Goal: Task Accomplishment & Management: Manage account settings

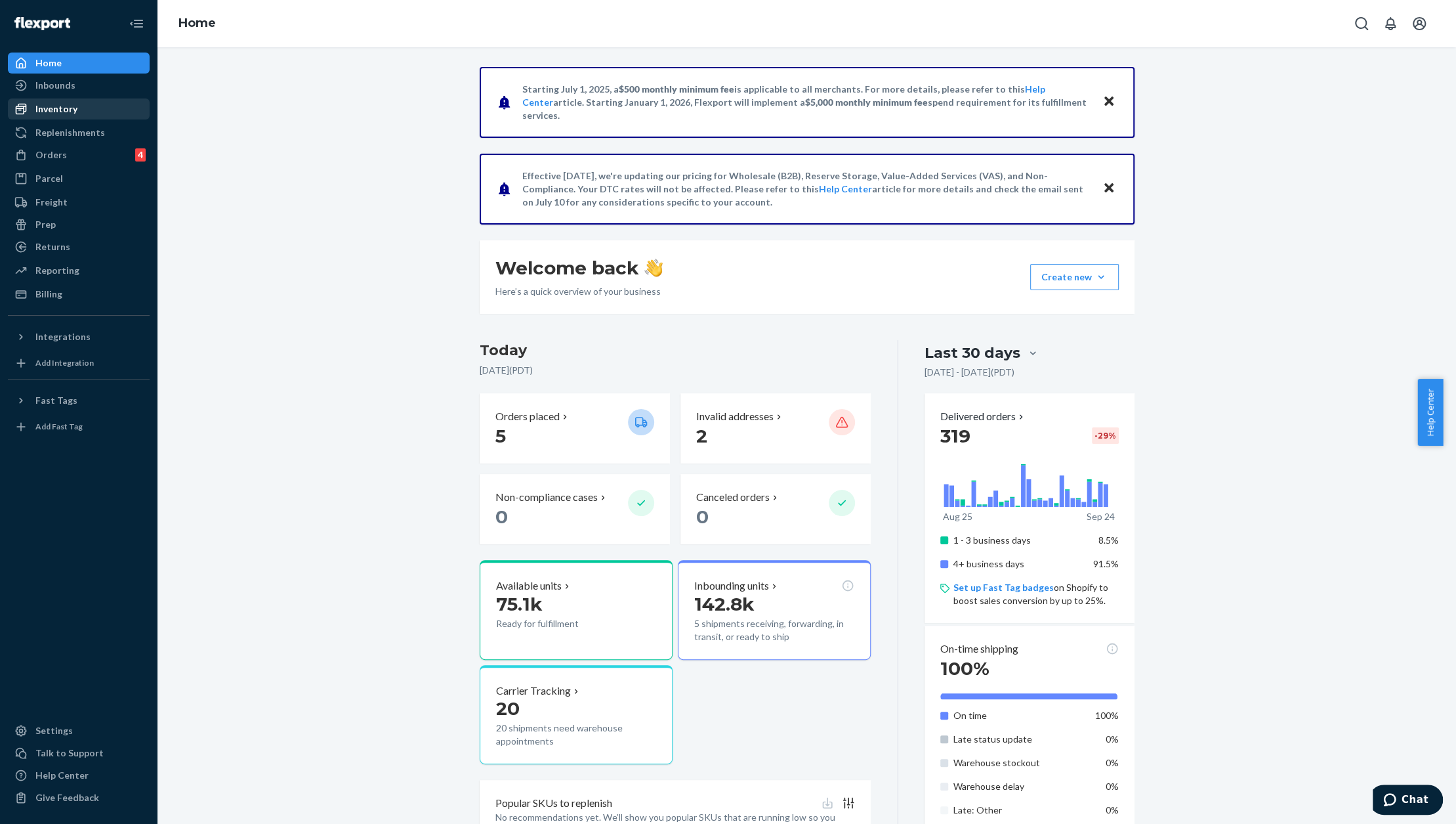
click at [62, 114] on div "Inventory" at bounding box center [56, 108] width 42 height 13
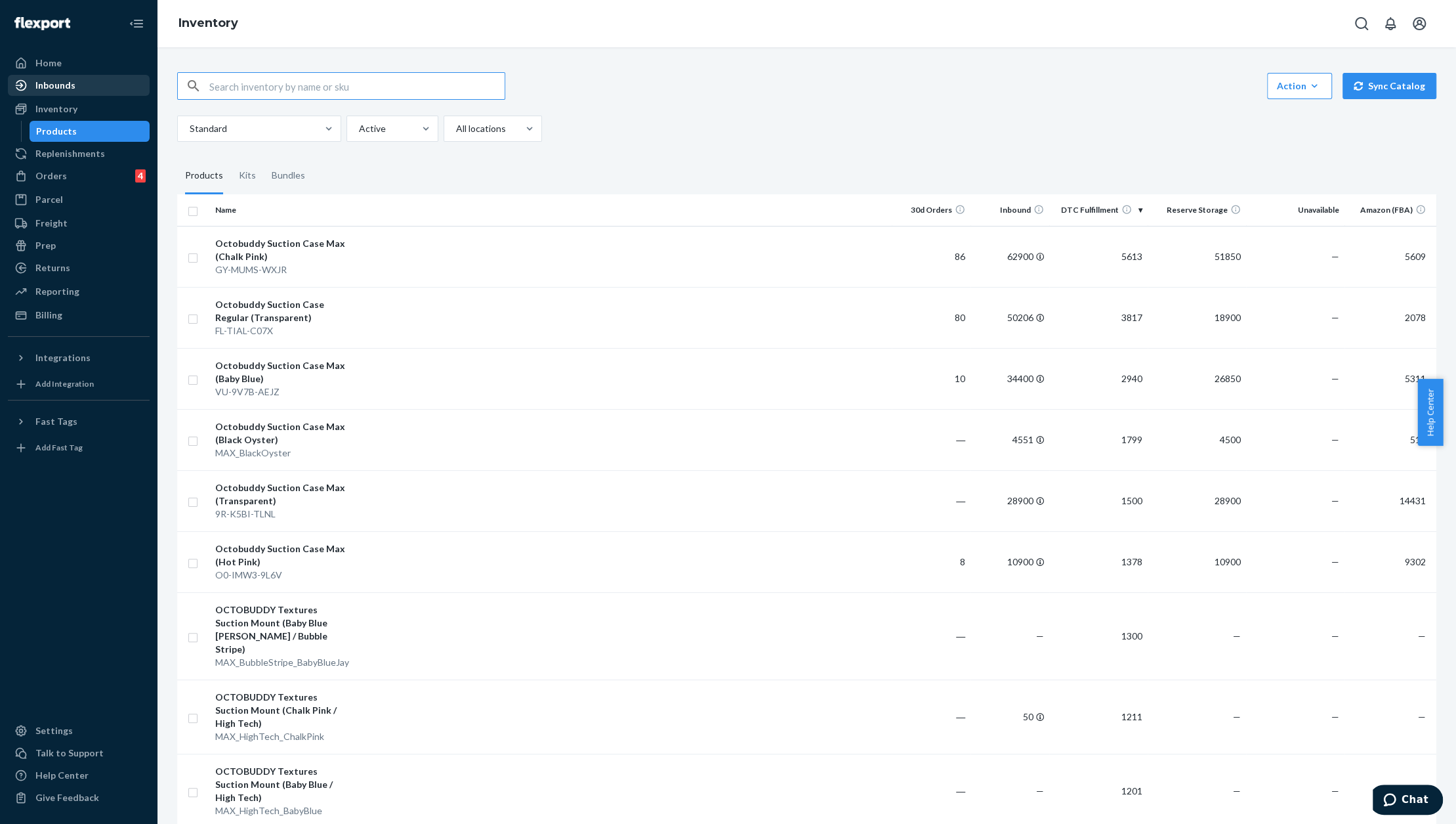
click at [68, 92] on div "Inbounds" at bounding box center [79, 85] width 139 height 19
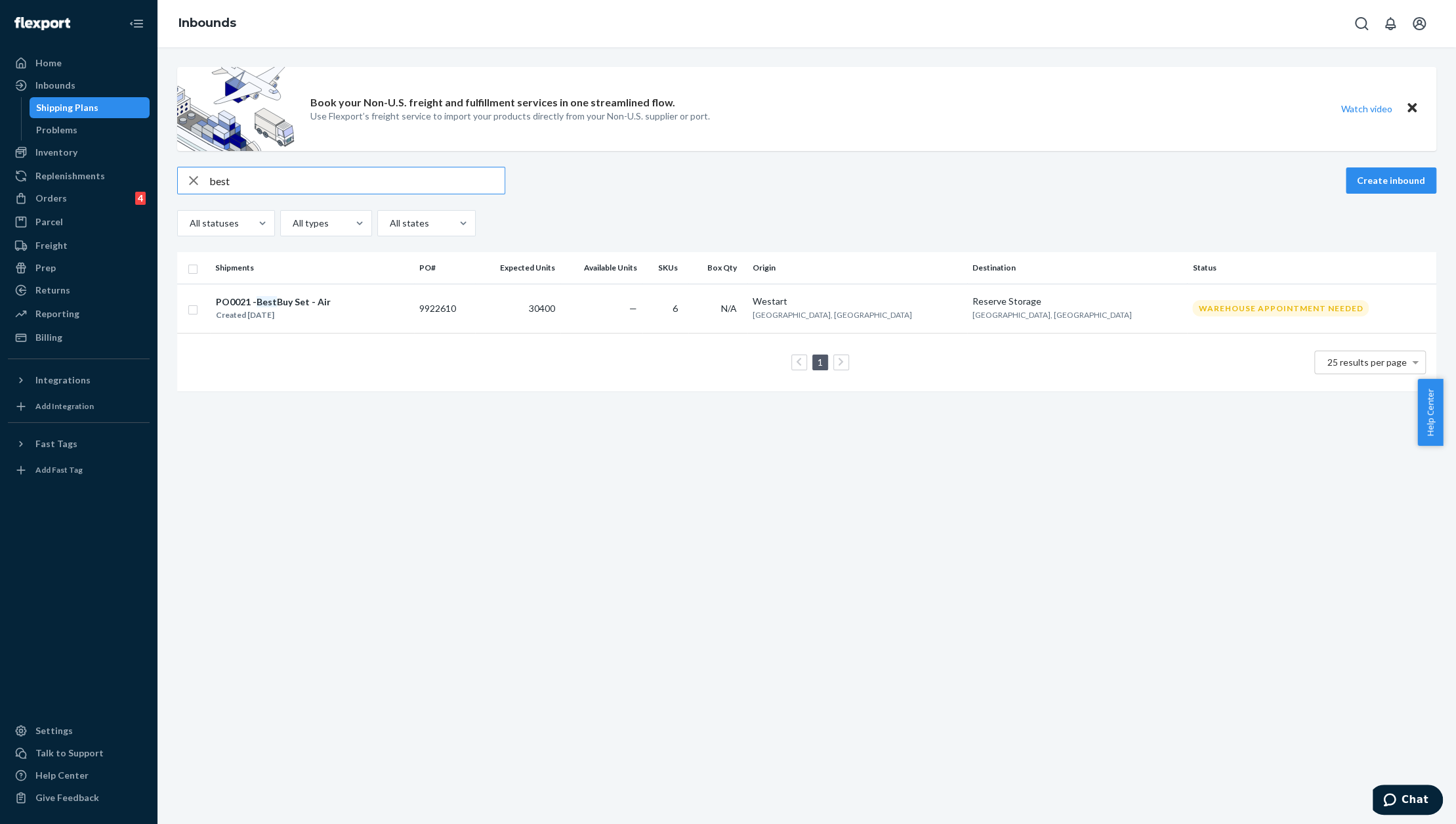
type input "best"
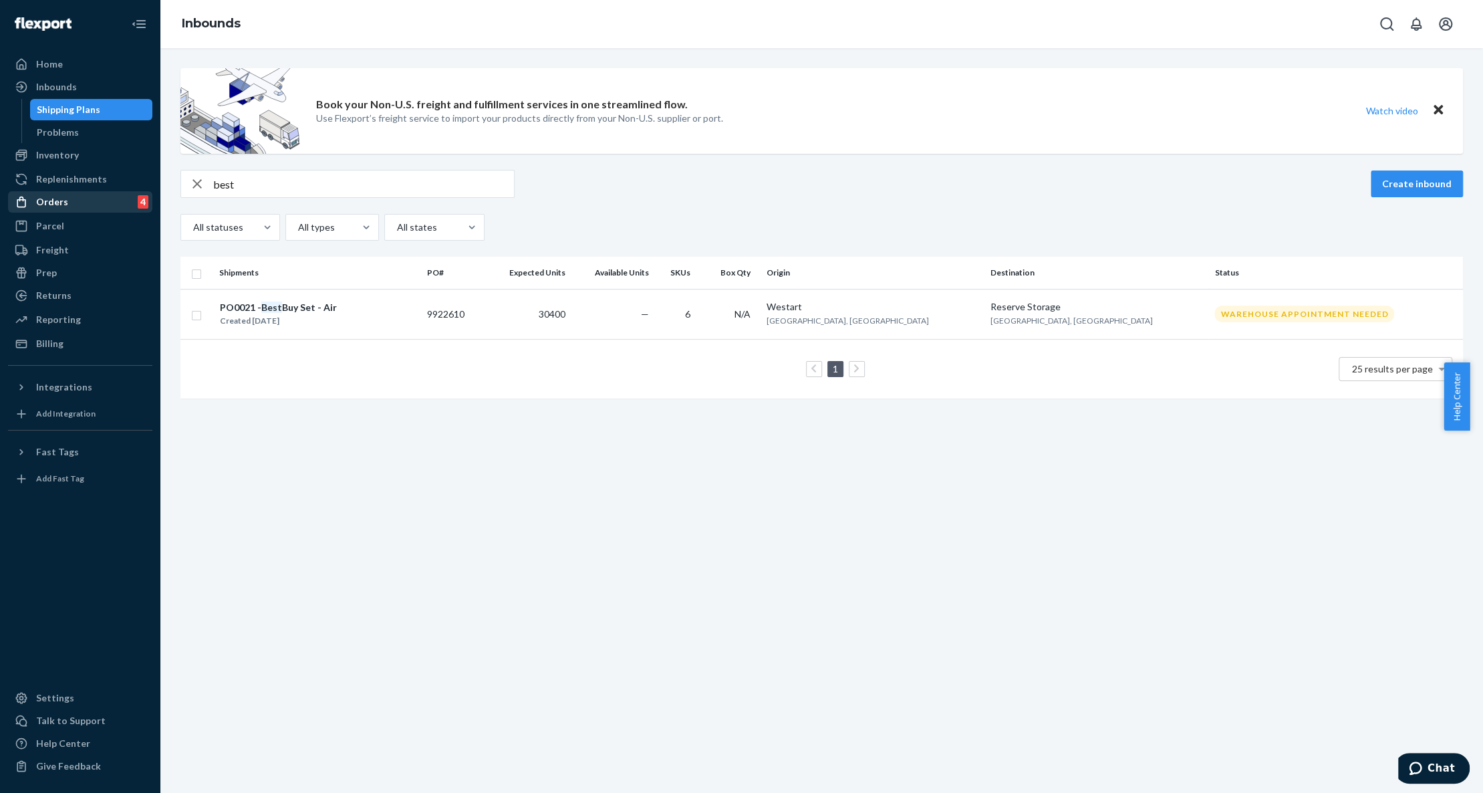
click at [67, 202] on div "Orders 4" at bounding box center [80, 201] width 142 height 19
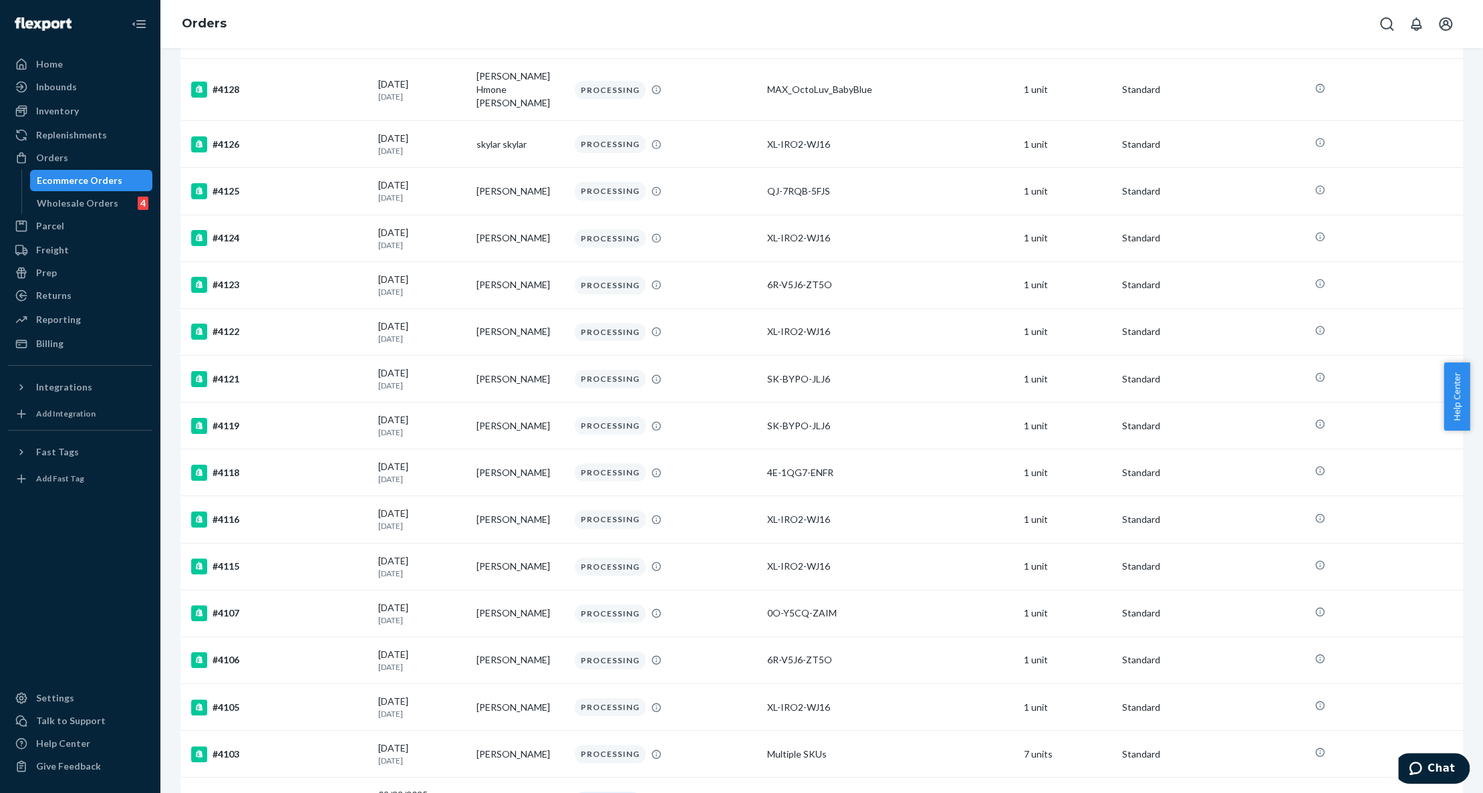
scroll to position [646, 0]
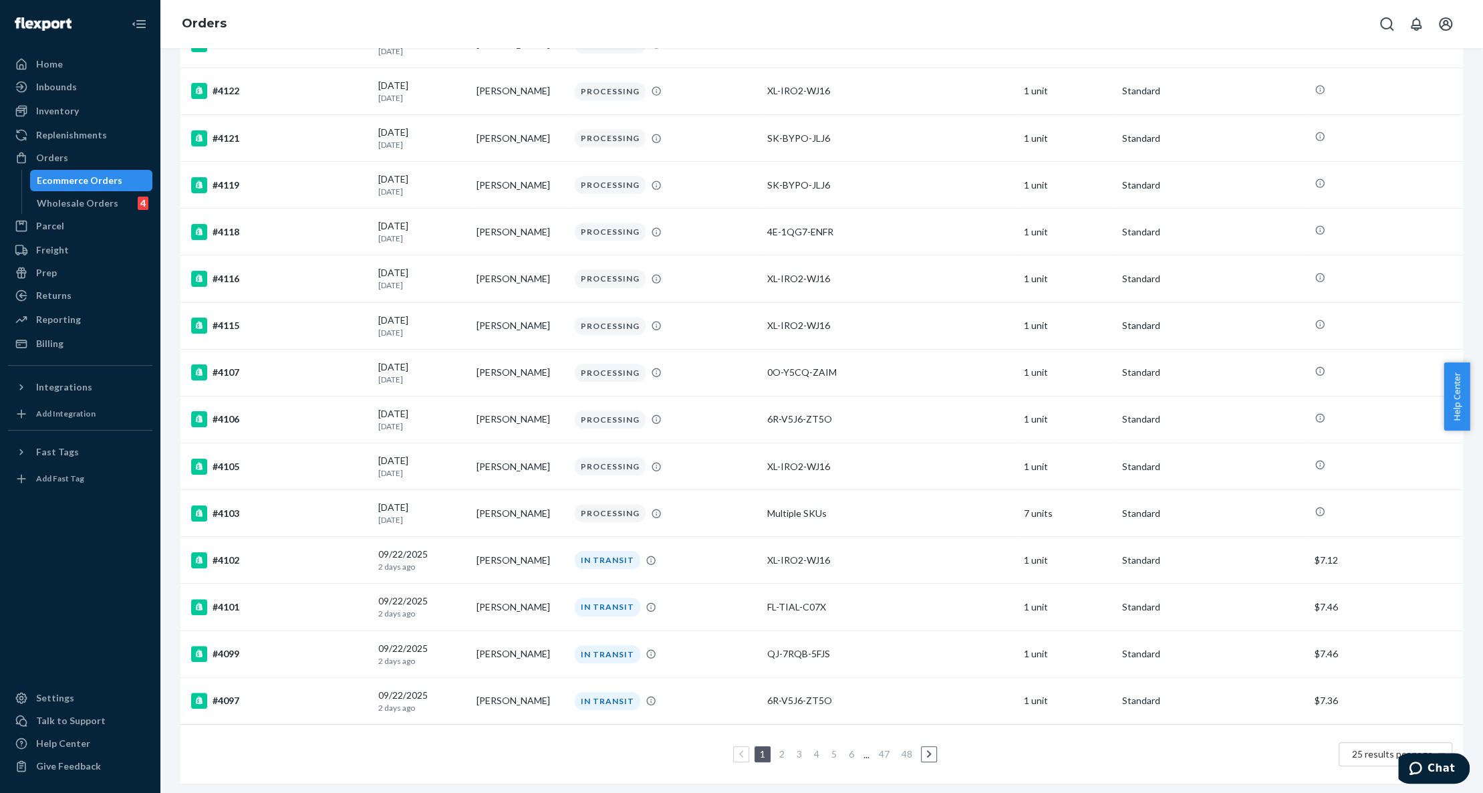
click at [776, 748] on link "2" at bounding box center [781, 753] width 11 height 11
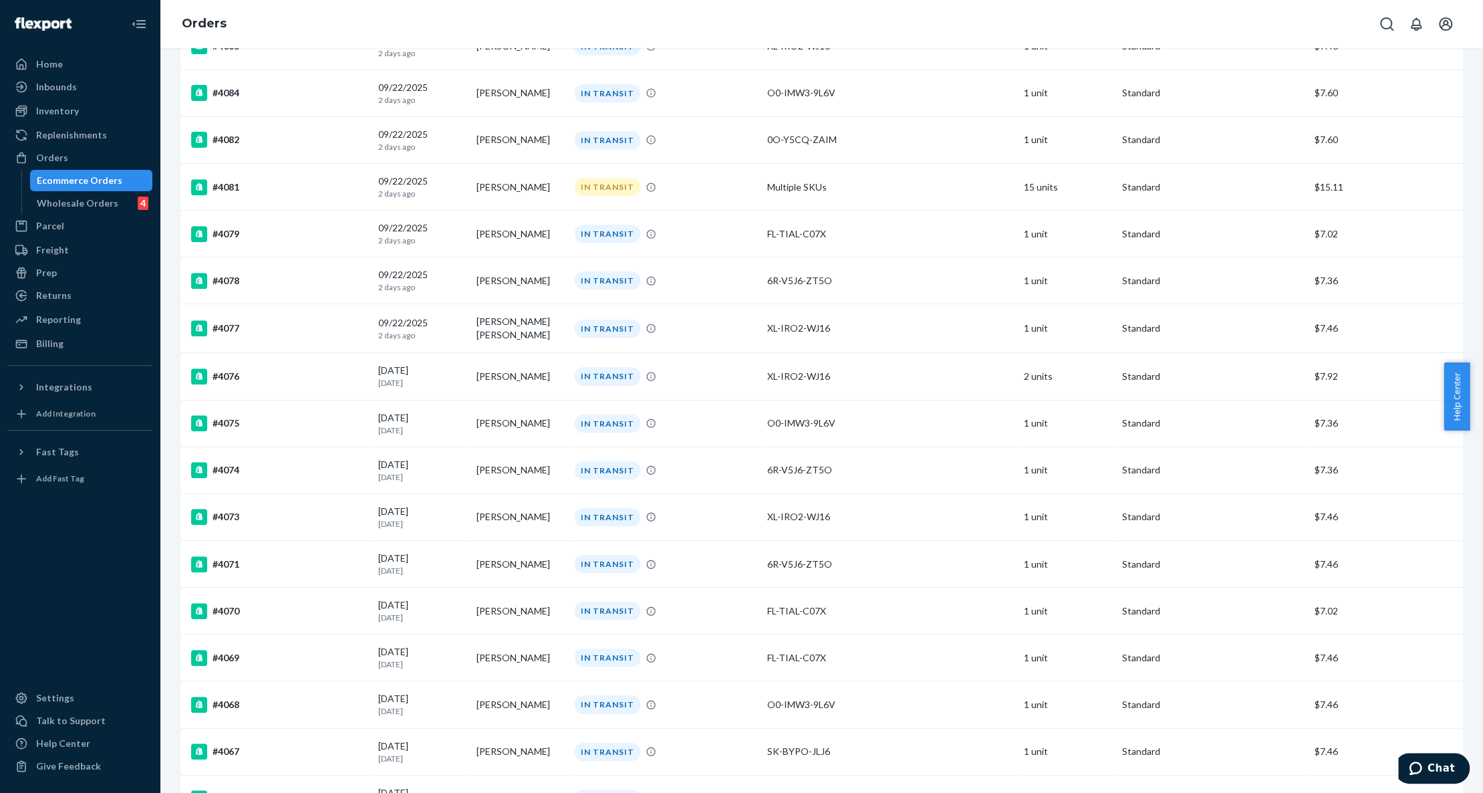
scroll to position [648, 0]
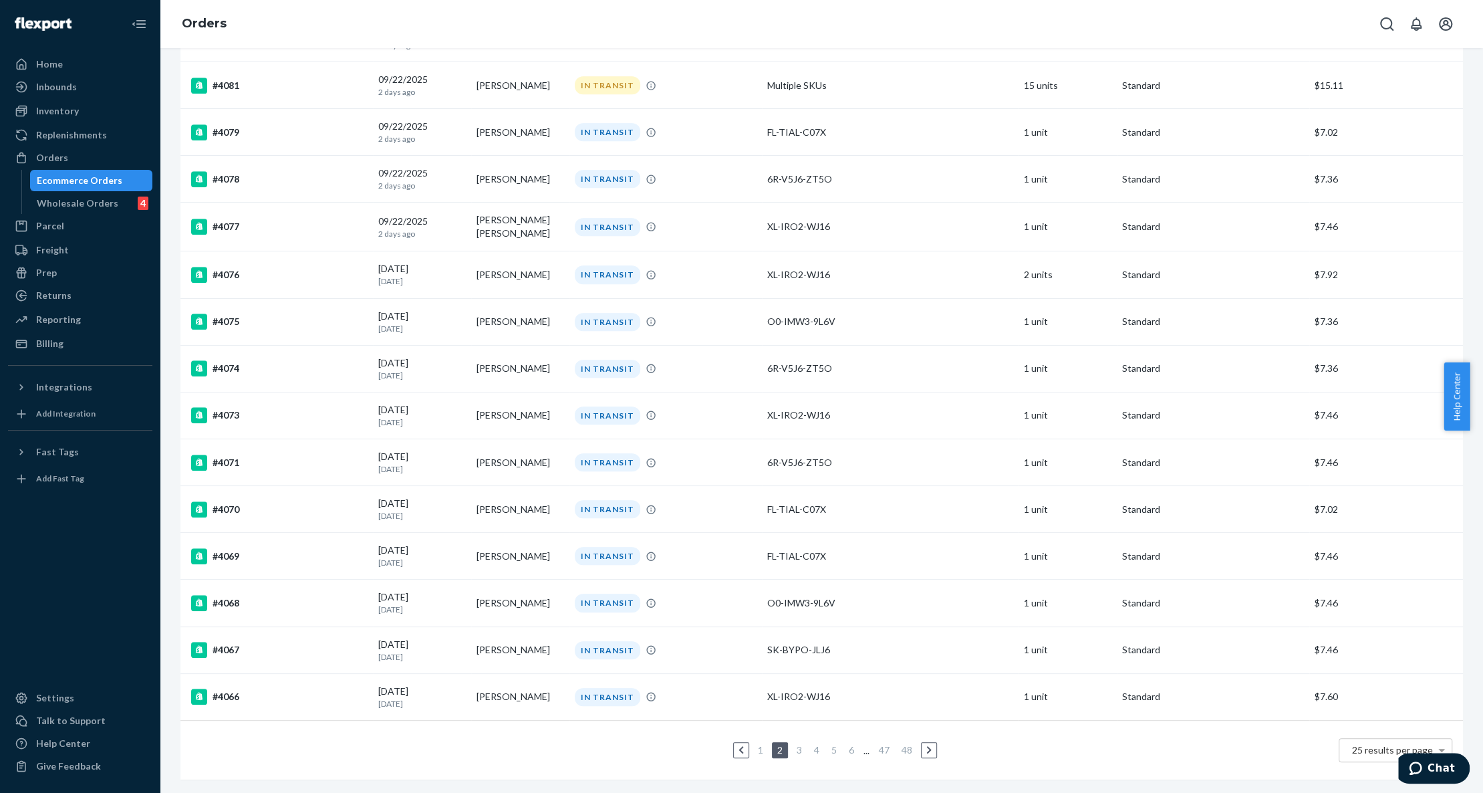
click at [846, 744] on link "6" at bounding box center [851, 749] width 11 height 11
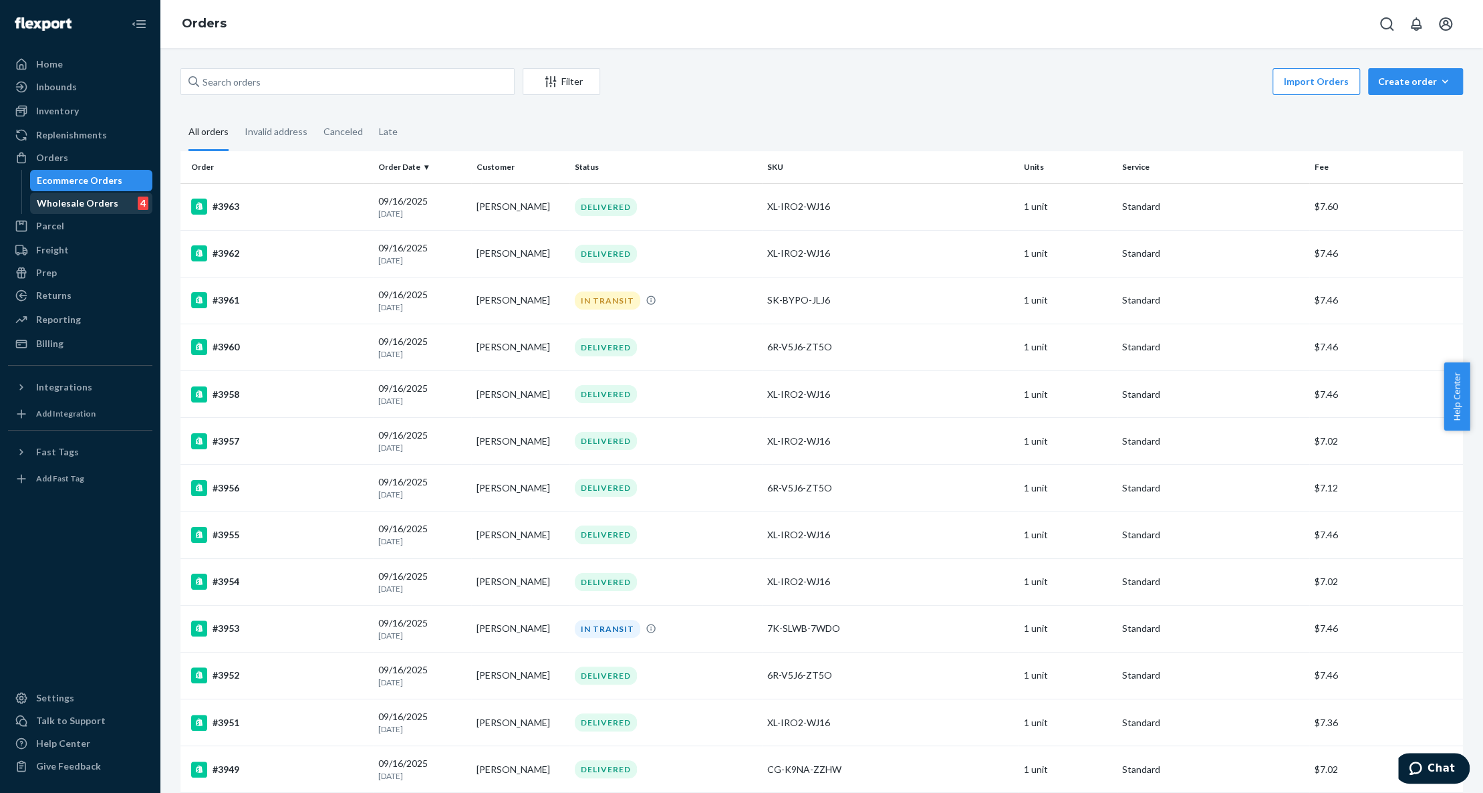
click at [61, 194] on div "Wholesale Orders 4" at bounding box center [91, 203] width 120 height 19
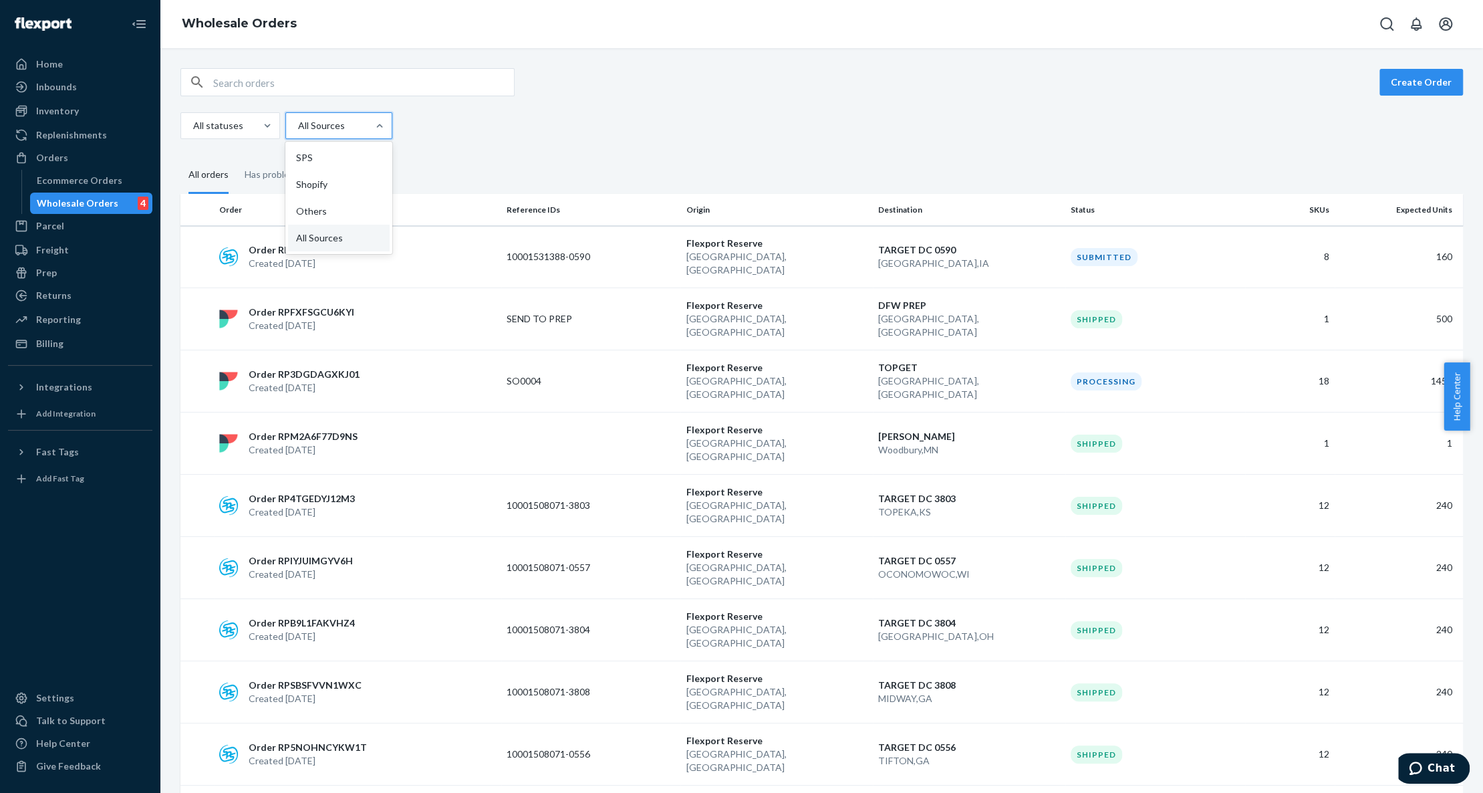
click at [315, 126] on div at bounding box center [338, 126] width 82 height 16
click at [298, 126] on input "option SPS focused, 1 of 4. 4 results available. Use Up and Down to choose opti…" at bounding box center [297, 125] width 1 height 13
click at [328, 160] on div "SPS" at bounding box center [339, 157] width 102 height 27
click at [298, 132] on input "option SPS focused, 1 of 4. 4 results available. Use Up and Down to choose opti…" at bounding box center [297, 125] width 1 height 13
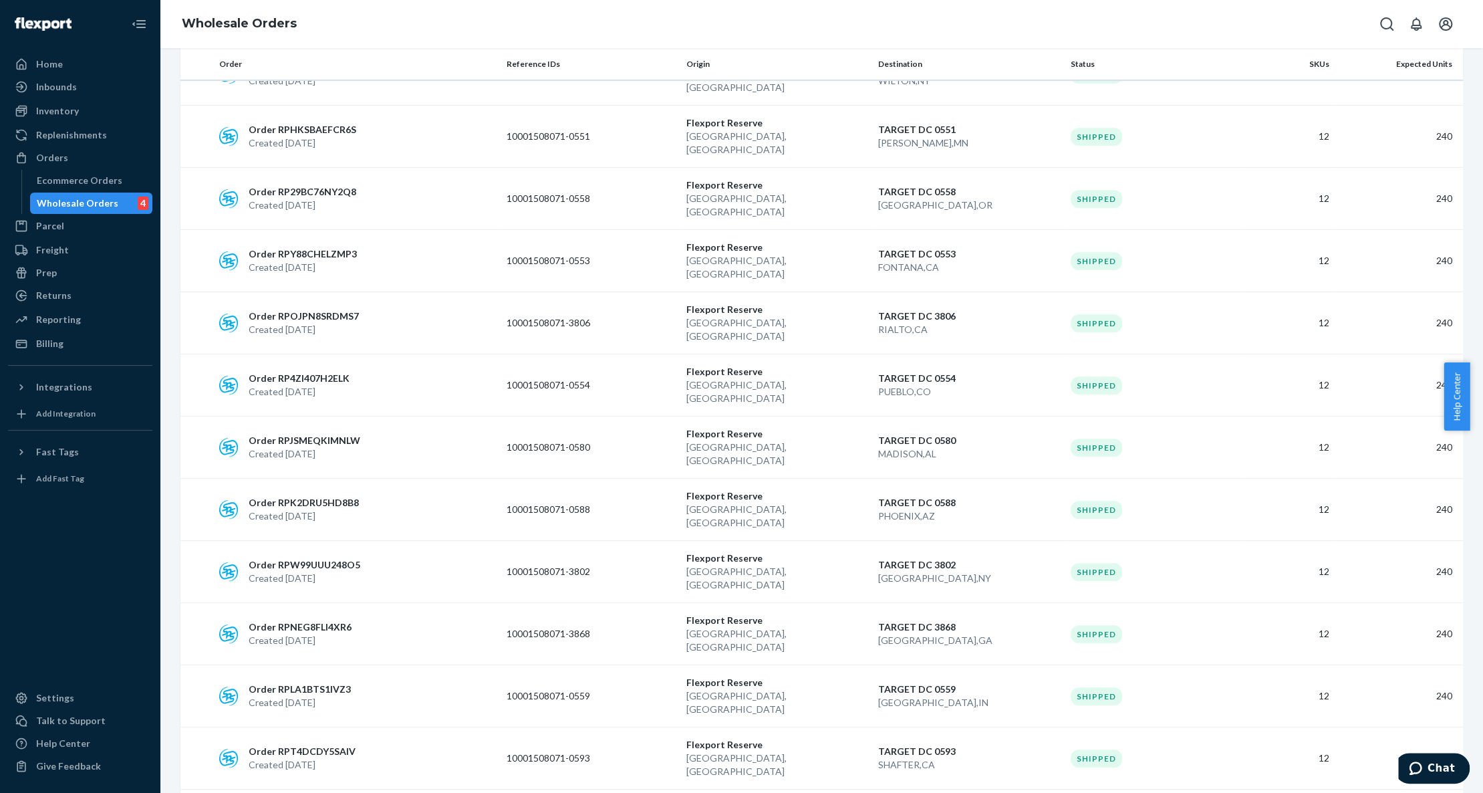
scroll to position [723, 0]
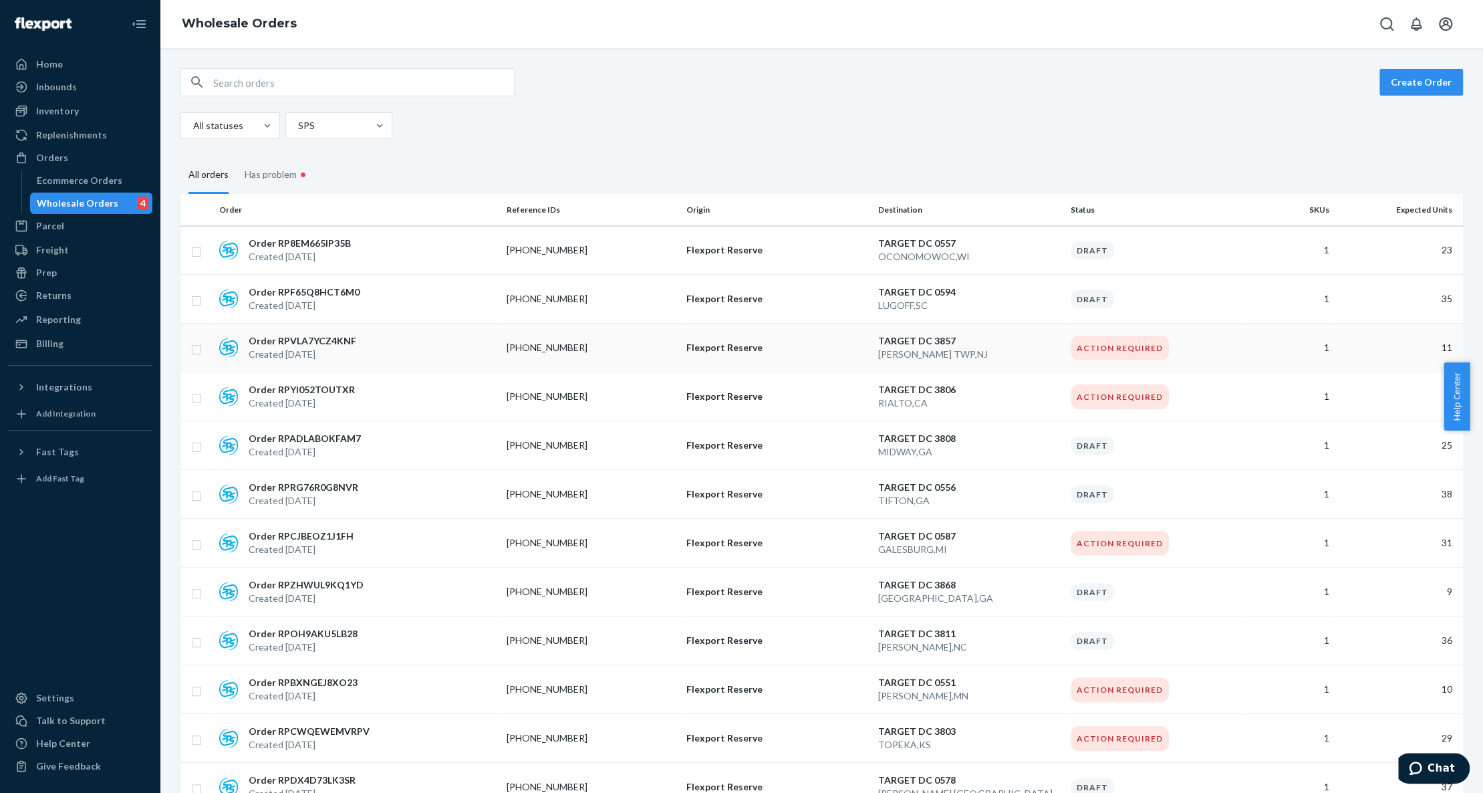
click at [559, 350] on p "[PHONE_NUMBER]" at bounding box center [560, 347] width 107 height 13
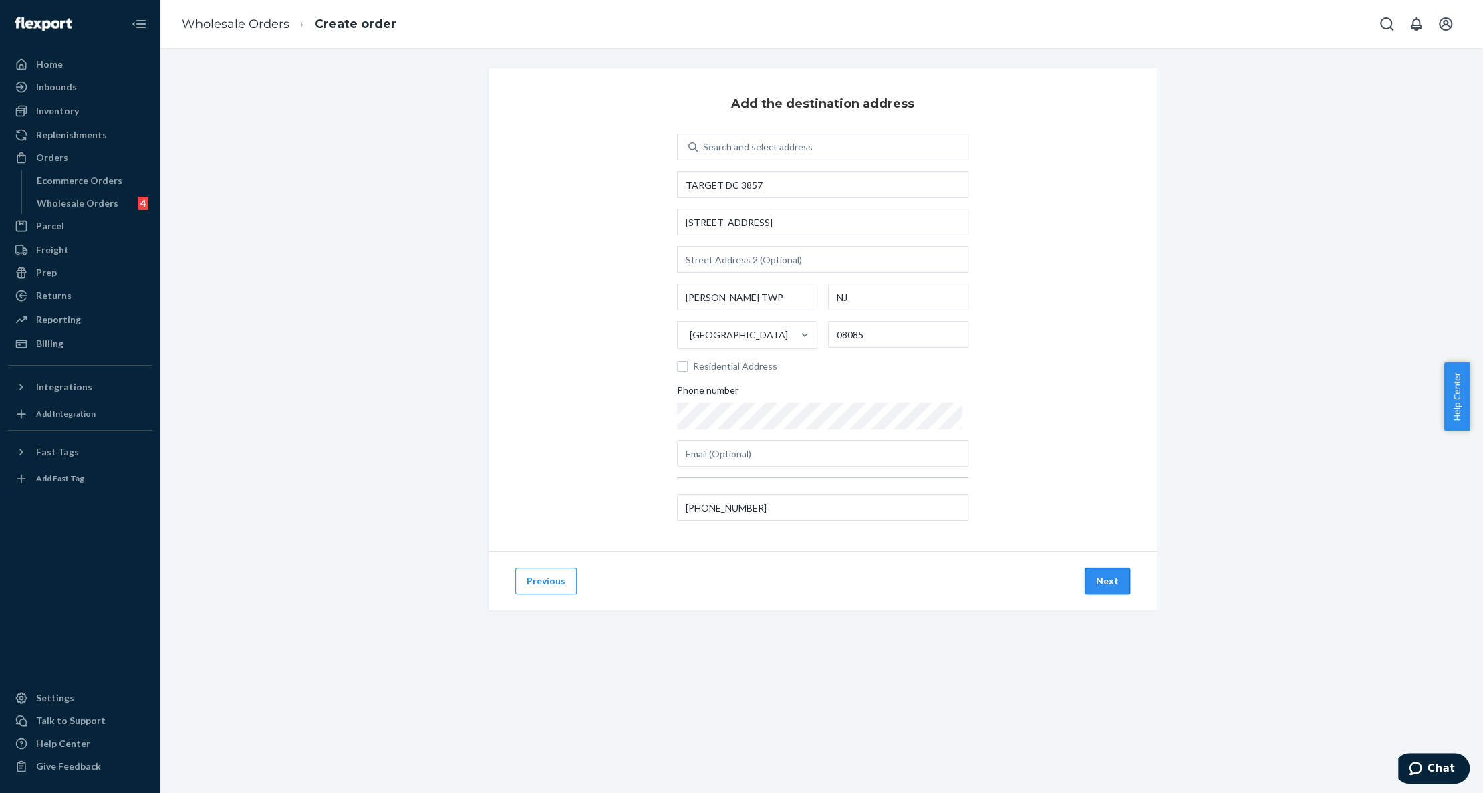
click at [1109, 581] on button "Next" at bounding box center [1107, 580] width 45 height 27
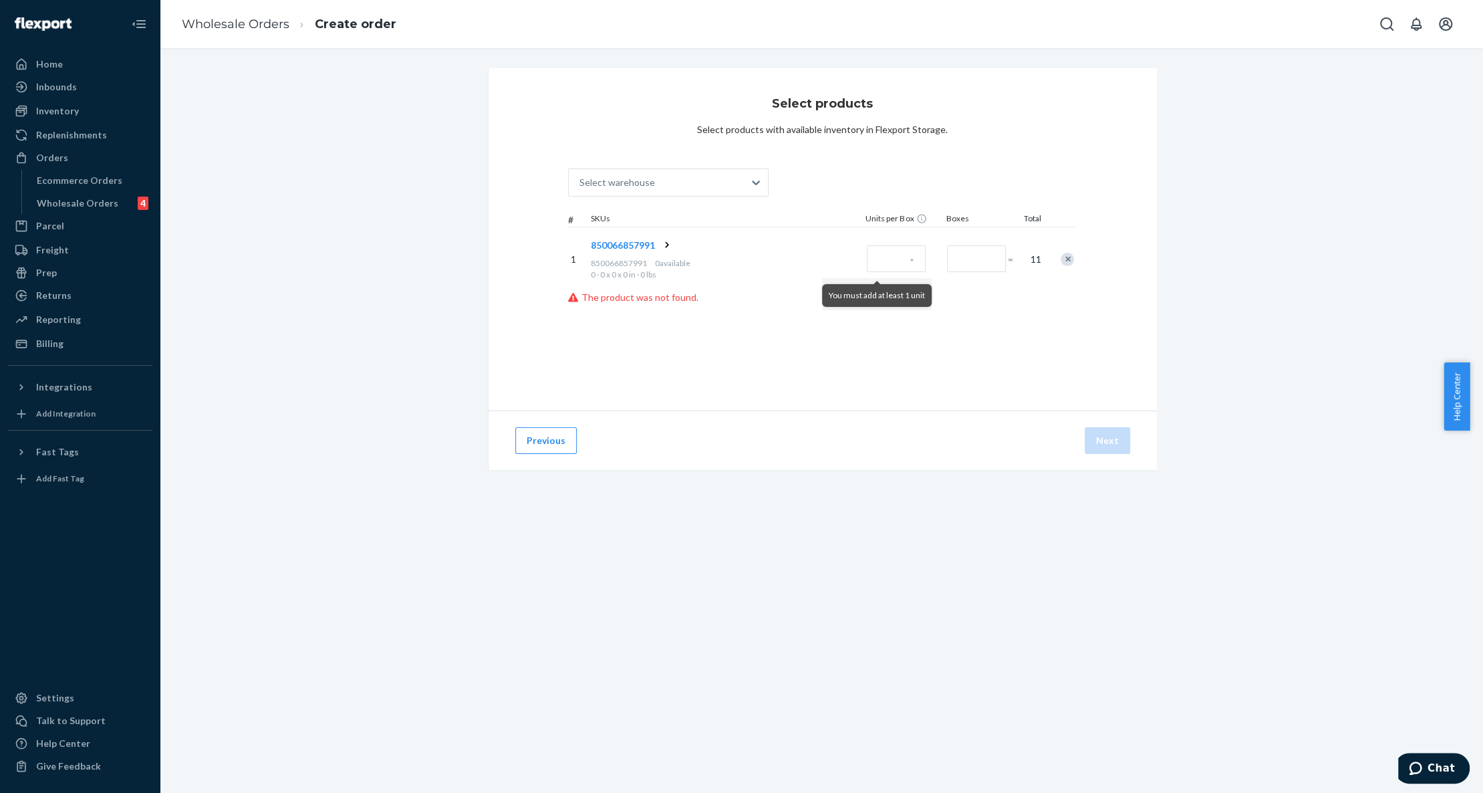
click at [662, 246] on icon at bounding box center [666, 244] width 13 height 13
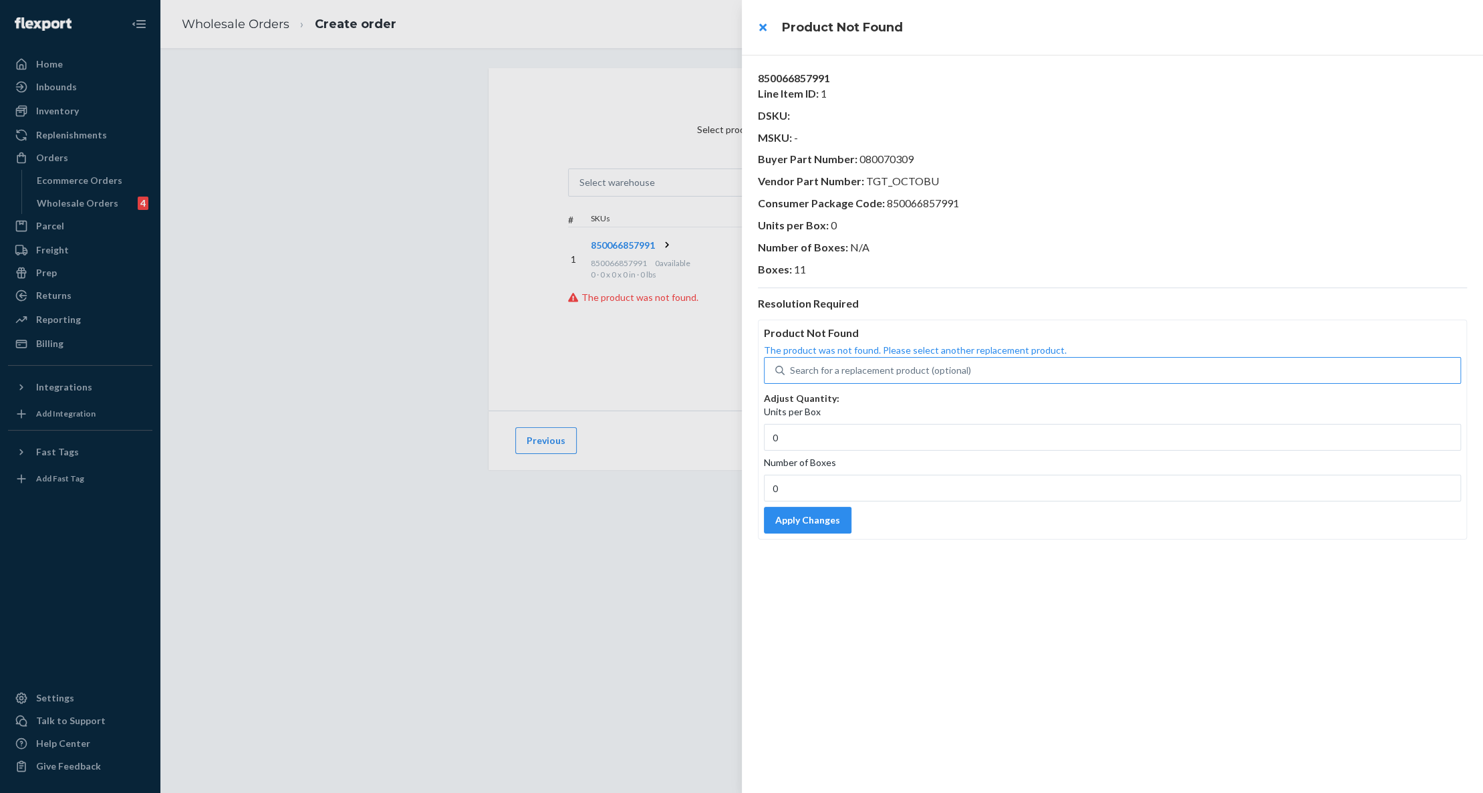
click at [888, 369] on div "Search for a replacement product (optional)" at bounding box center [880, 370] width 181 height 13
click at [791, 369] on input "Search for a replacement product (optional)" at bounding box center [790, 370] width 1 height 13
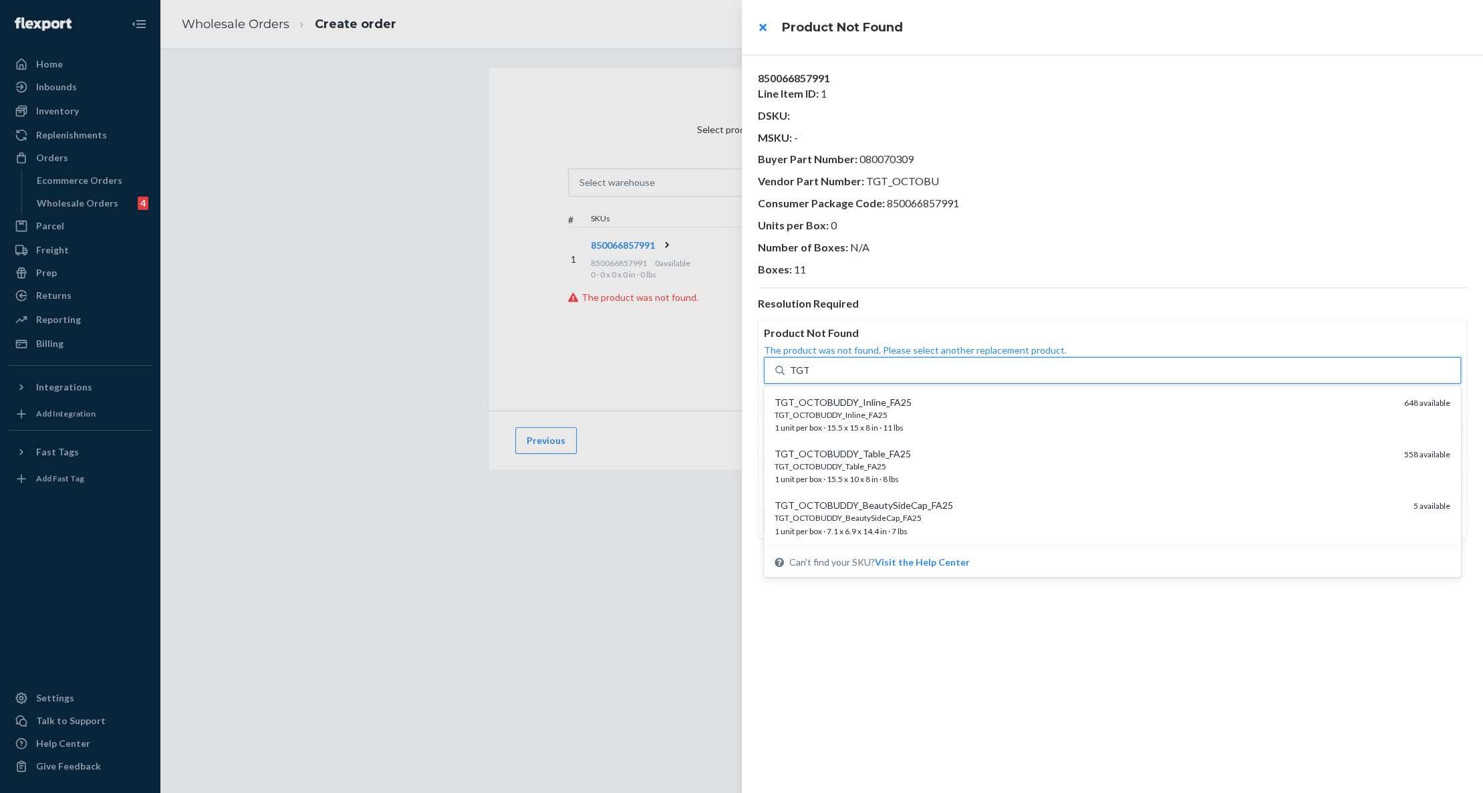
type input "TGT"
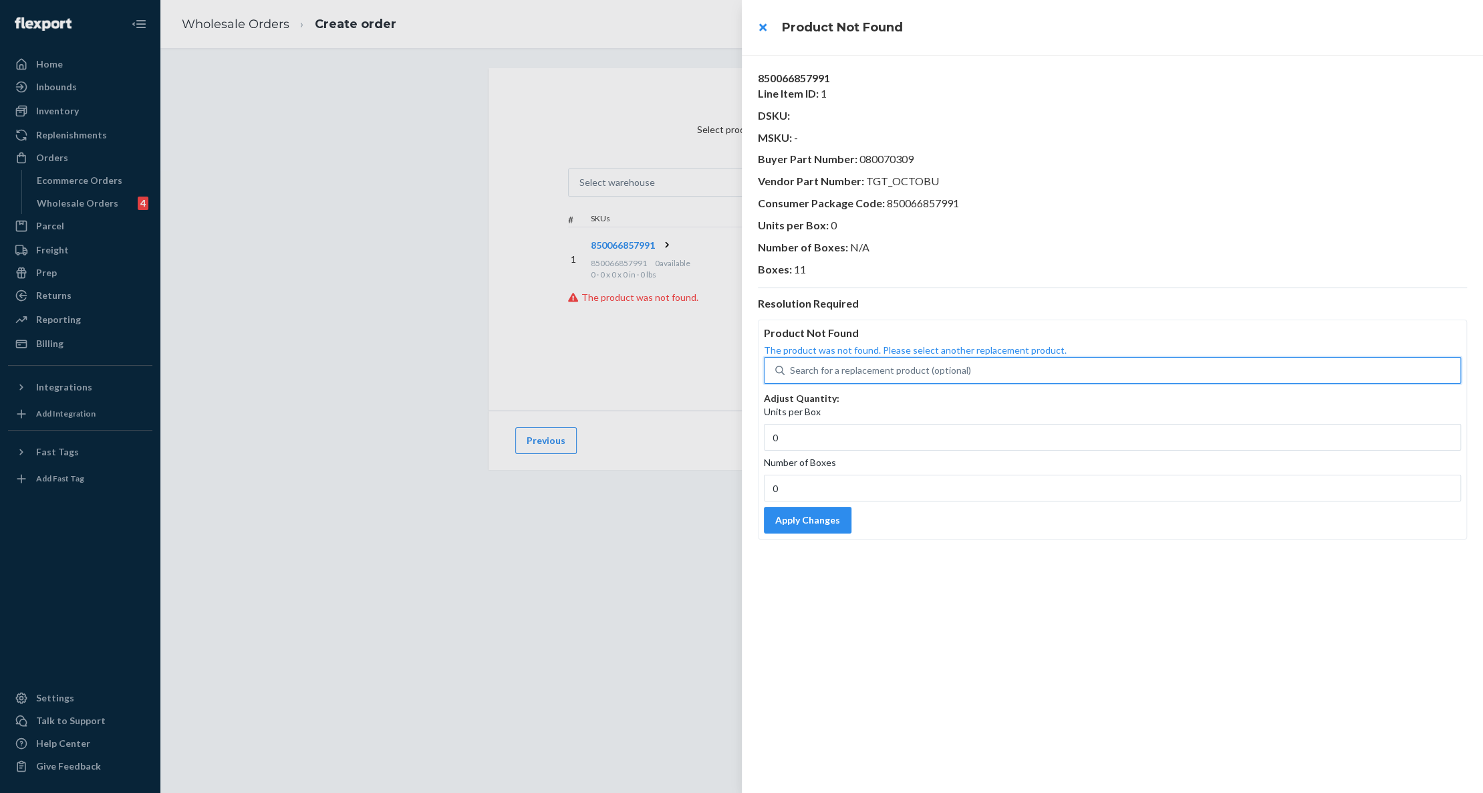
click at [823, 371] on div "Search for a replacement product (optional)" at bounding box center [880, 370] width 181 height 13
click at [791, 371] on input "0 results available. Select is focused ,type to refine list, press Down to open…" at bounding box center [790, 370] width 1 height 13
type input "TGT"
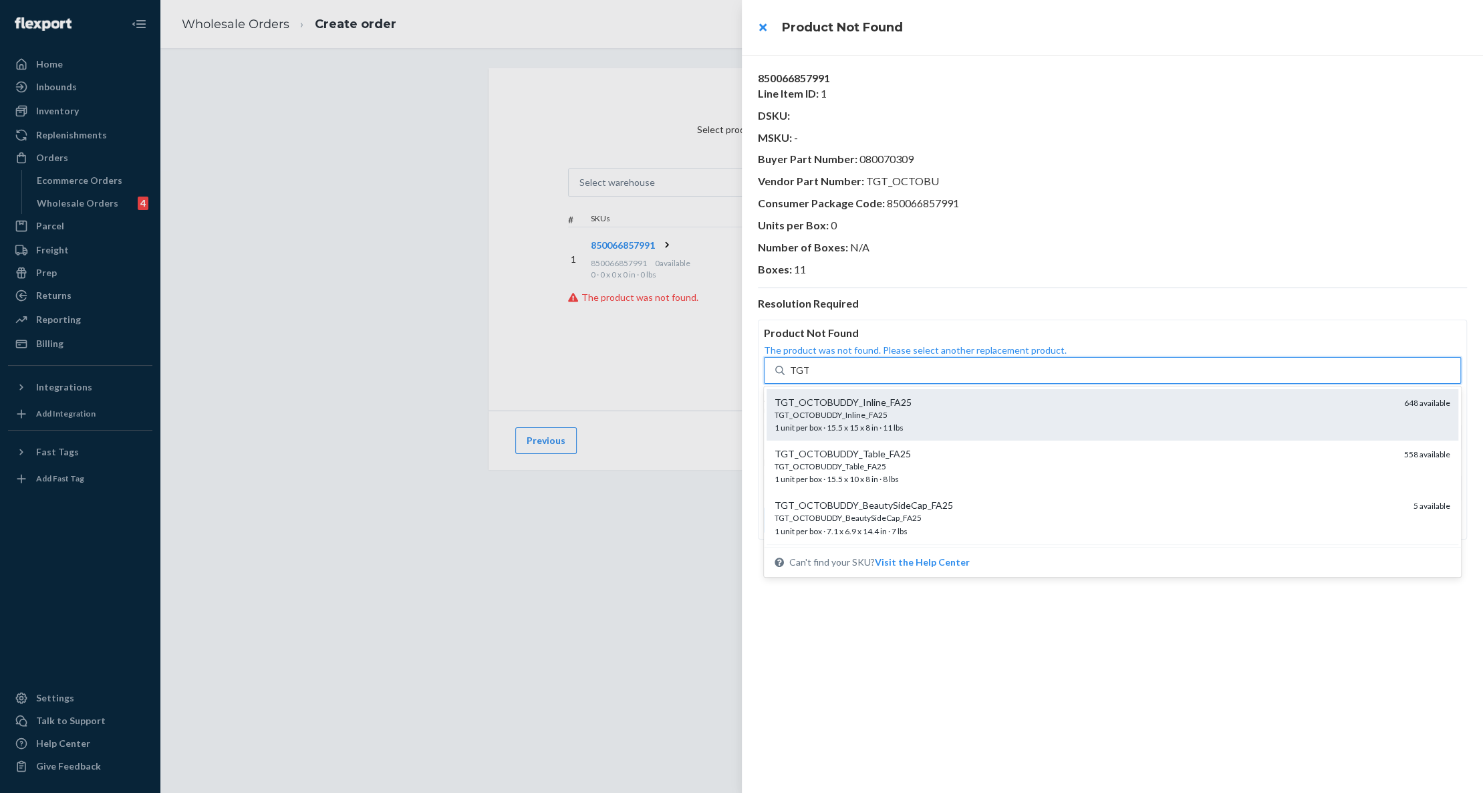
click at [869, 409] on div "TGT_OCTOBUDDY_Inline_FA25" at bounding box center [1083, 414] width 619 height 11
click at [809, 377] on input "TGT" at bounding box center [799, 370] width 19 height 13
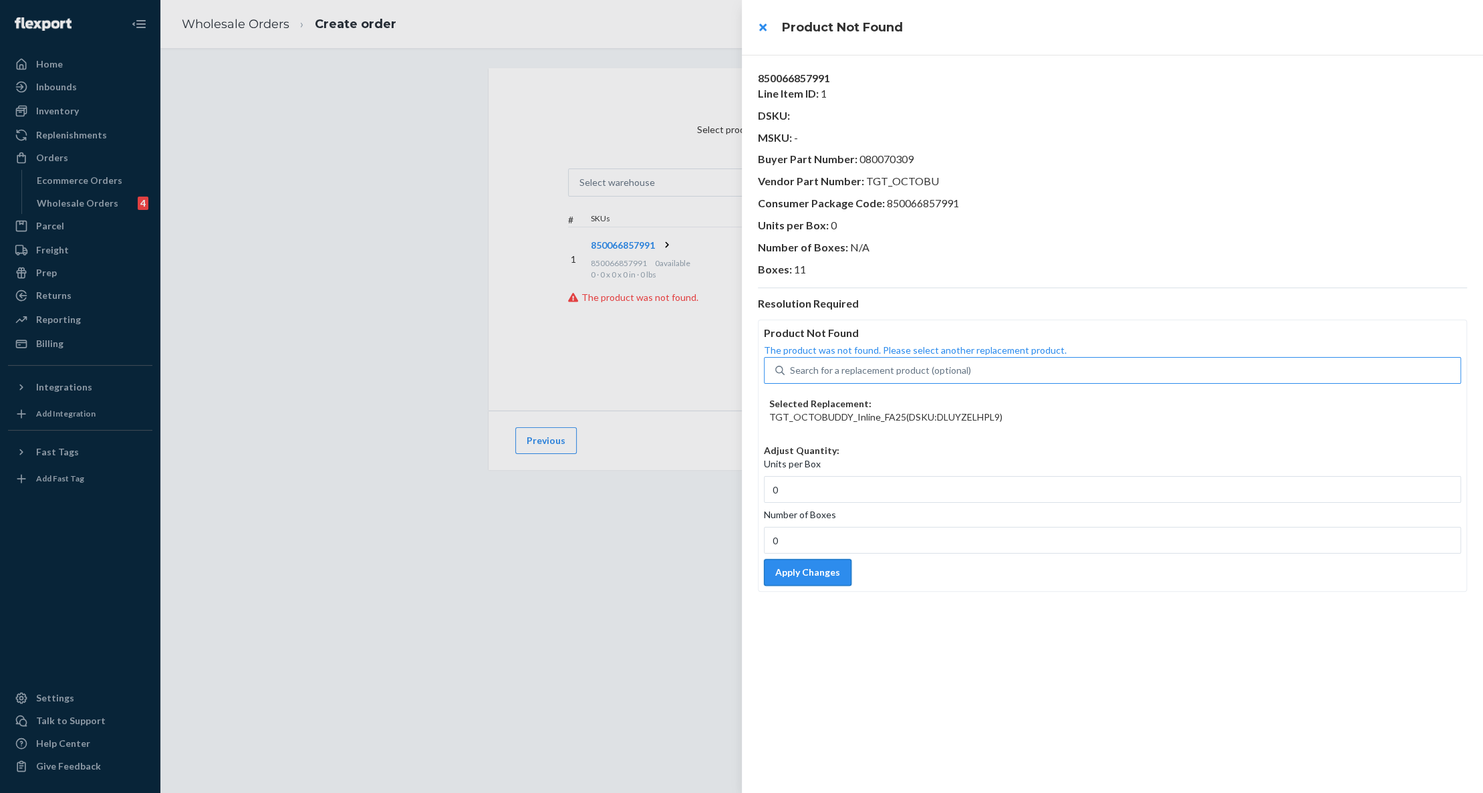
click at [811, 576] on button "Apply Changes" at bounding box center [808, 572] width 88 height 27
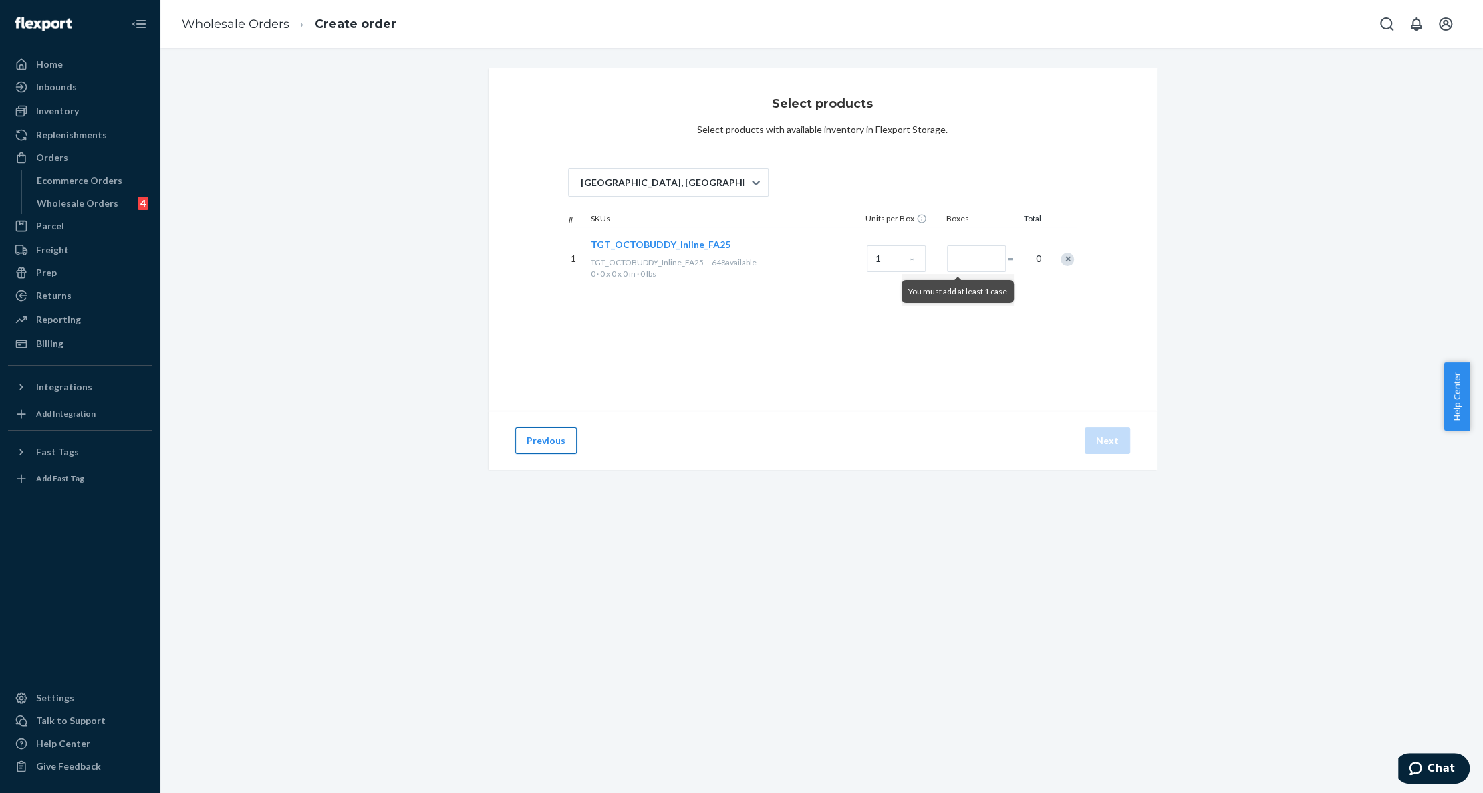
click at [548, 440] on button "Previous" at bounding box center [545, 440] width 61 height 27
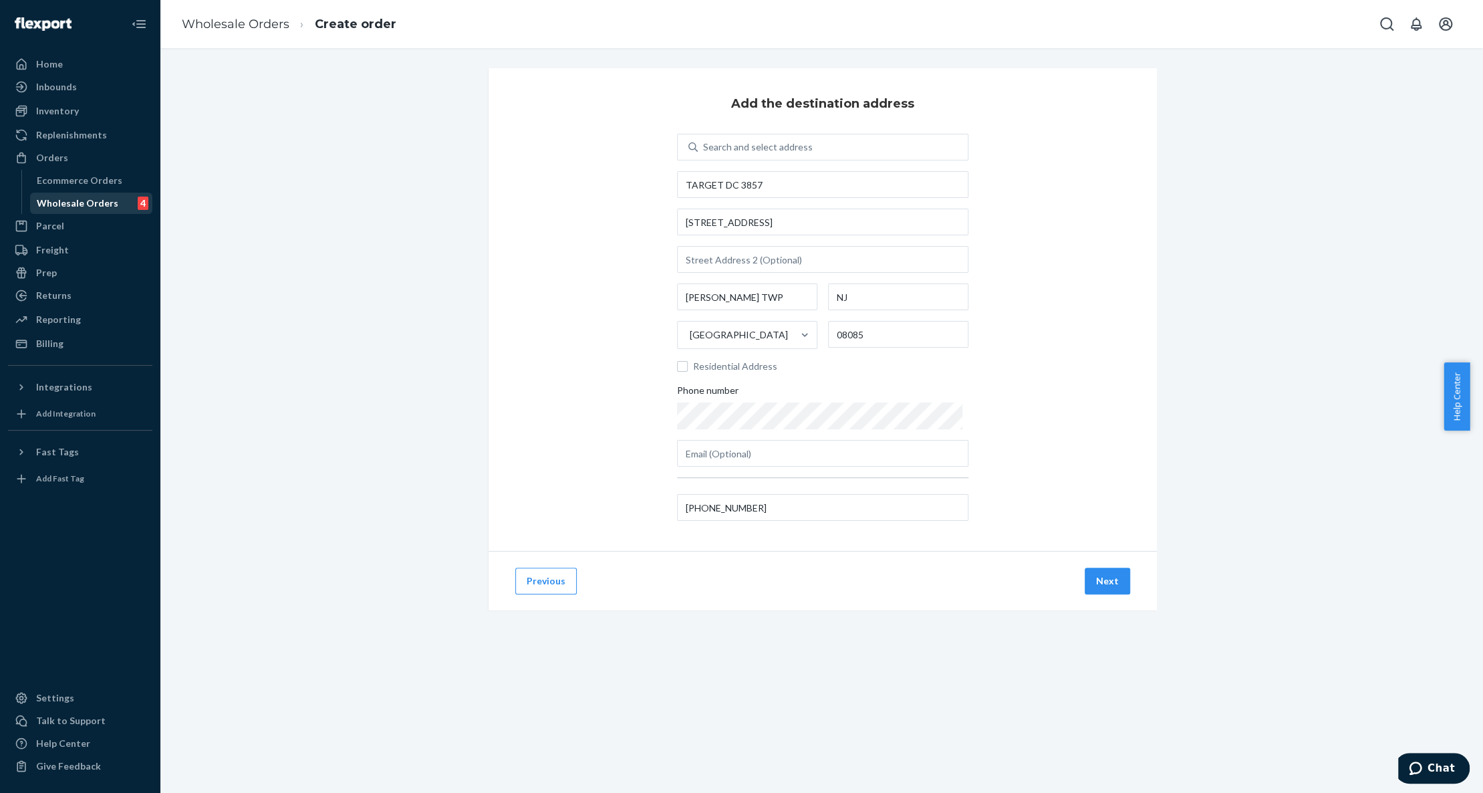
click at [96, 205] on div "Wholesale Orders" at bounding box center [78, 202] width 82 height 13
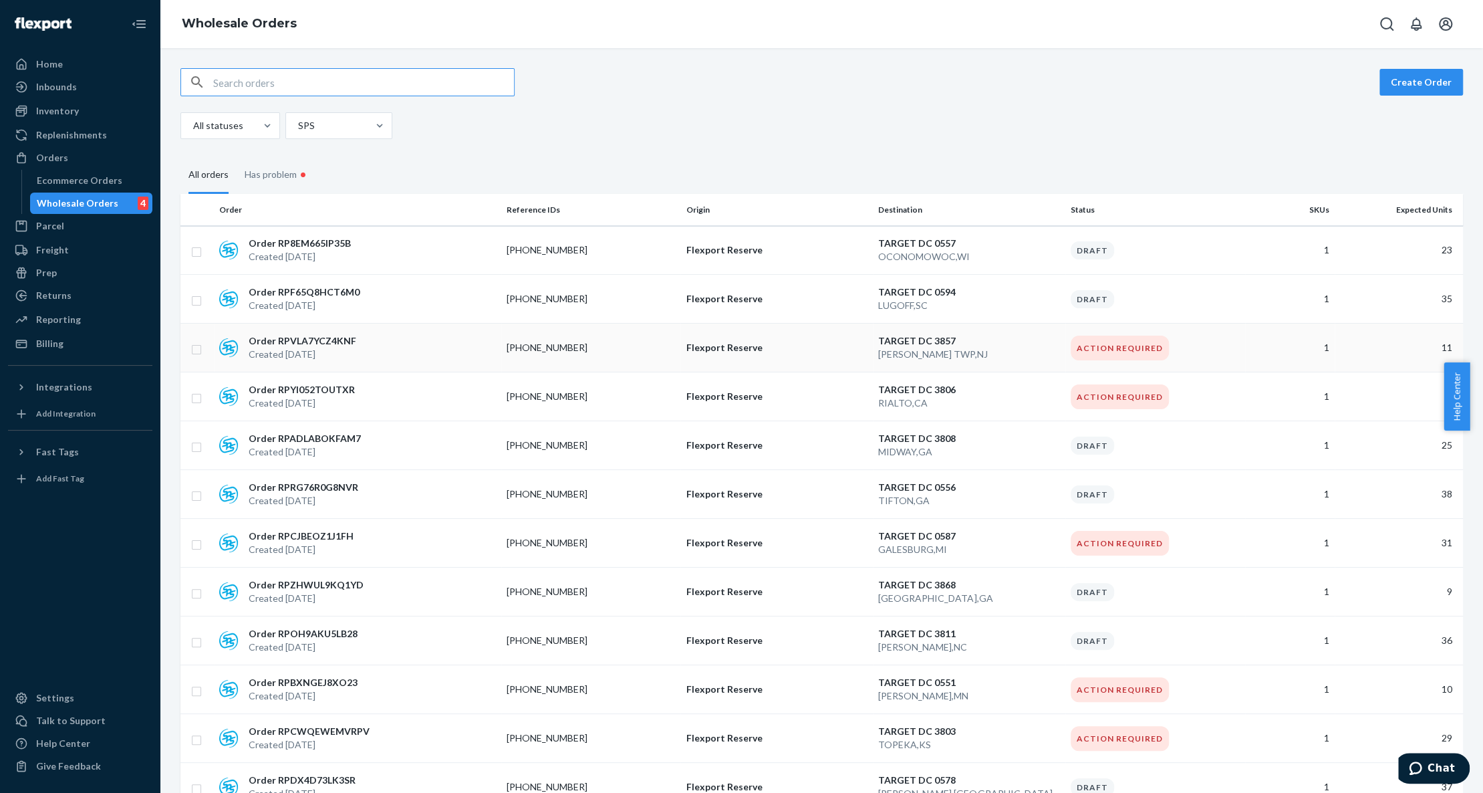
click at [740, 350] on p "Flexport Reserve" at bounding box center [777, 347] width 182 height 13
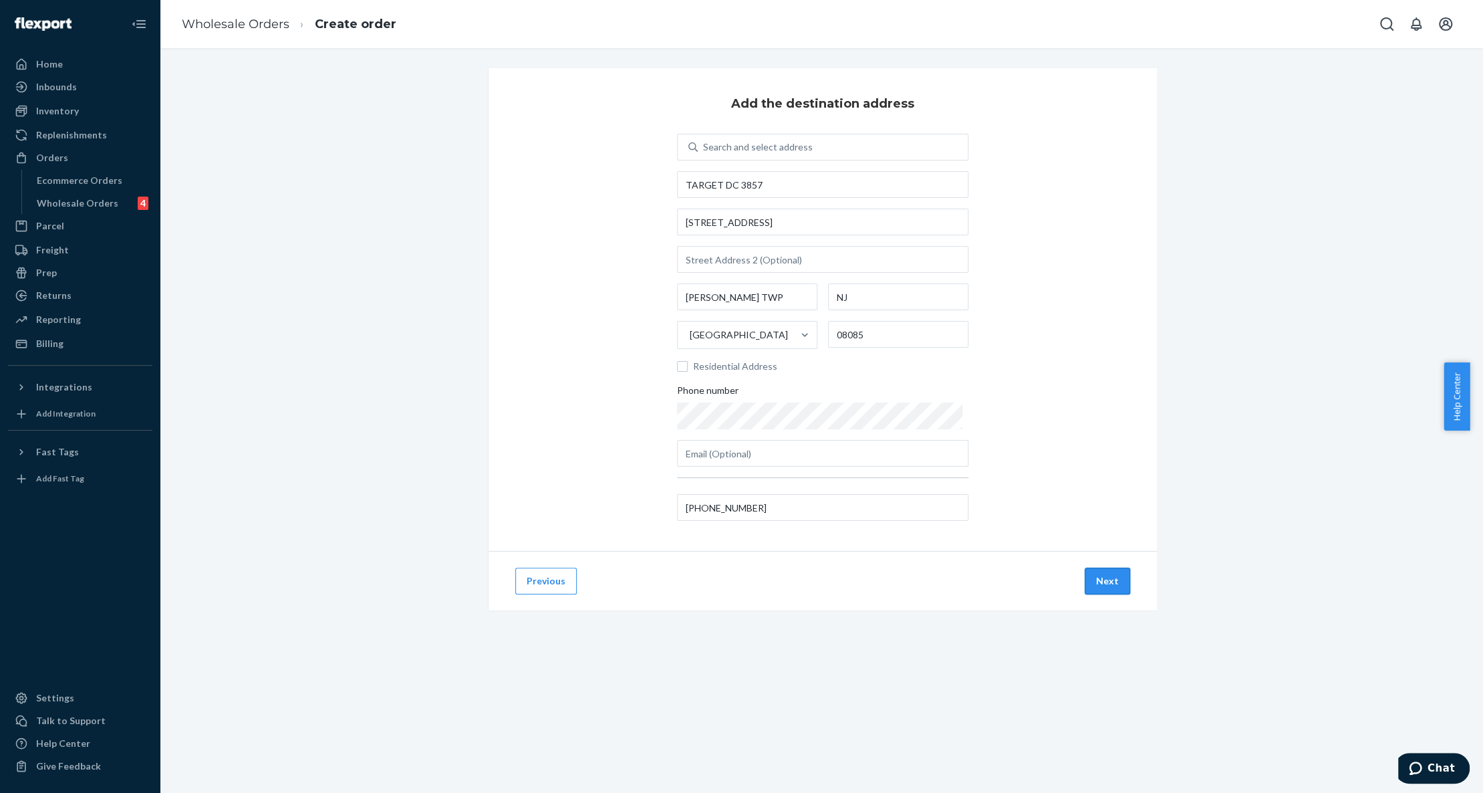
click at [1103, 573] on button "Next" at bounding box center [1107, 580] width 45 height 27
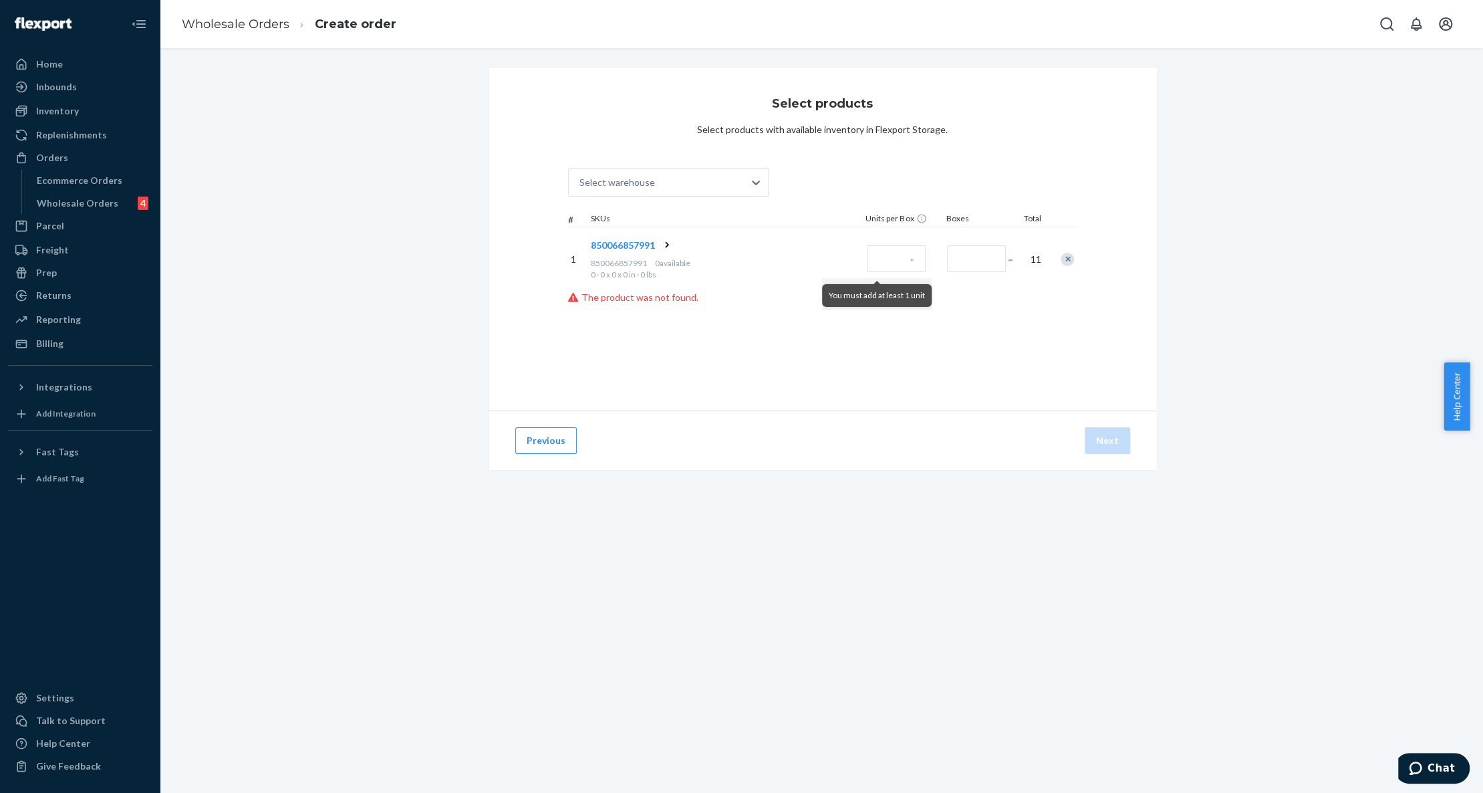
click at [662, 243] on icon at bounding box center [666, 244] width 13 height 13
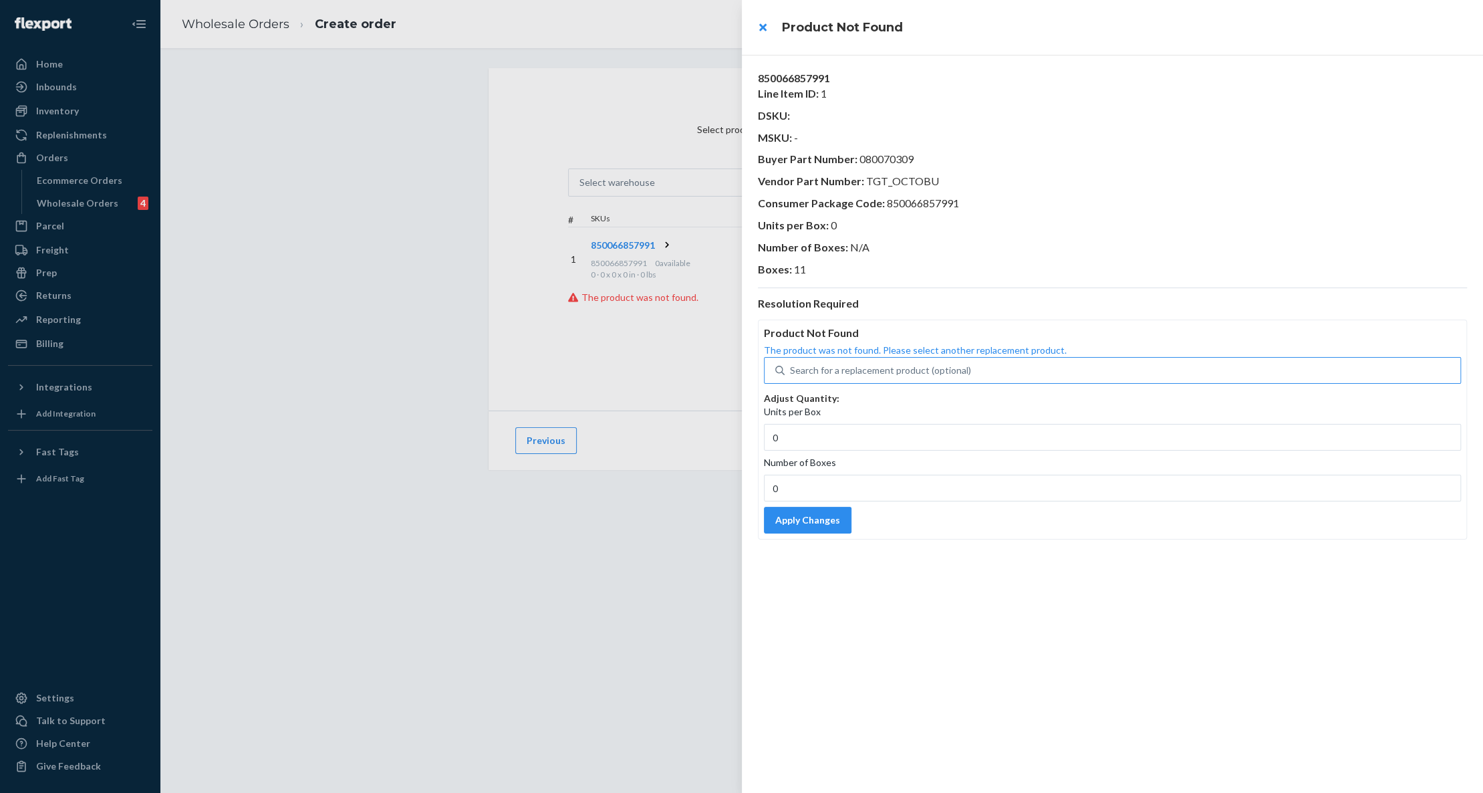
click at [831, 376] on div "Search for a replacement product (optional)" at bounding box center [880, 370] width 181 height 13
click at [791, 376] on input "Search for a replacement product (optional)" at bounding box center [790, 370] width 1 height 13
type input "tgt"
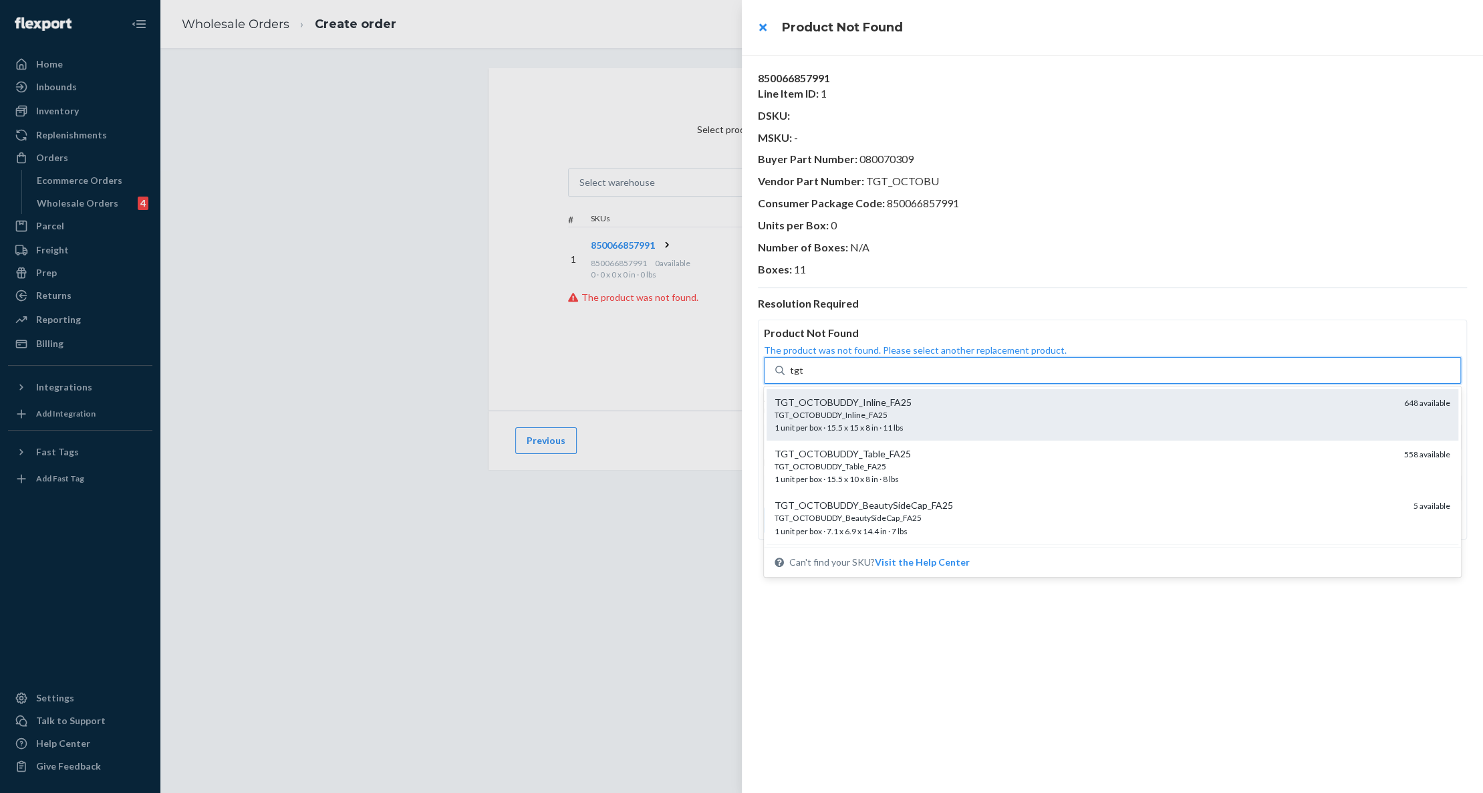
click at [855, 403] on div "TGT_OCTOBUDDY_Inline_FA25" at bounding box center [1083, 402] width 619 height 13
click at [803, 377] on input "tgt" at bounding box center [796, 370] width 13 height 13
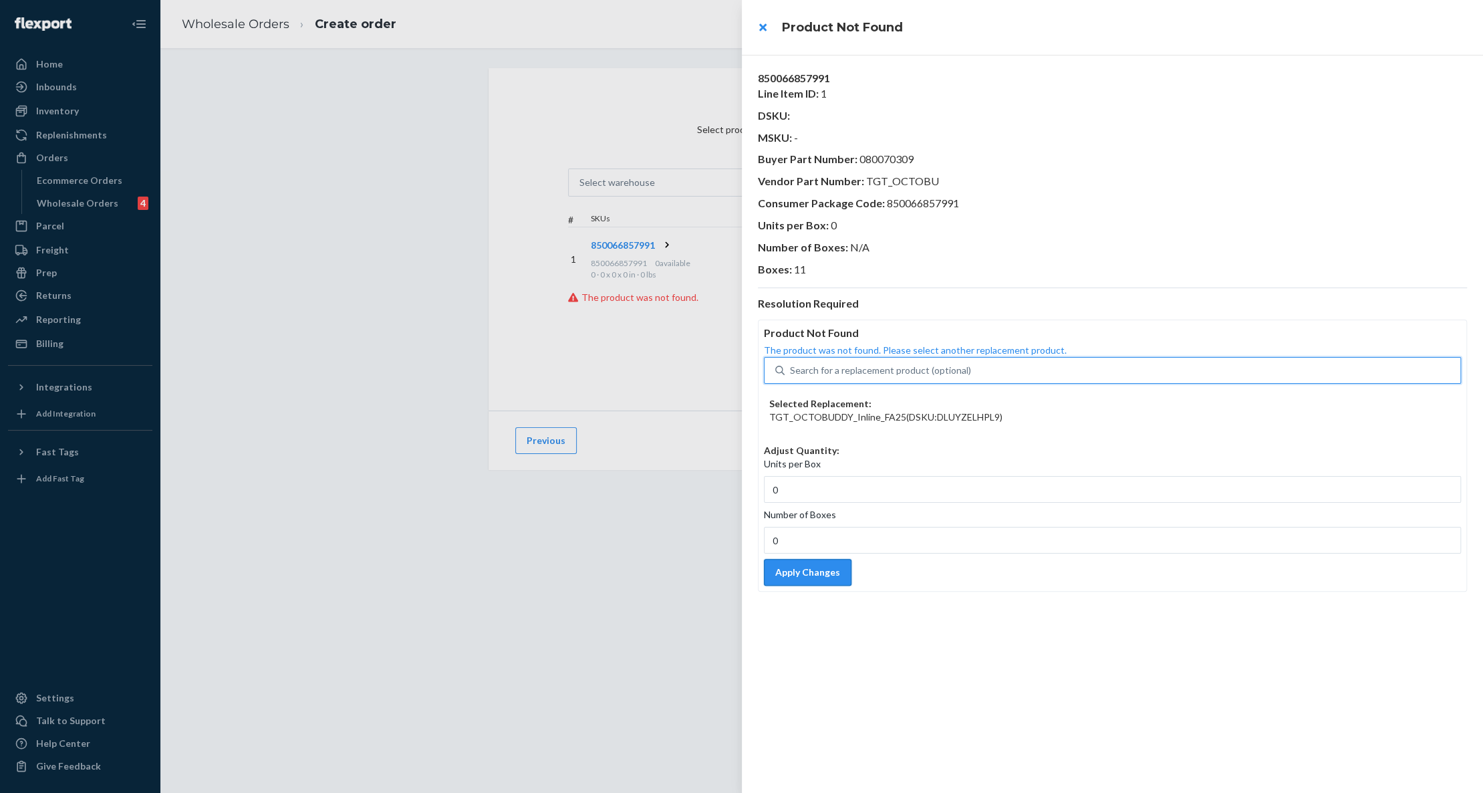
click at [814, 569] on button "Apply Changes" at bounding box center [808, 572] width 88 height 27
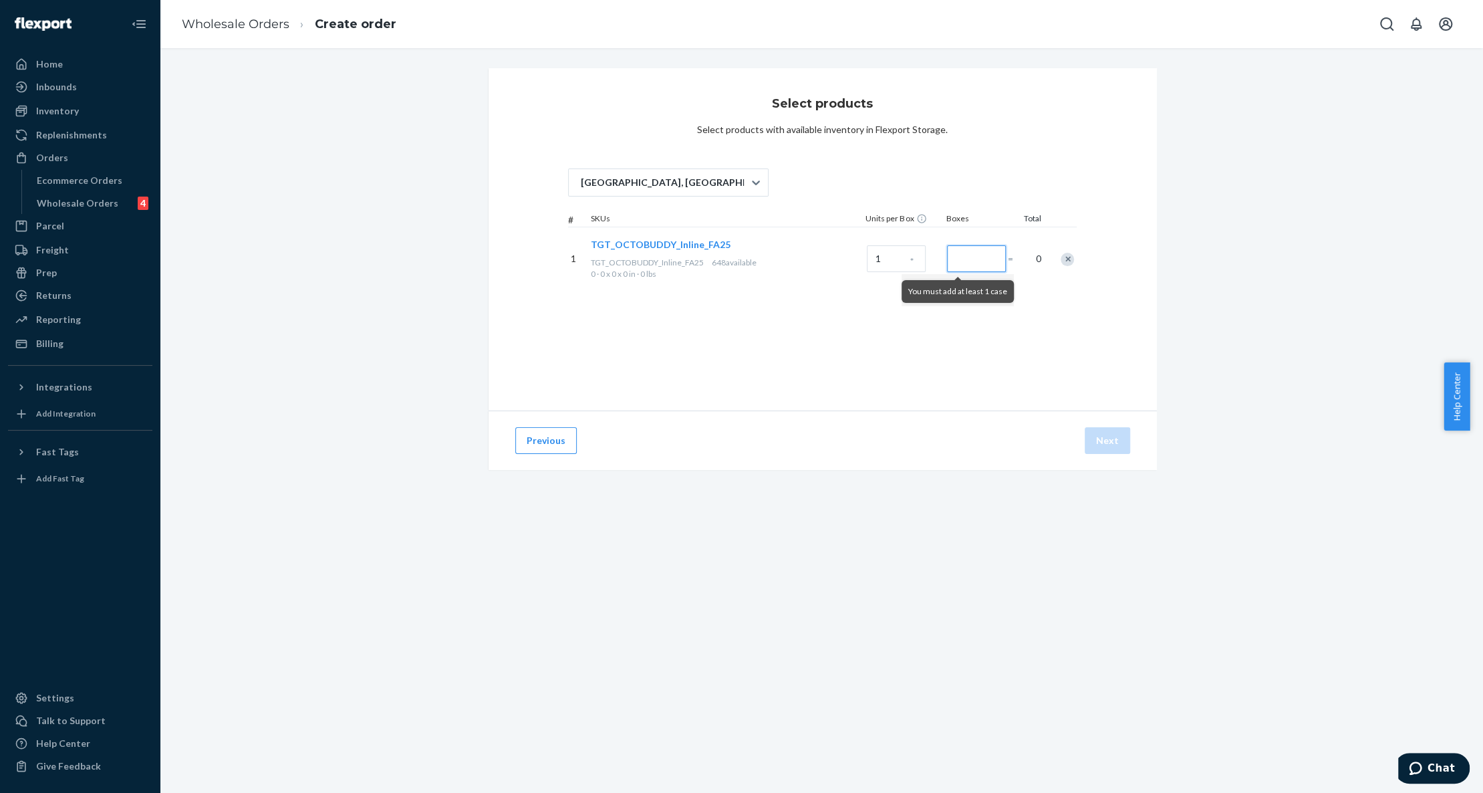
click at [954, 257] on input "Number of boxes" at bounding box center [976, 258] width 59 height 27
type input "11"
click at [952, 281] on div "11" at bounding box center [974, 259] width 60 height 54
click at [545, 436] on button "Previous" at bounding box center [545, 440] width 61 height 27
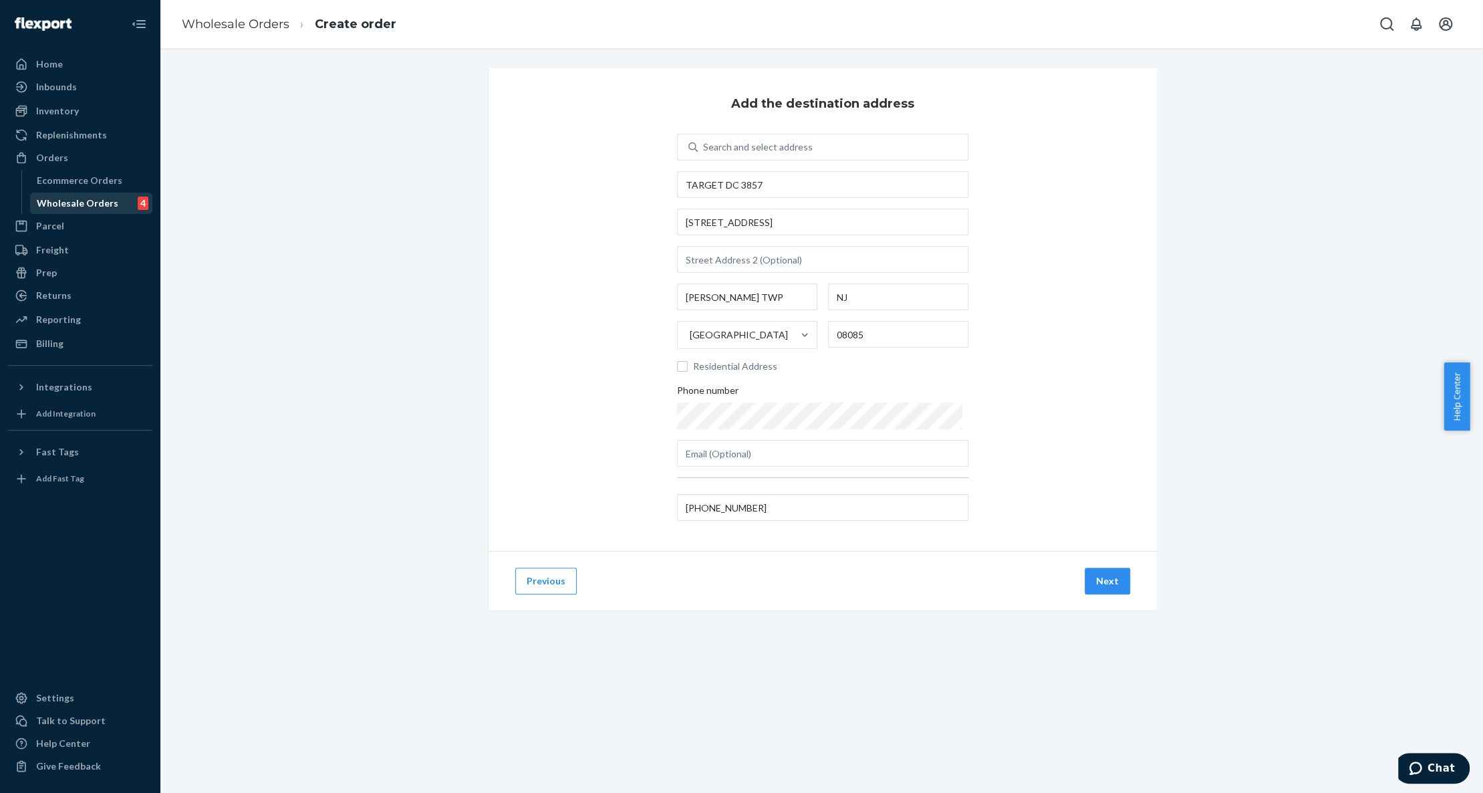
click at [73, 194] on div "Wholesale Orders 4" at bounding box center [91, 203] width 120 height 19
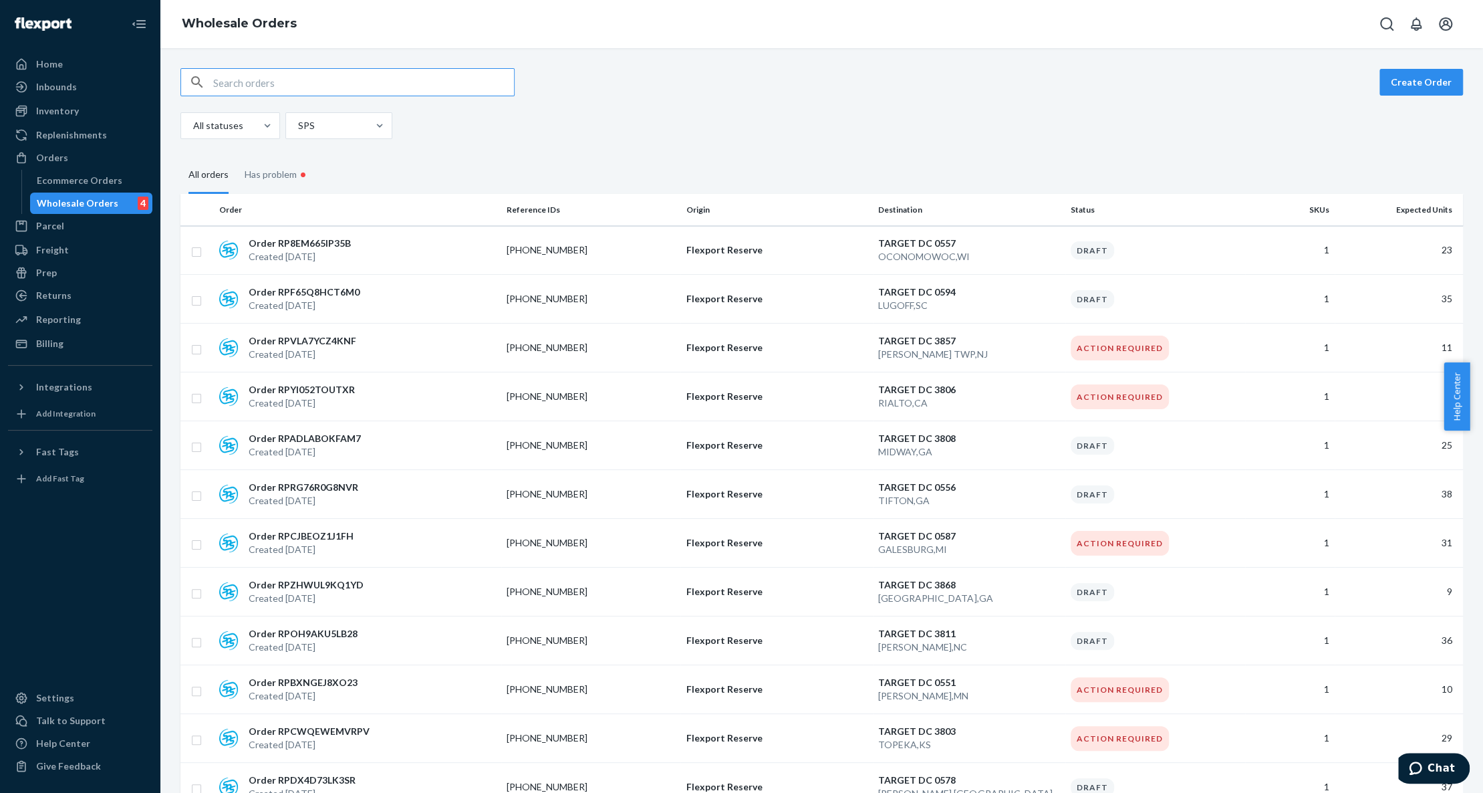
click at [358, 85] on input "text" at bounding box center [363, 82] width 301 height 27
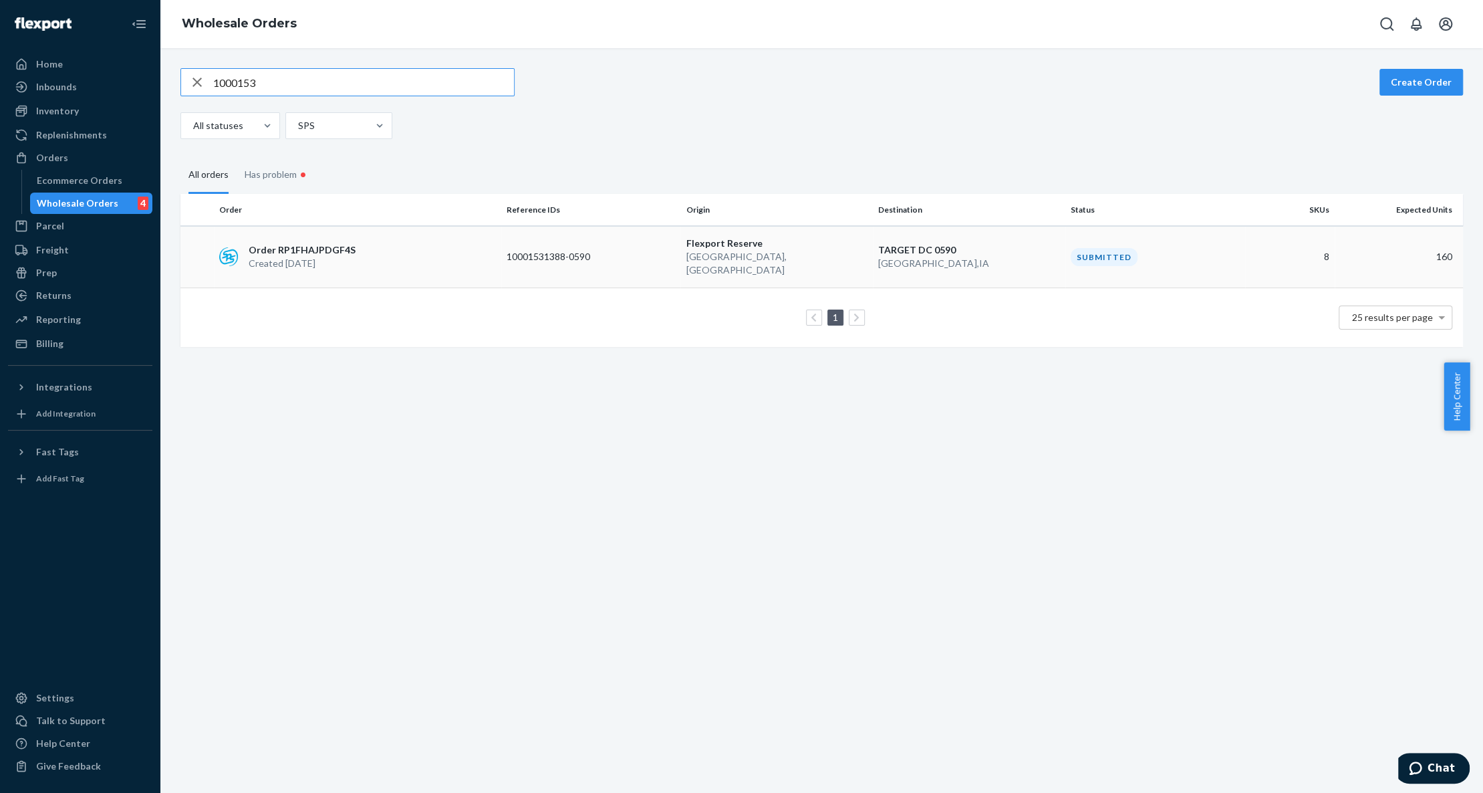
type input "1000153"
click at [571, 250] on p "10001531388-0590" at bounding box center [560, 256] width 107 height 13
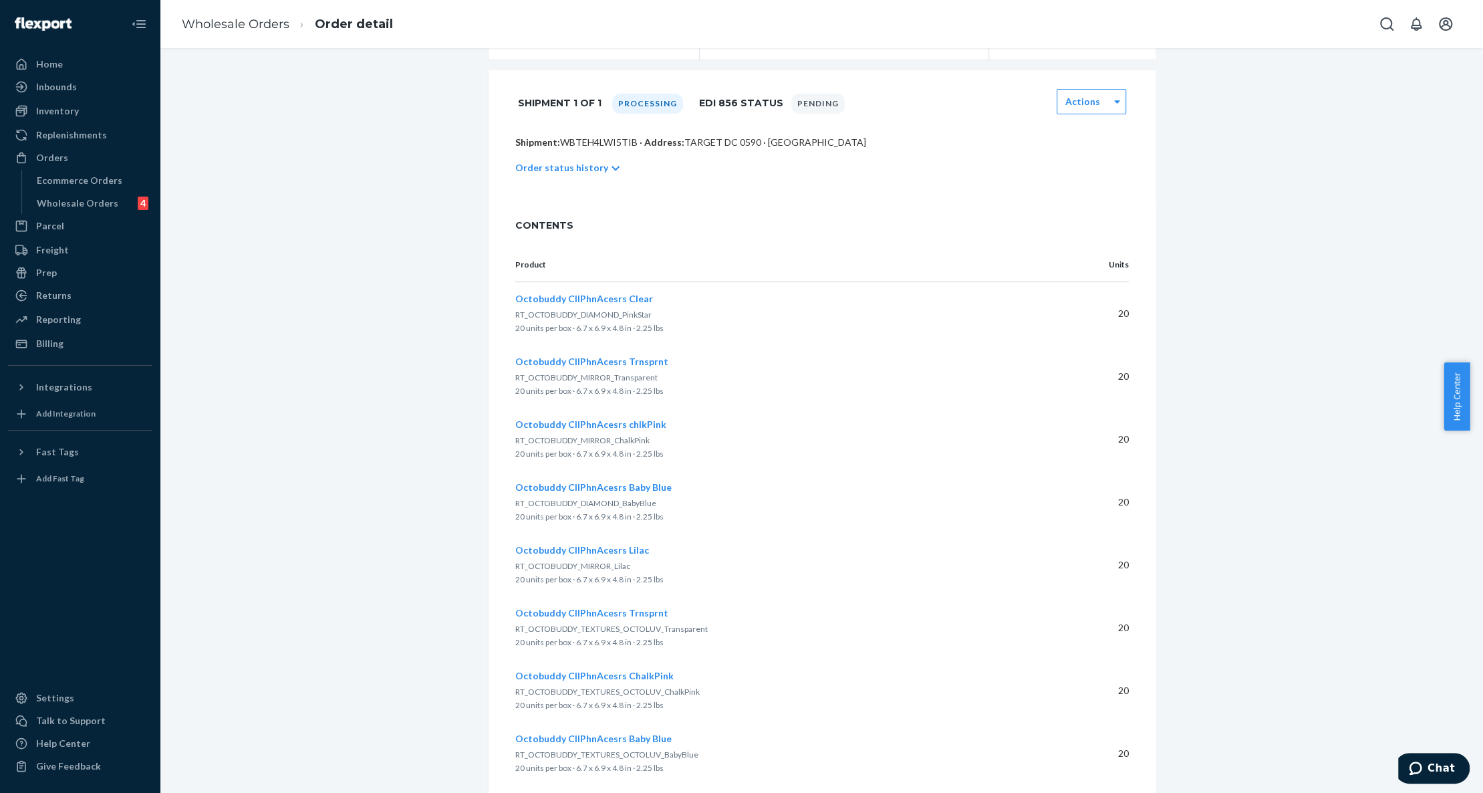
scroll to position [268, 0]
click at [81, 112] on div "Inventory" at bounding box center [80, 111] width 142 height 19
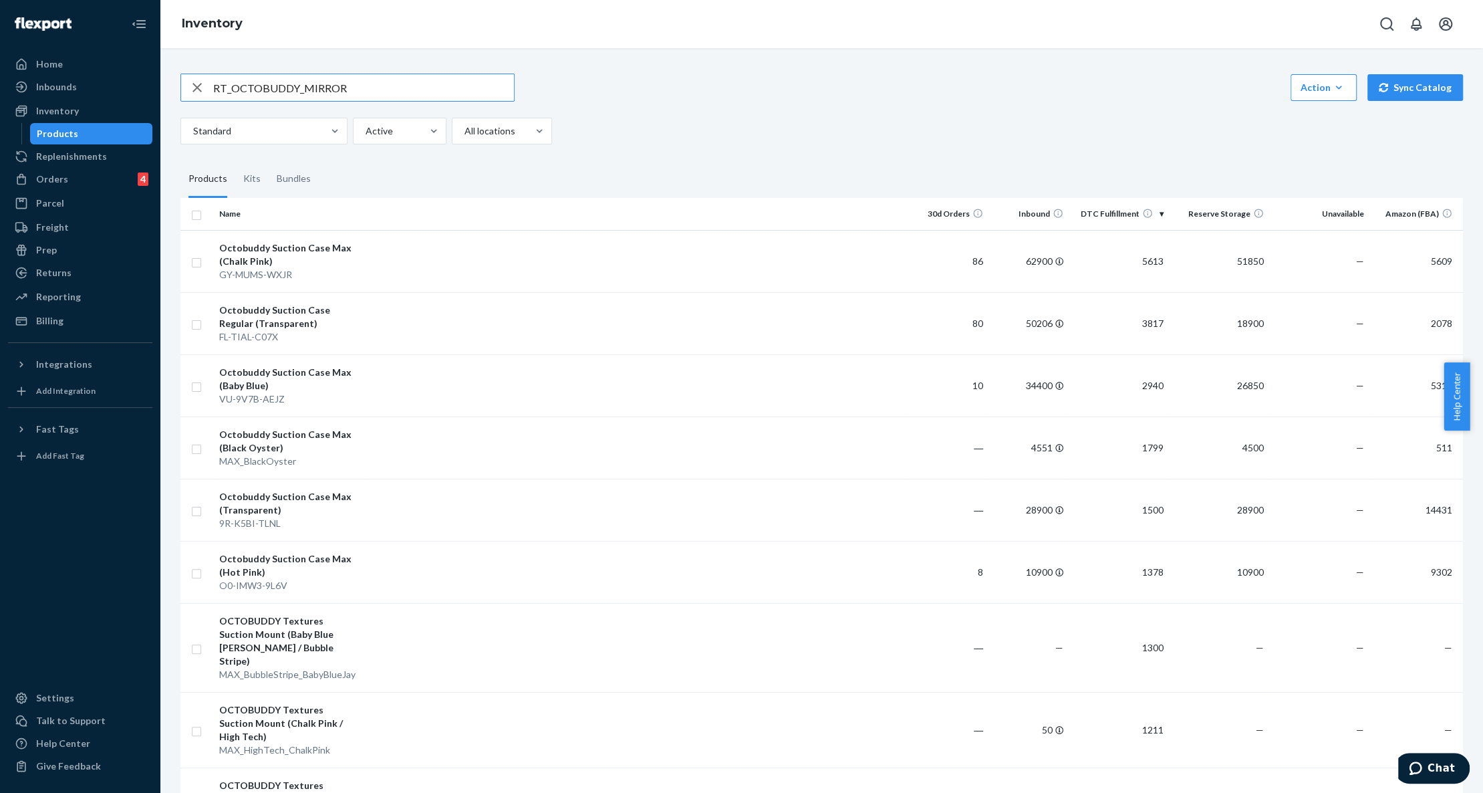
type input "RT_OCTOBUDDY_MIRROR"
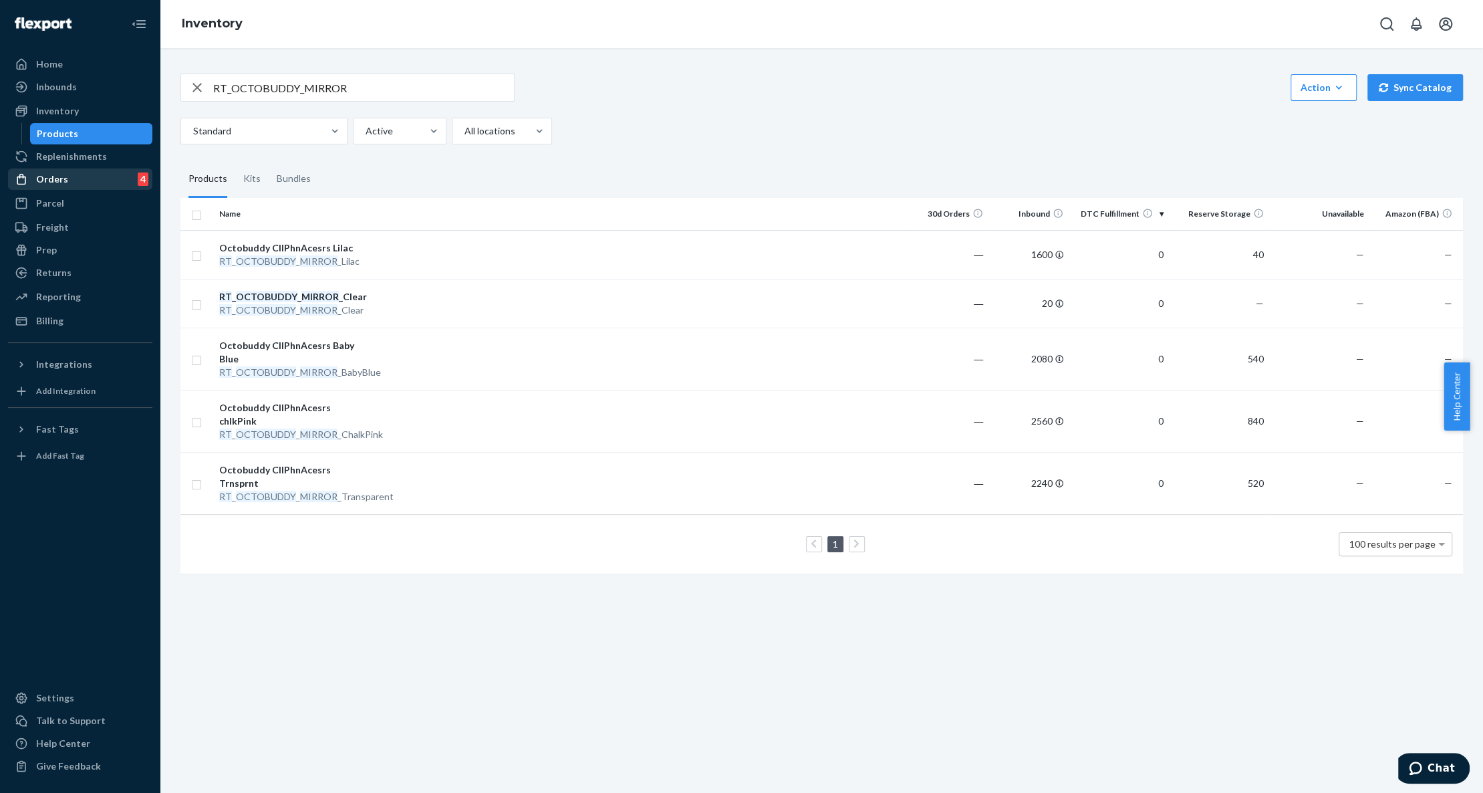
click at [70, 183] on div "Orders 4" at bounding box center [80, 179] width 142 height 19
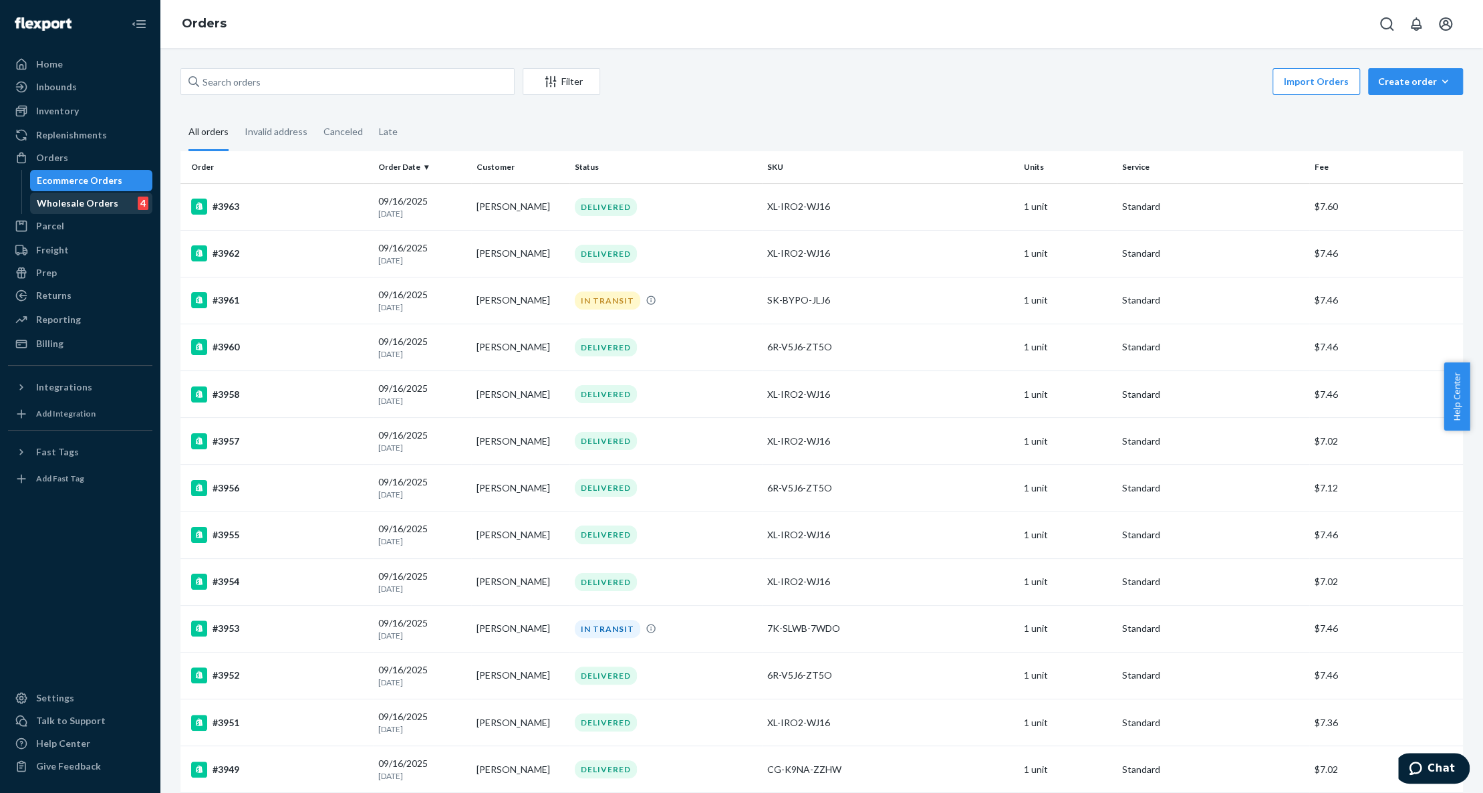
click at [94, 205] on div "Wholesale Orders" at bounding box center [78, 202] width 82 height 13
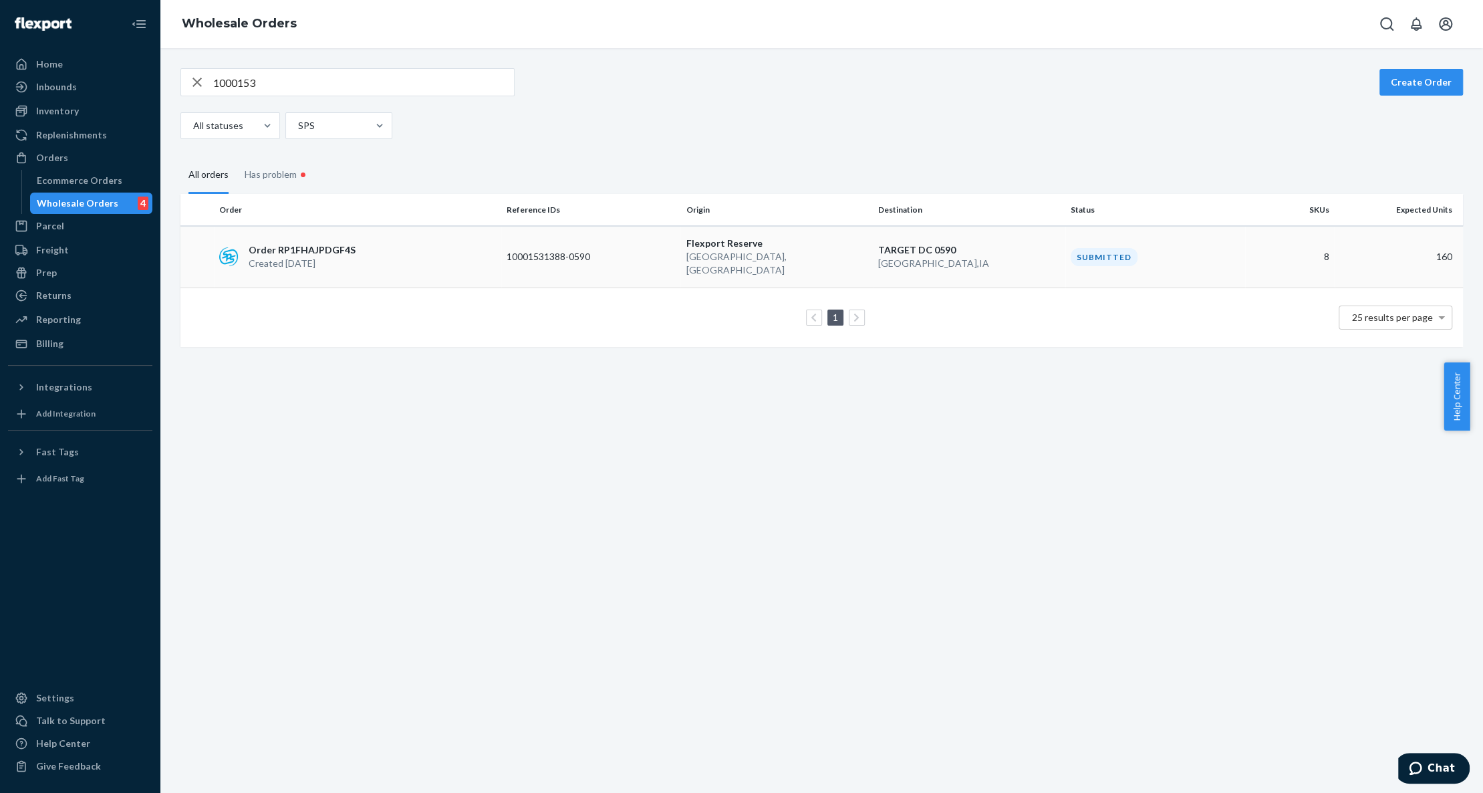
click at [434, 249] on div "Order RP1FHAJPDGF4S Created Sep 24, 2025" at bounding box center [357, 256] width 287 height 27
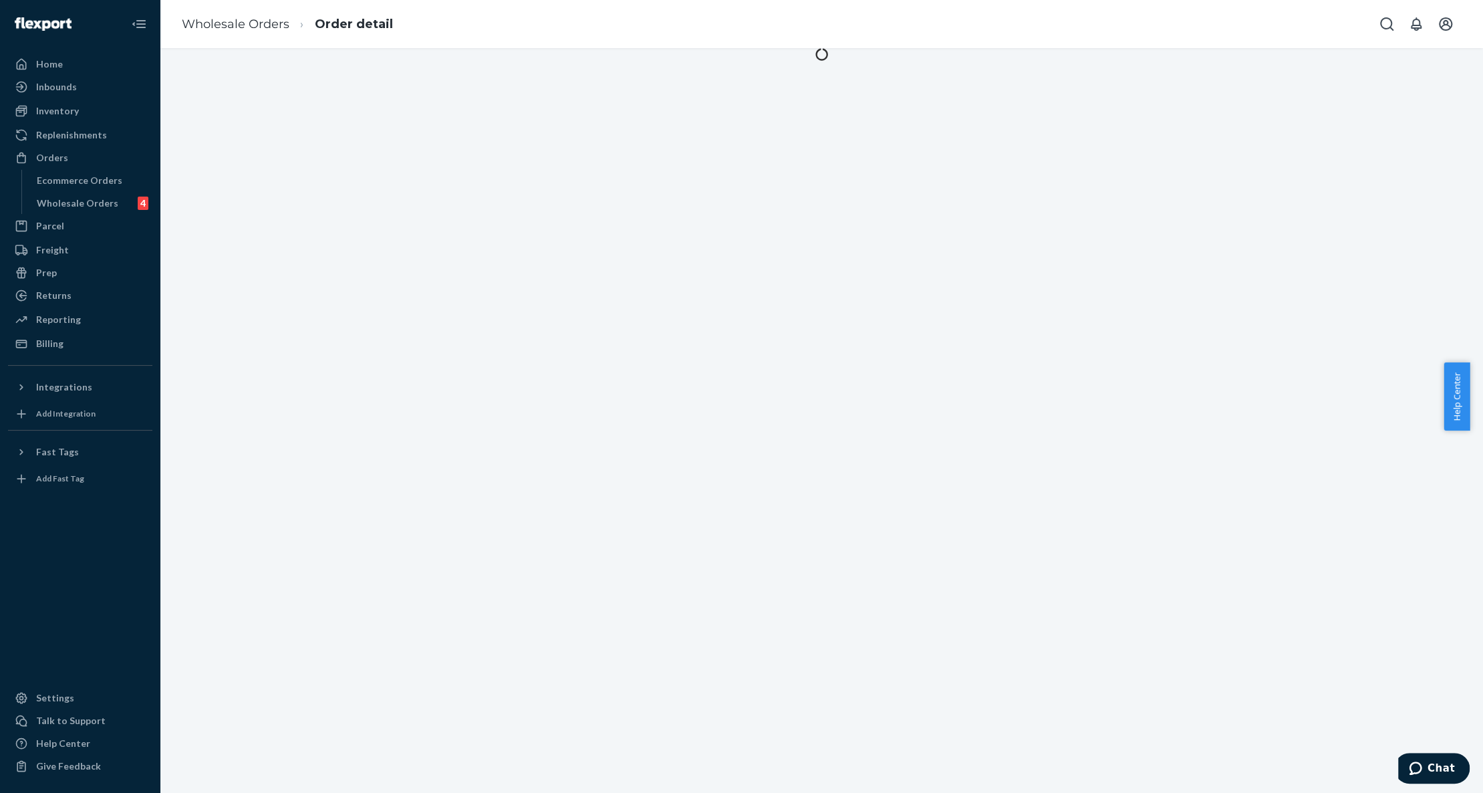
click at [434, 249] on div at bounding box center [821, 420] width 1322 height 744
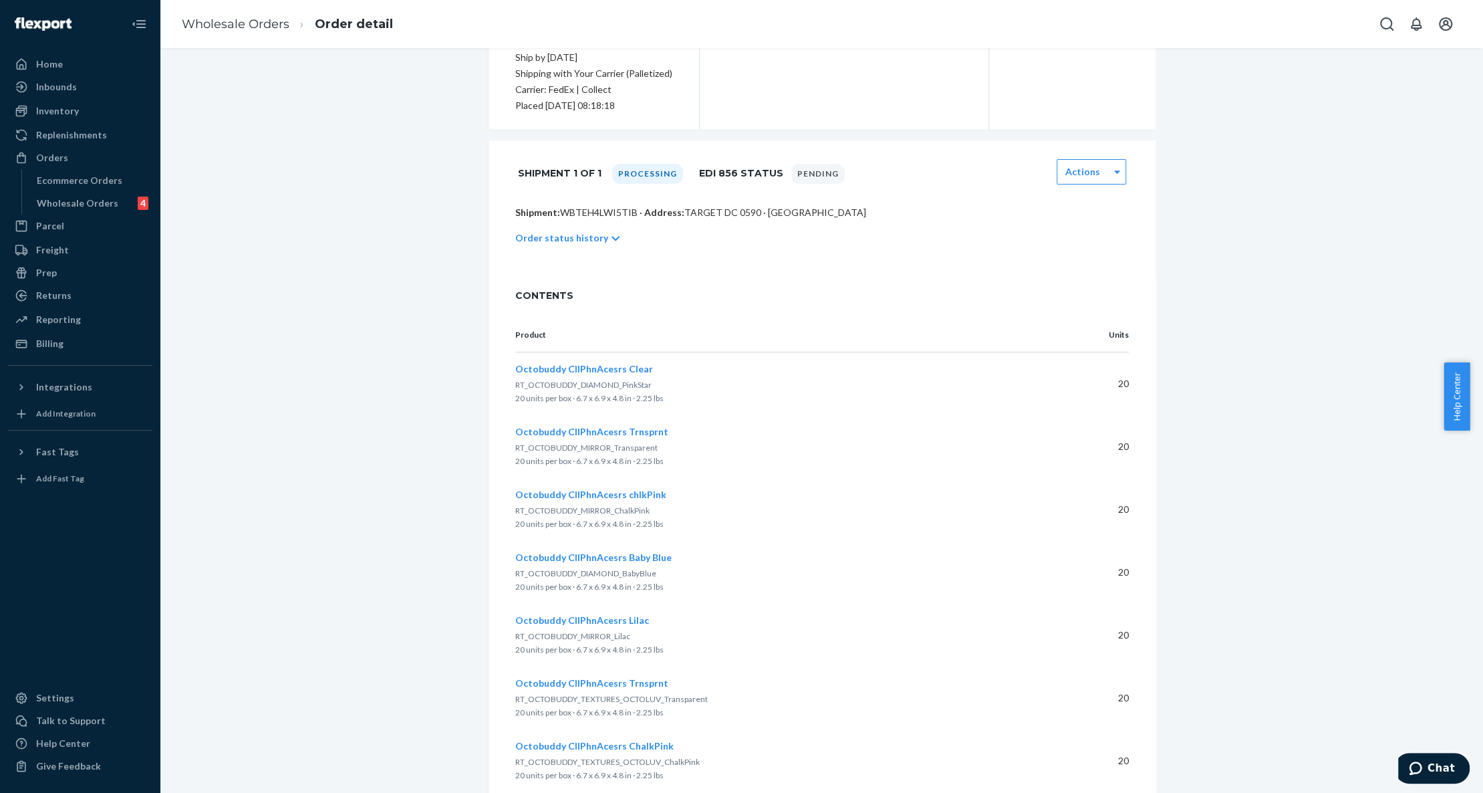
scroll to position [197, 0]
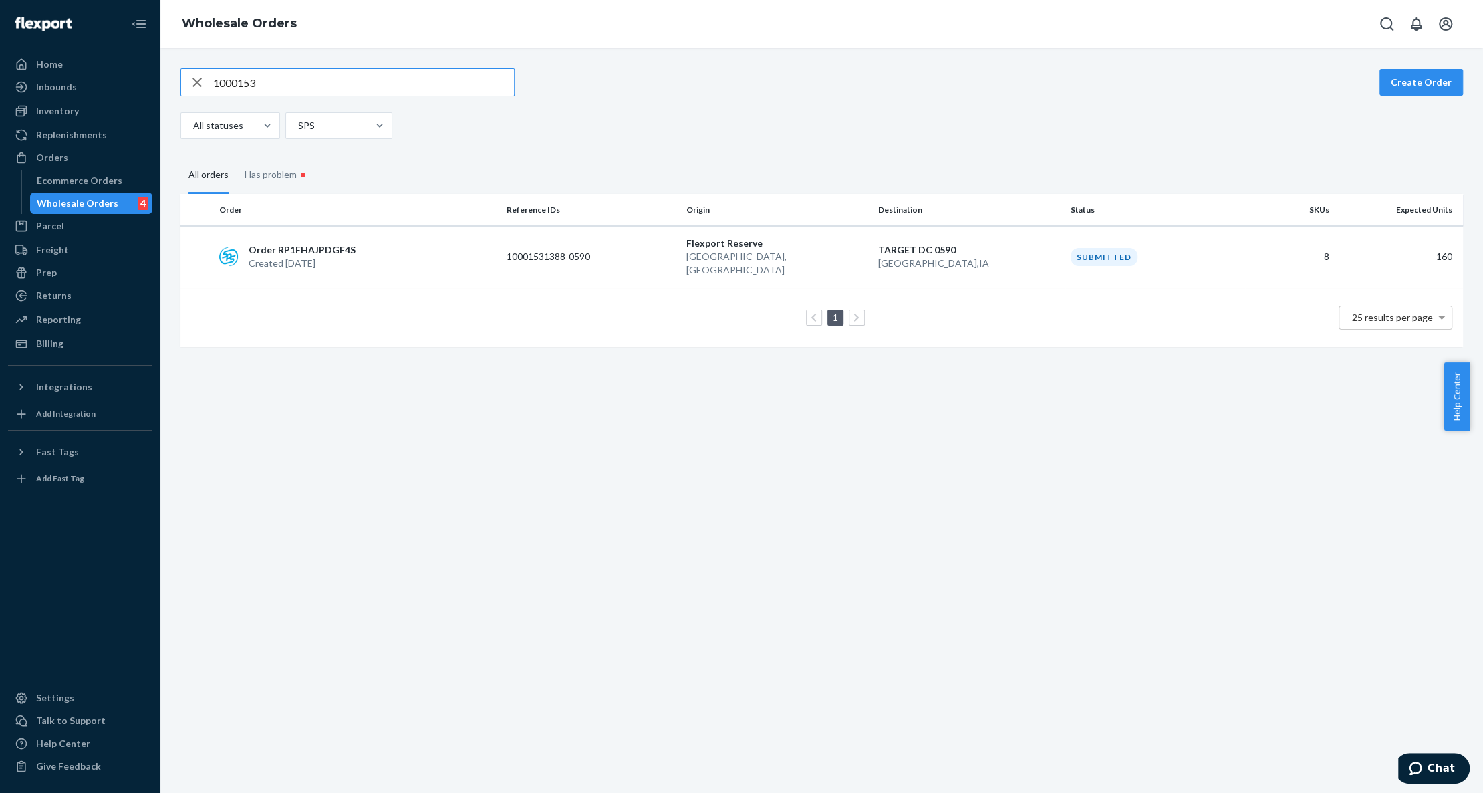
click at [192, 82] on icon "button" at bounding box center [197, 82] width 16 height 27
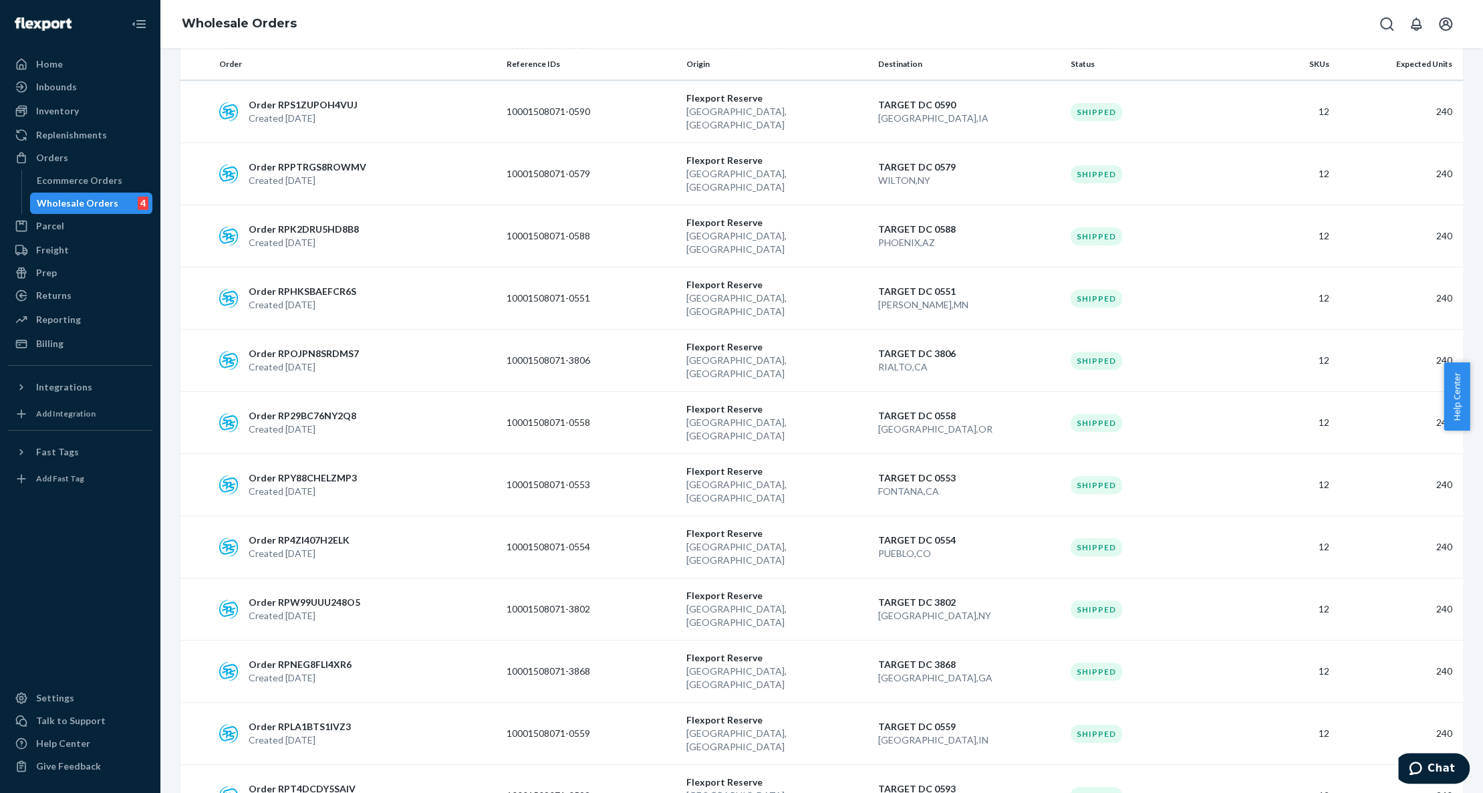
scroll to position [723, 0]
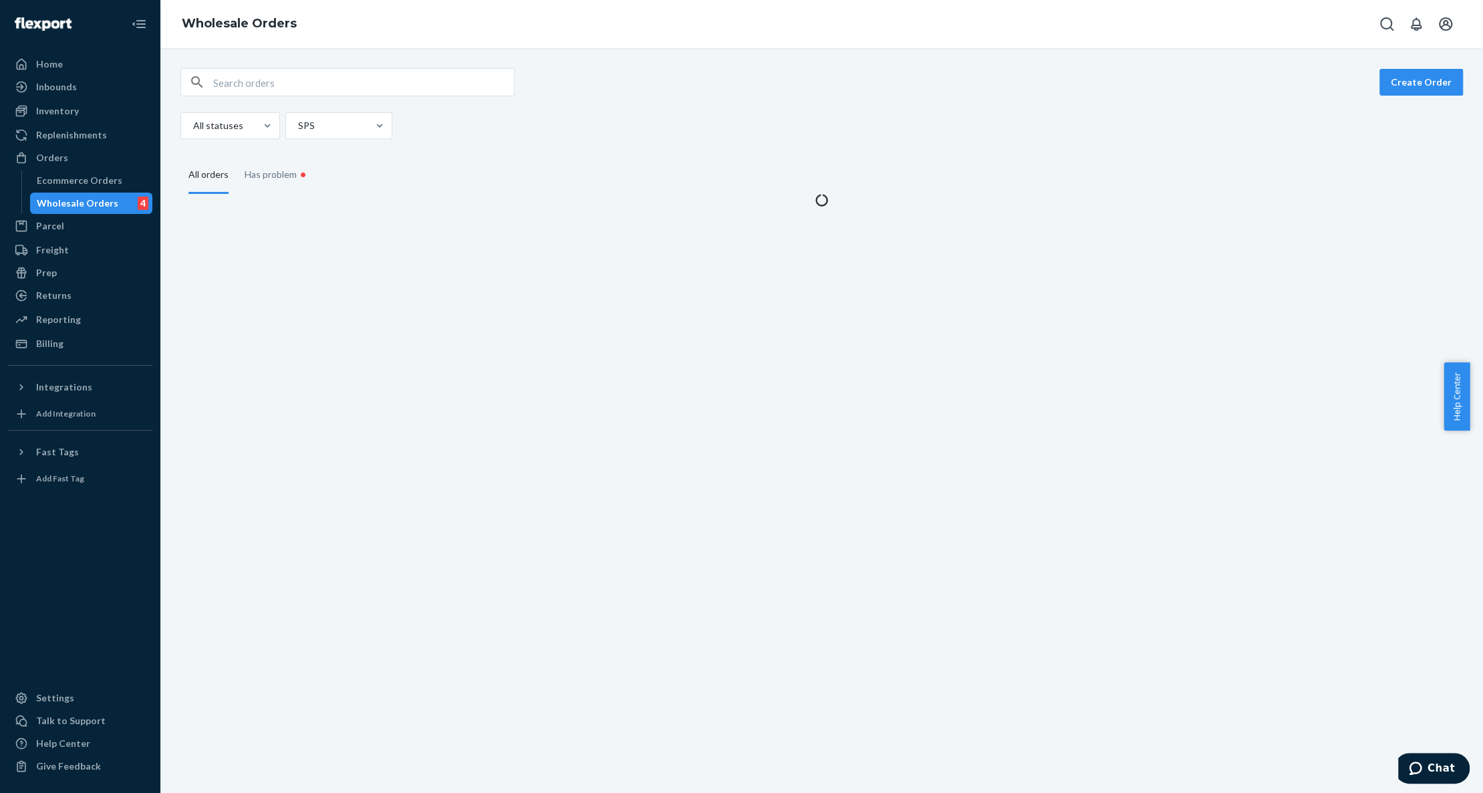
scroll to position [0, 0]
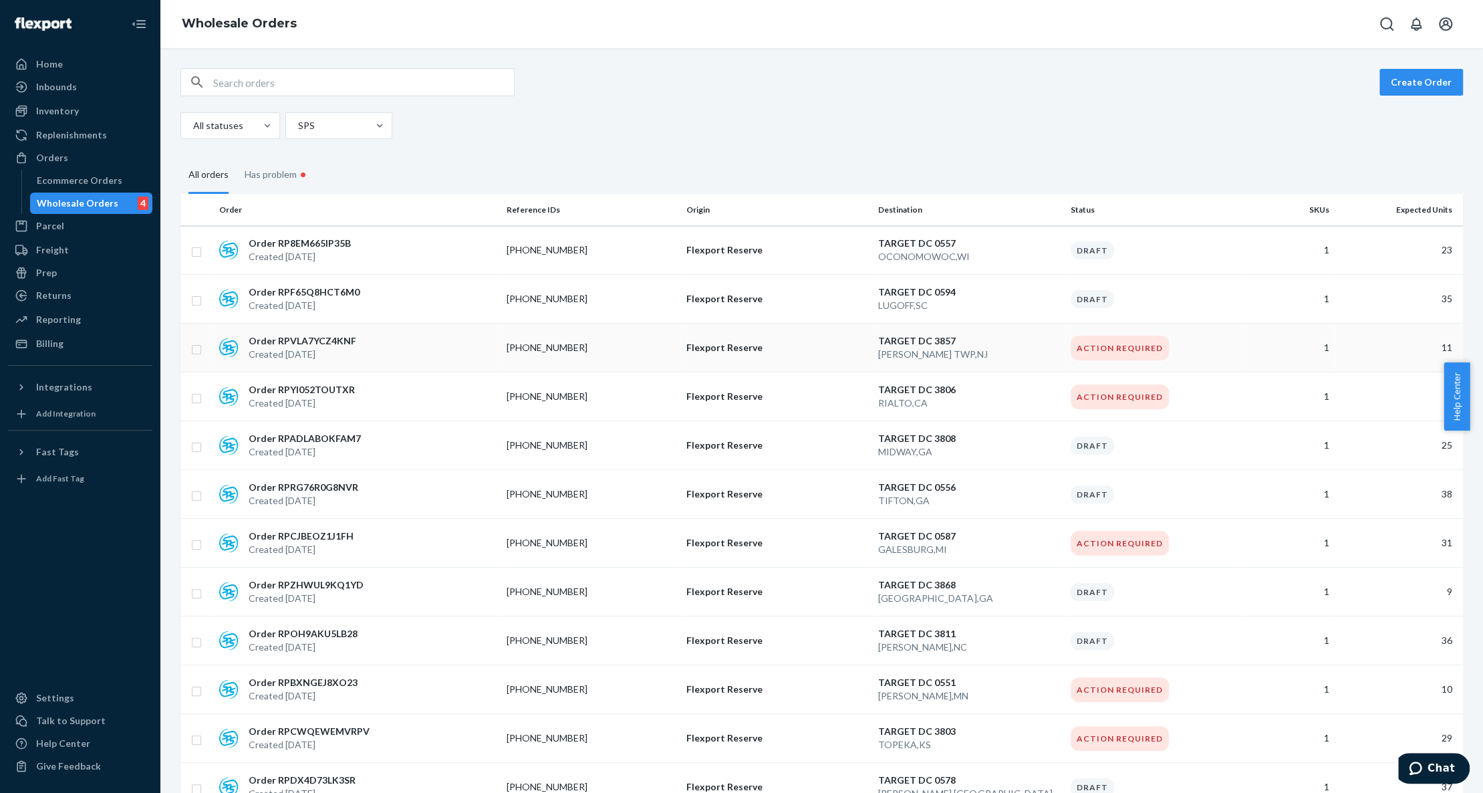
click at [557, 345] on p "[PHONE_NUMBER]" at bounding box center [560, 347] width 107 height 13
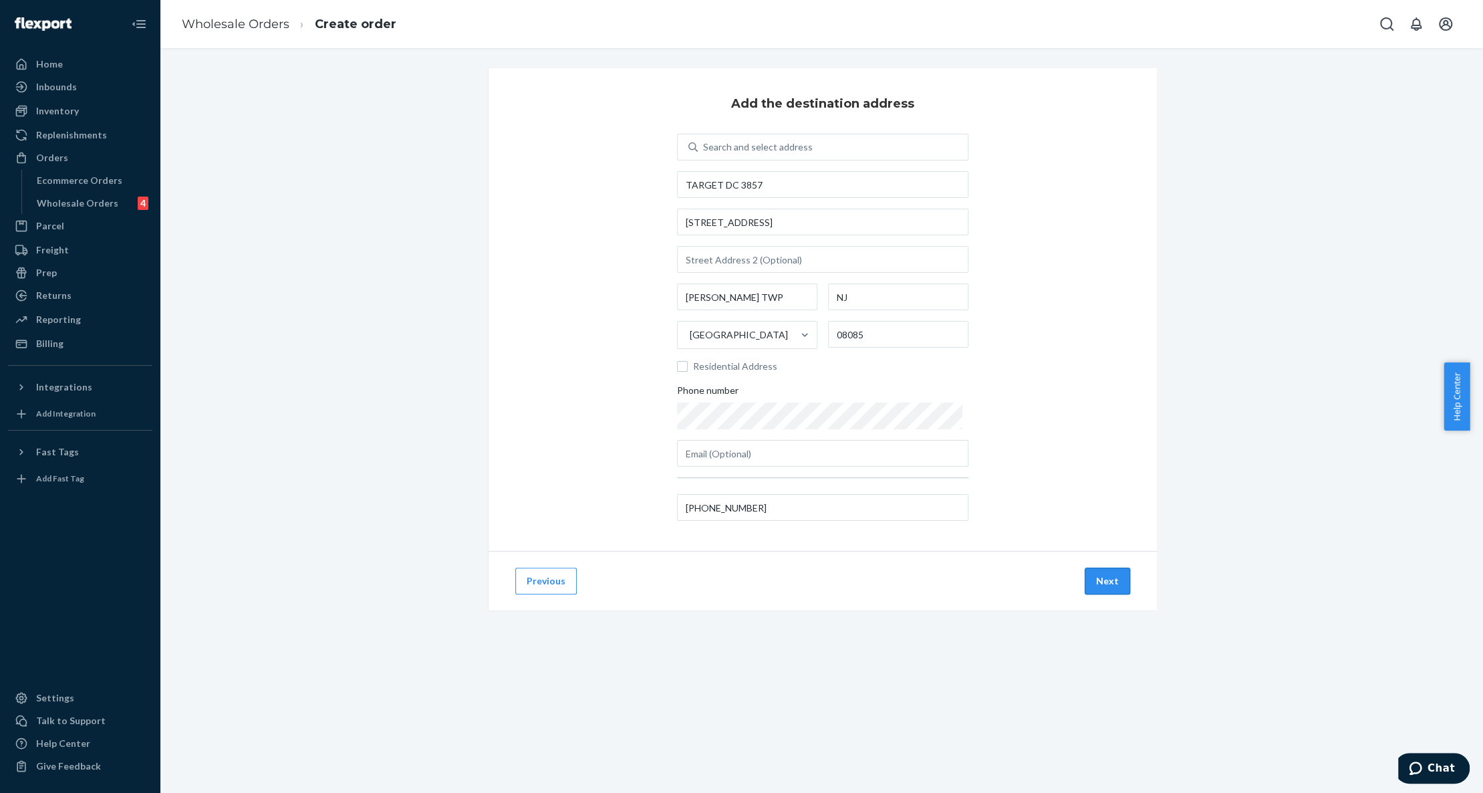
click at [1095, 585] on button "Next" at bounding box center [1107, 580] width 45 height 27
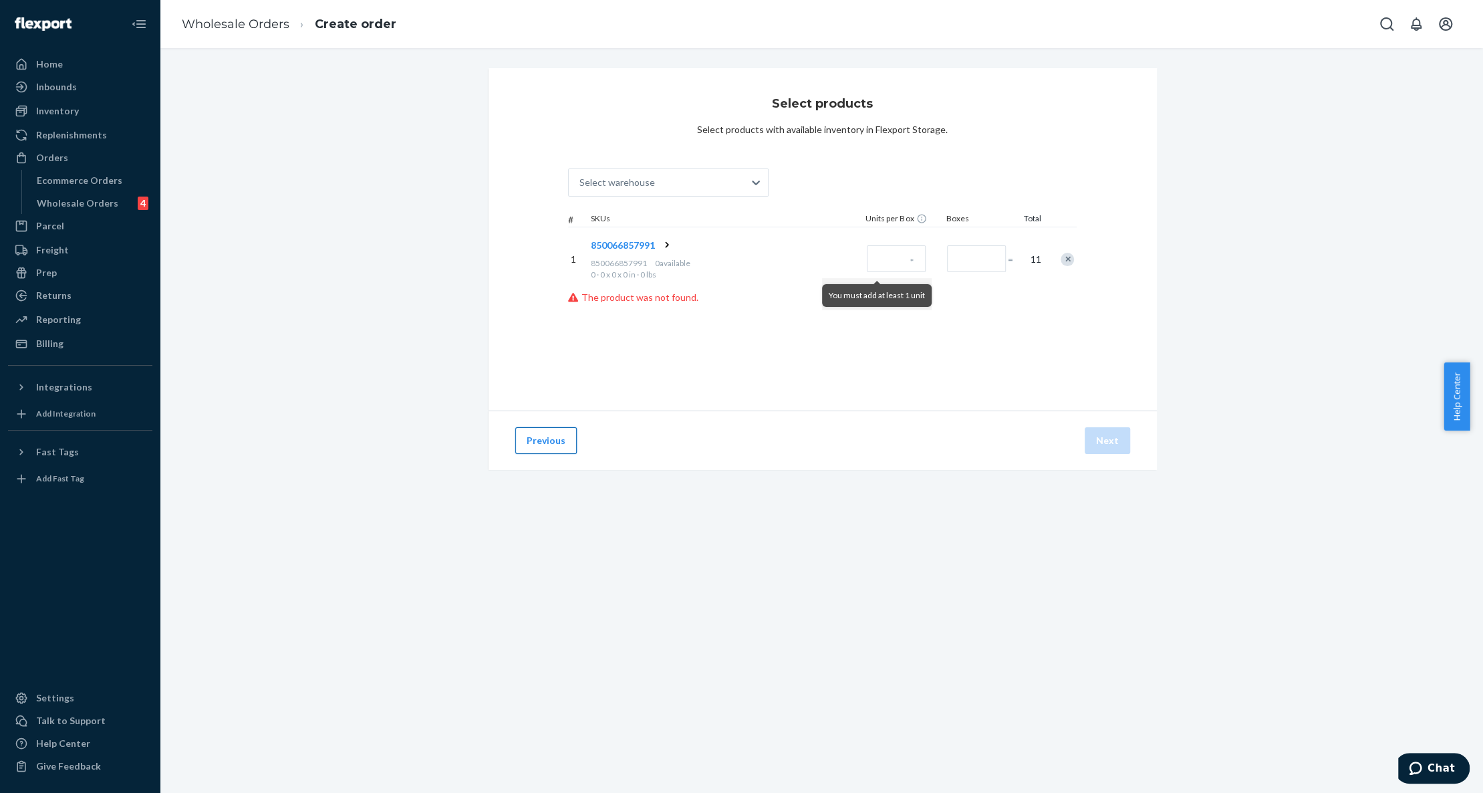
click at [555, 436] on button "Previous" at bounding box center [545, 440] width 61 height 27
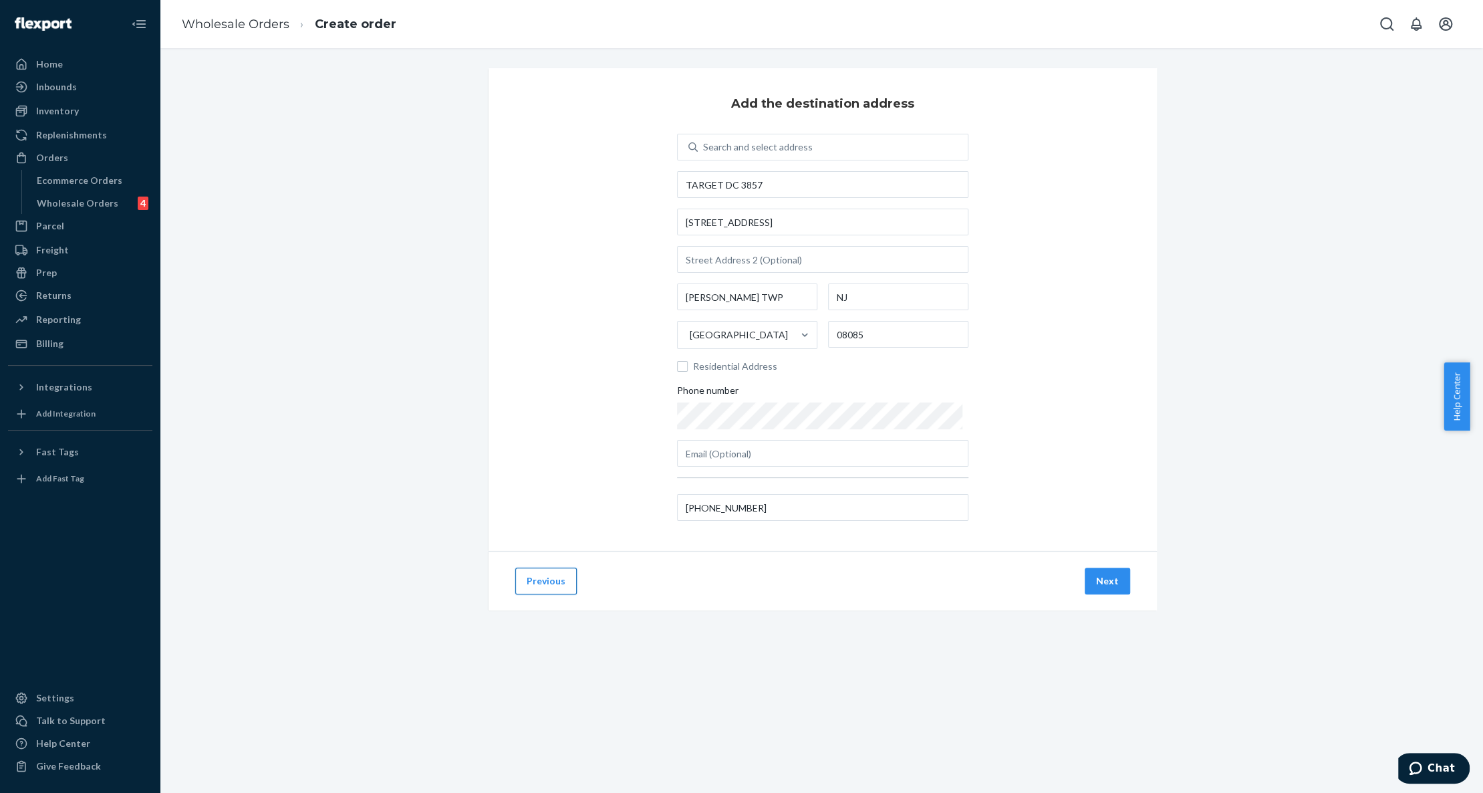
click at [541, 575] on button "Previous" at bounding box center [545, 580] width 61 height 27
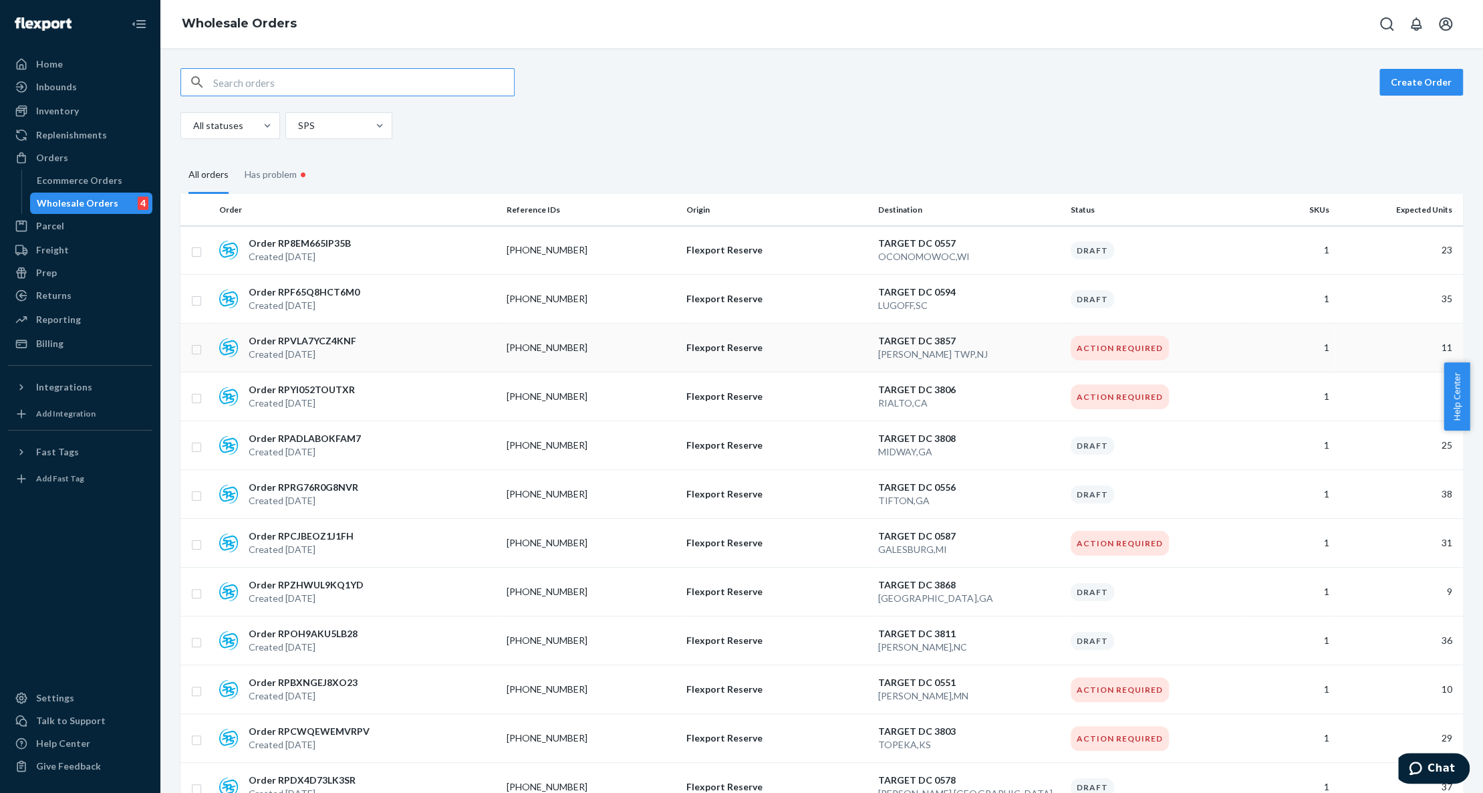
click at [194, 347] on input "checkbox" at bounding box center [196, 348] width 11 height 14
click at [1322, 84] on button "Delete Order" at bounding box center [1327, 82] width 83 height 27
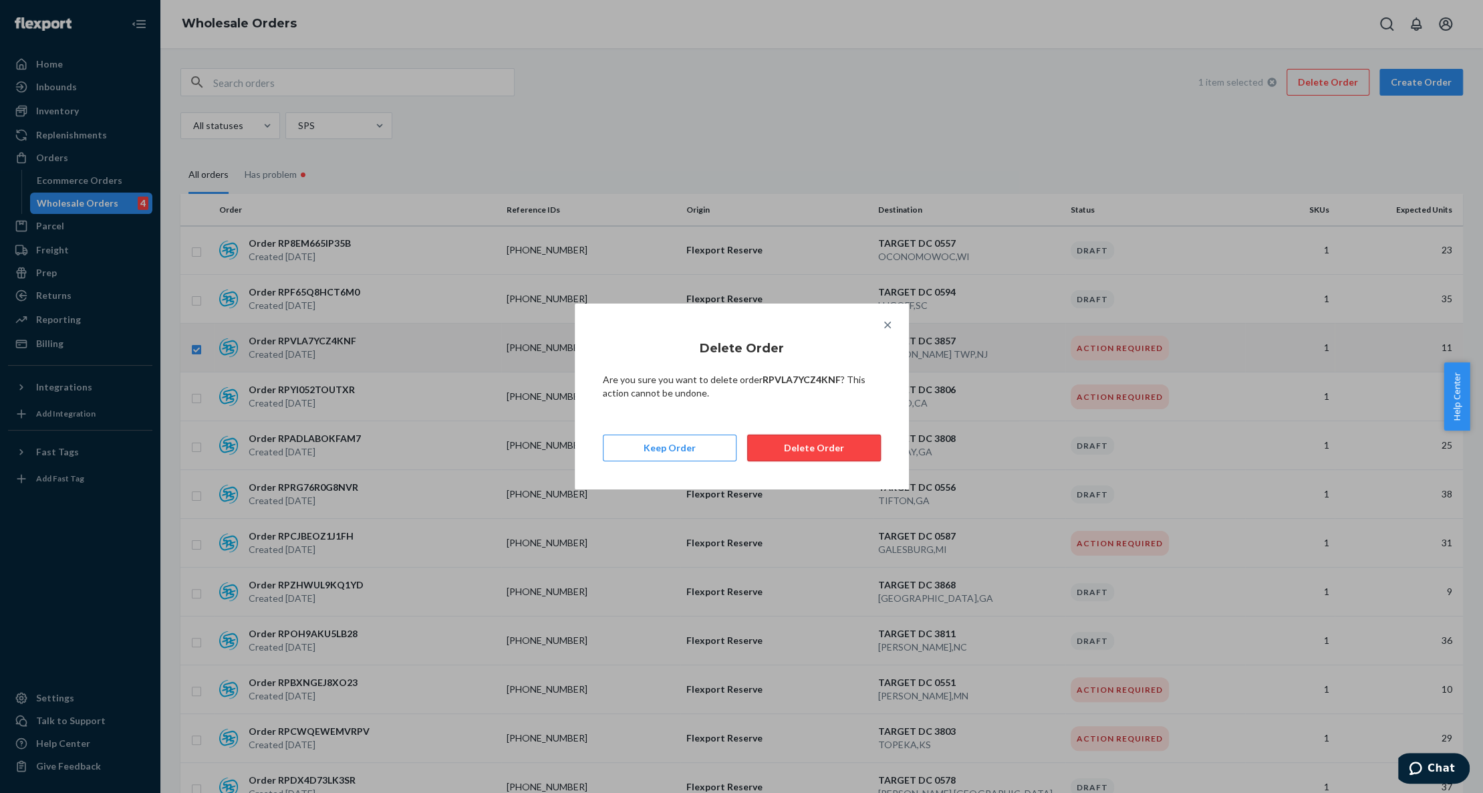
click at [817, 458] on button "Delete Order" at bounding box center [814, 447] width 134 height 27
checkbox input "false"
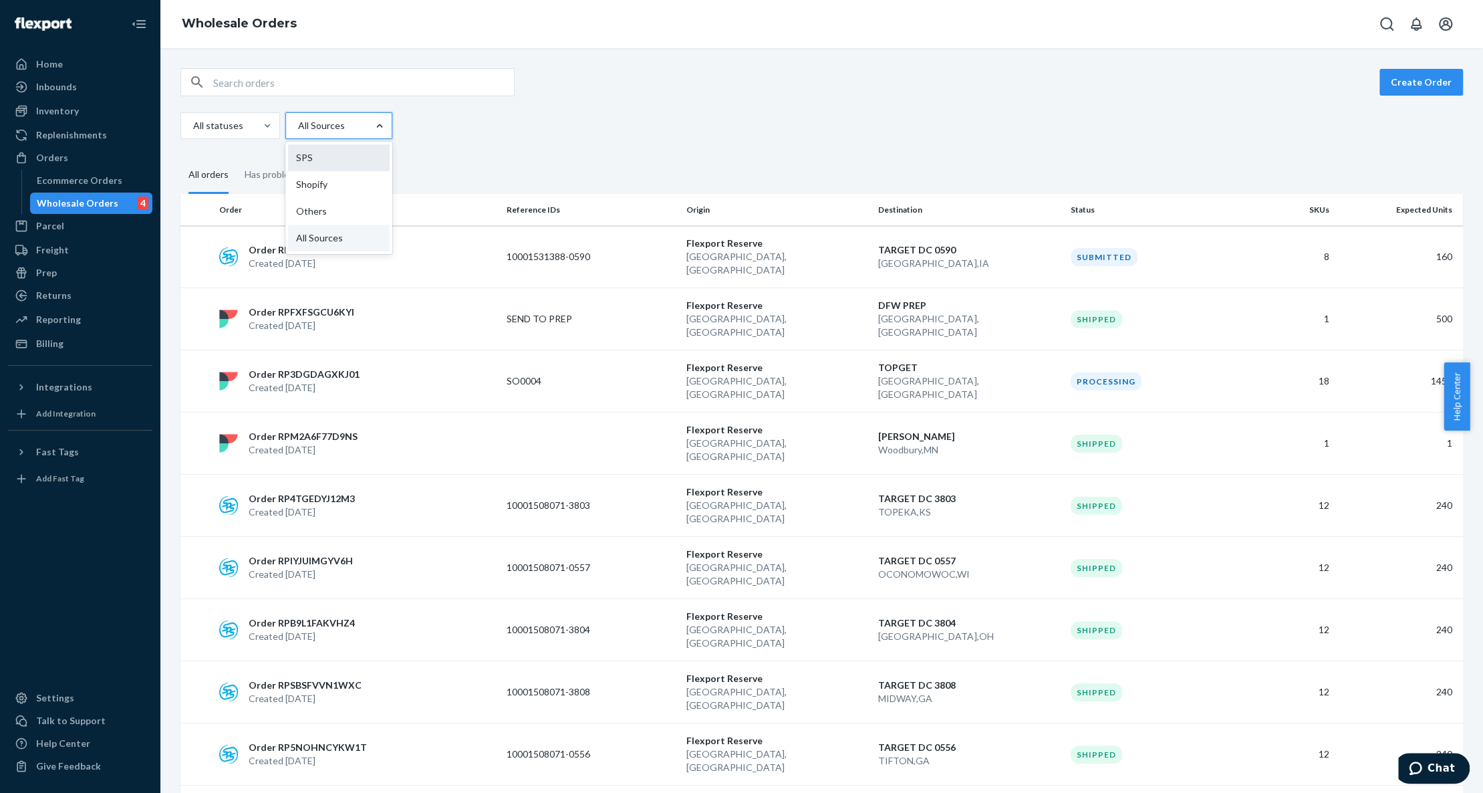
click at [346, 150] on div "SPS" at bounding box center [339, 157] width 102 height 27
click at [298, 132] on input "option SPS focused, 1 of 4. 4 results available. Use Up and Down to choose opti…" at bounding box center [297, 125] width 1 height 13
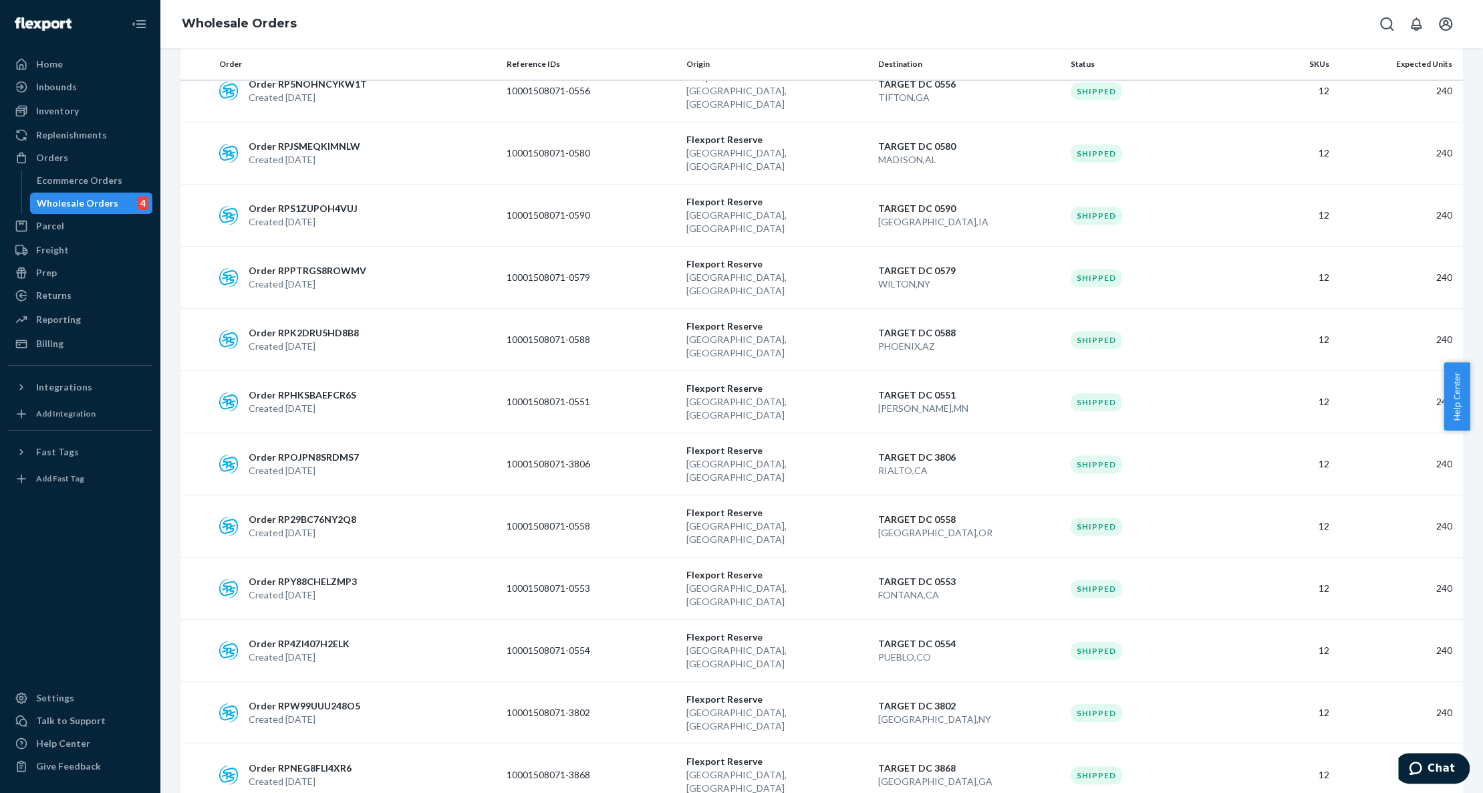
scroll to position [723, 0]
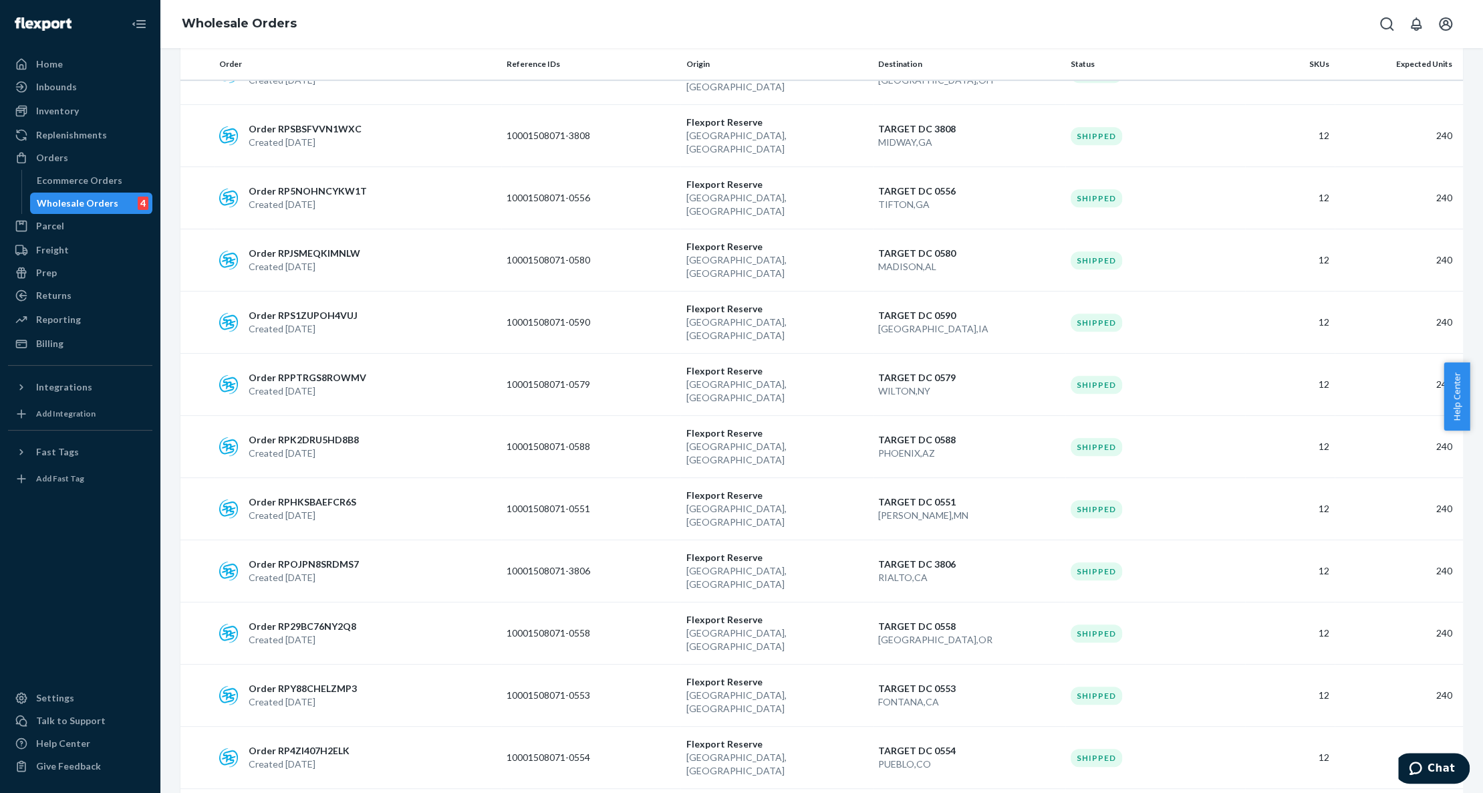
scroll to position [723, 0]
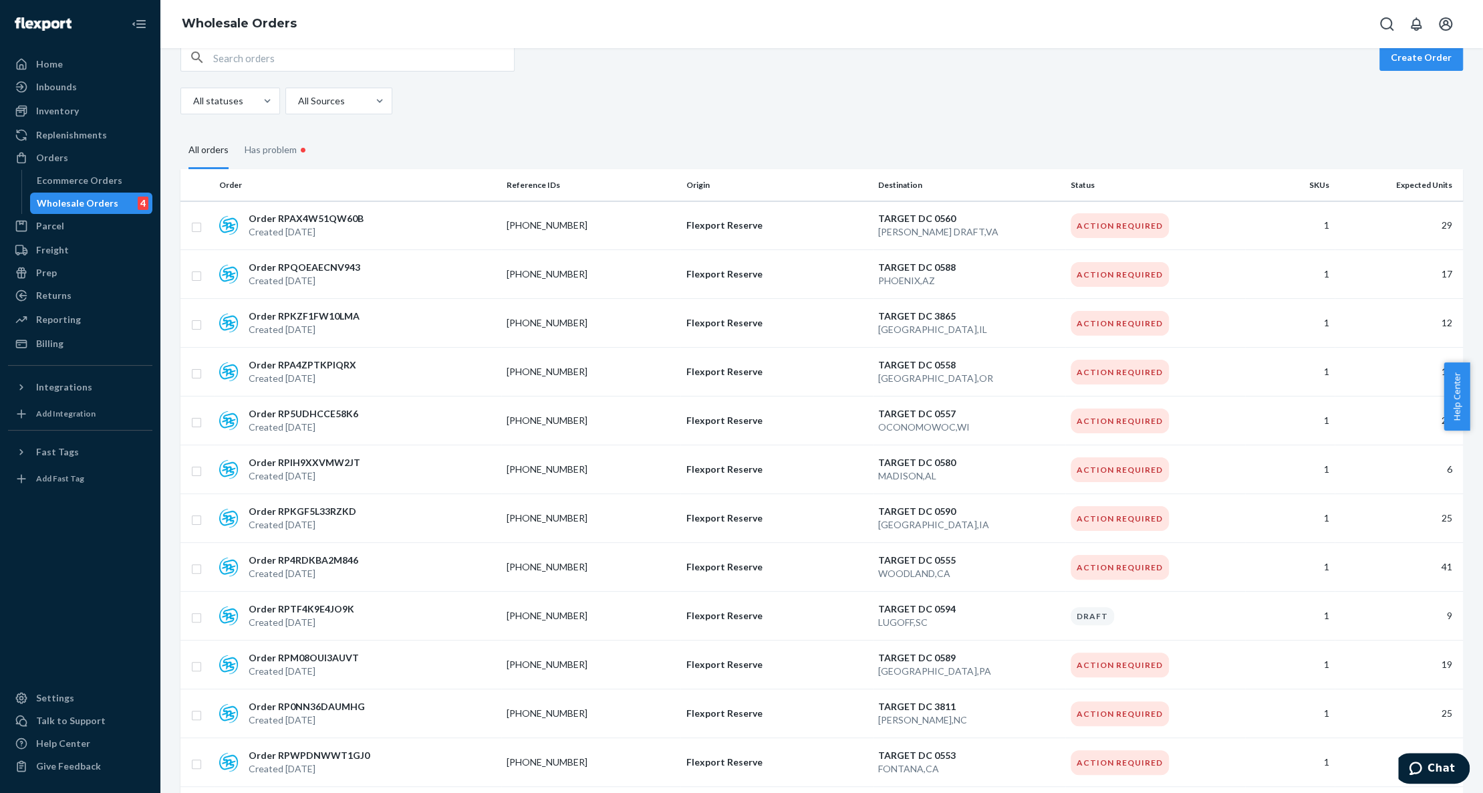
scroll to position [0, 0]
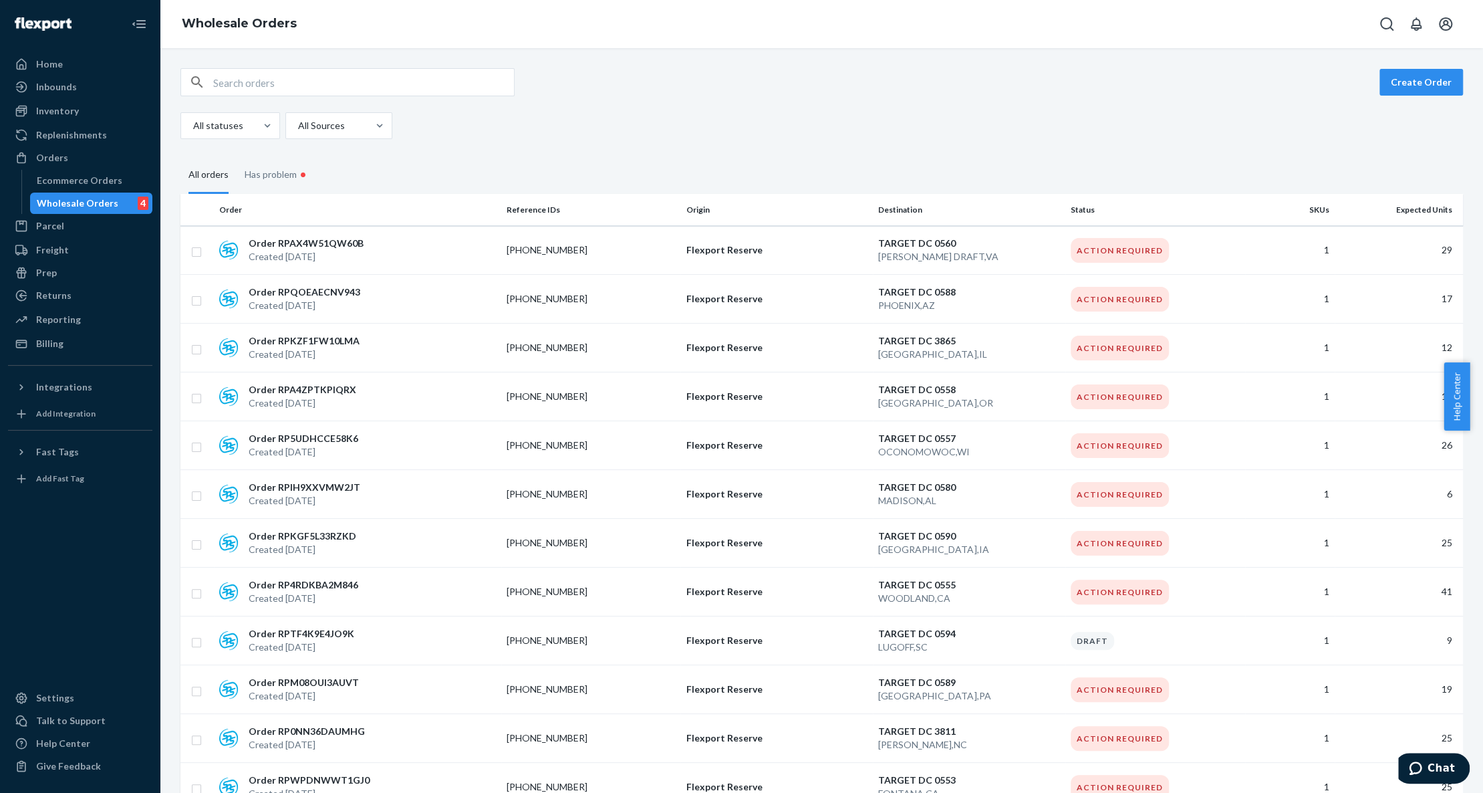
click at [422, 89] on input "text" at bounding box center [363, 82] width 301 height 27
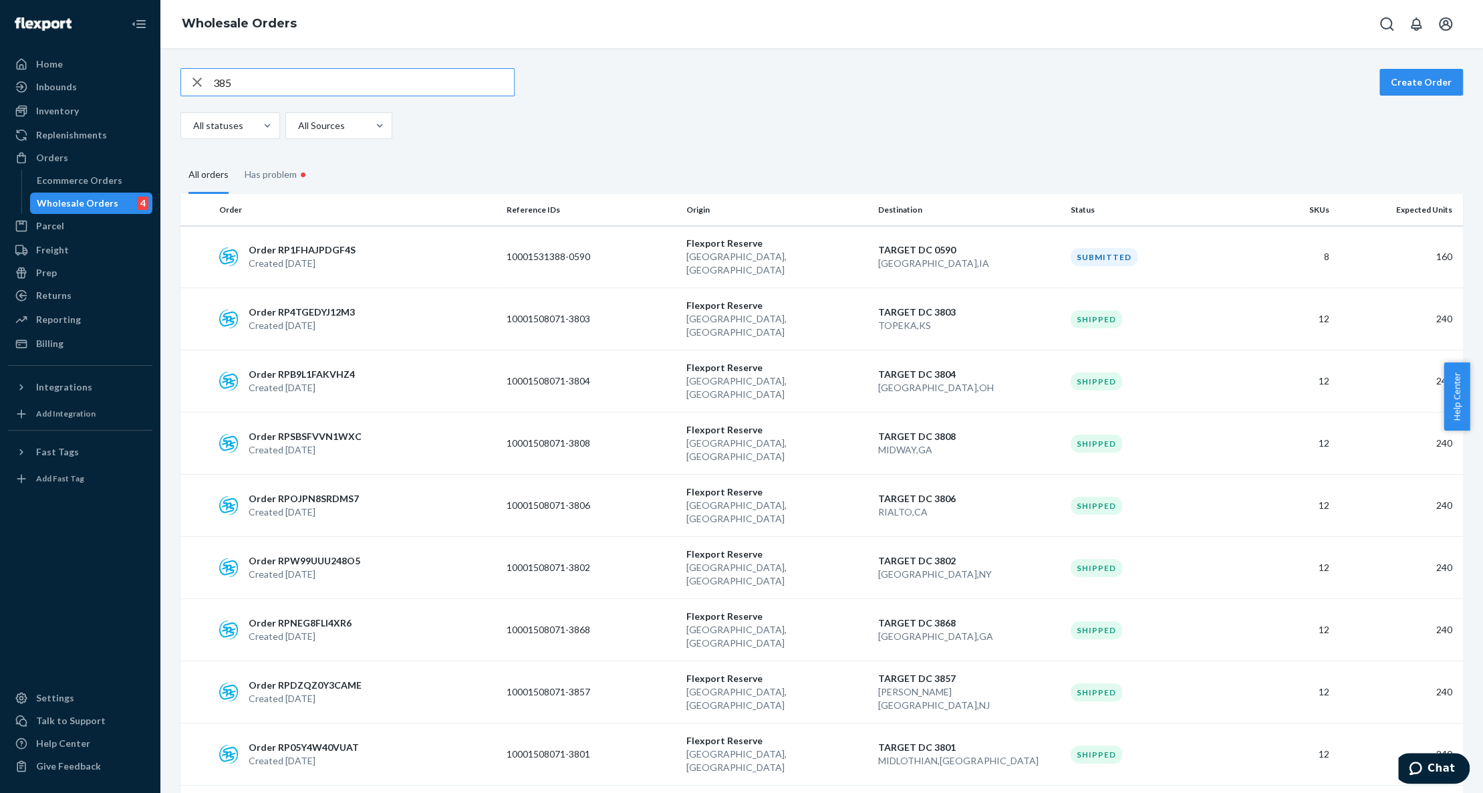
type input "3857"
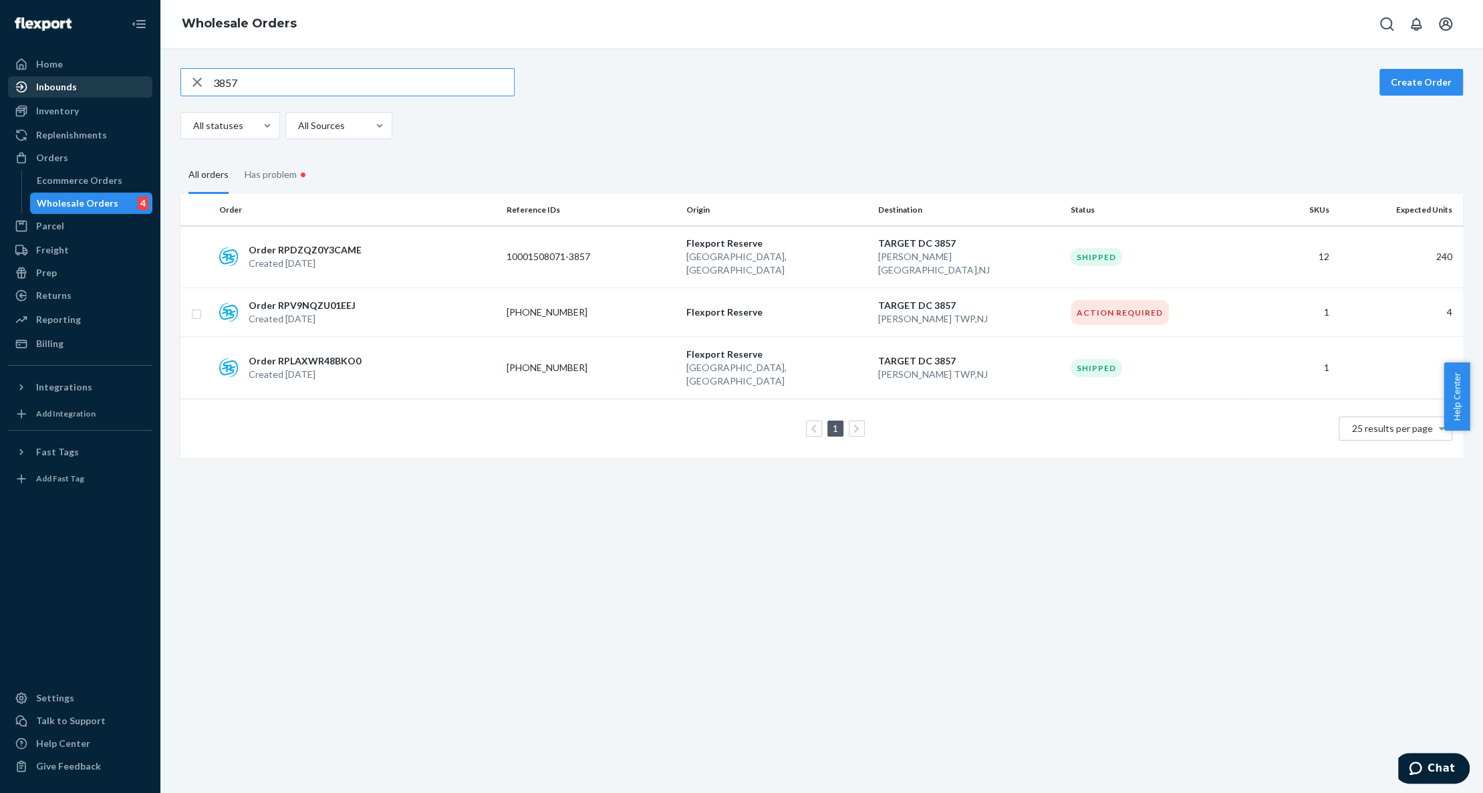
drag, startPoint x: 245, startPoint y: 81, endPoint x: 134, endPoint y: 94, distance: 112.3
click at [134, 94] on div "Home Inbounds Shipping Plans Problems Inventory Products Replenishments Orders …" at bounding box center [741, 396] width 1483 height 793
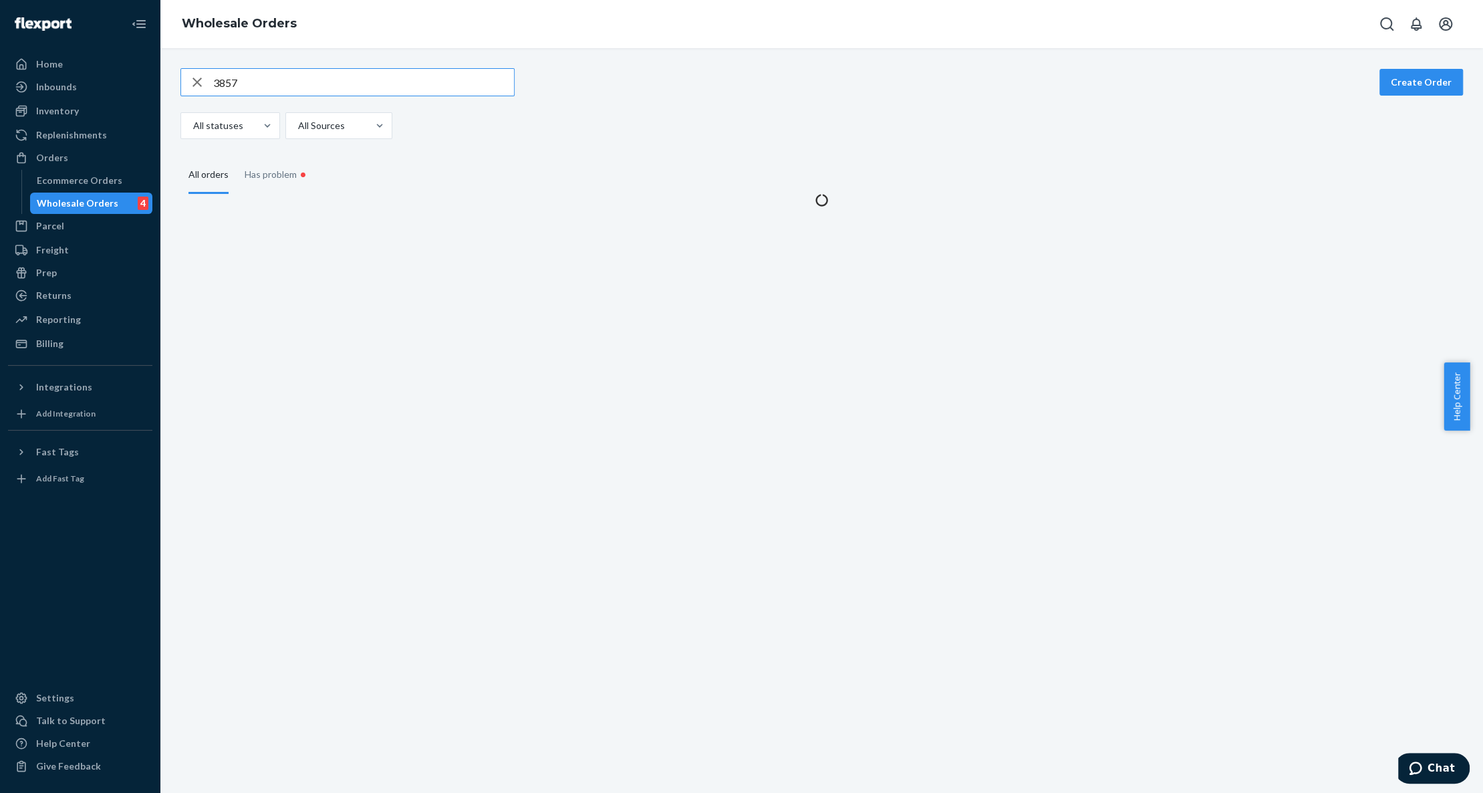
type input "3857"
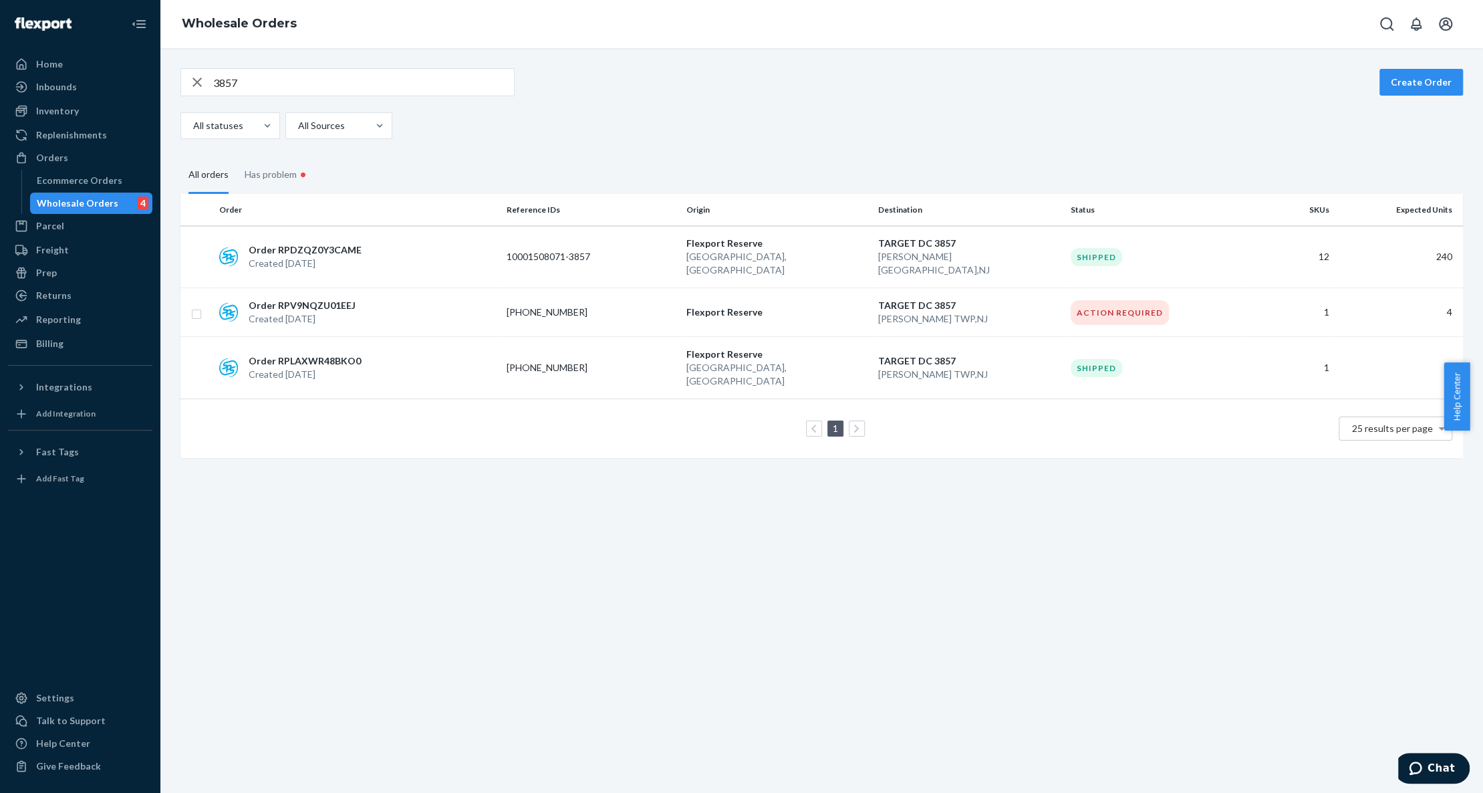
click at [955, 608] on div "3857 Create Order All statuses All Sources All orders Has problem • Order Refer…" at bounding box center [821, 420] width 1322 height 744
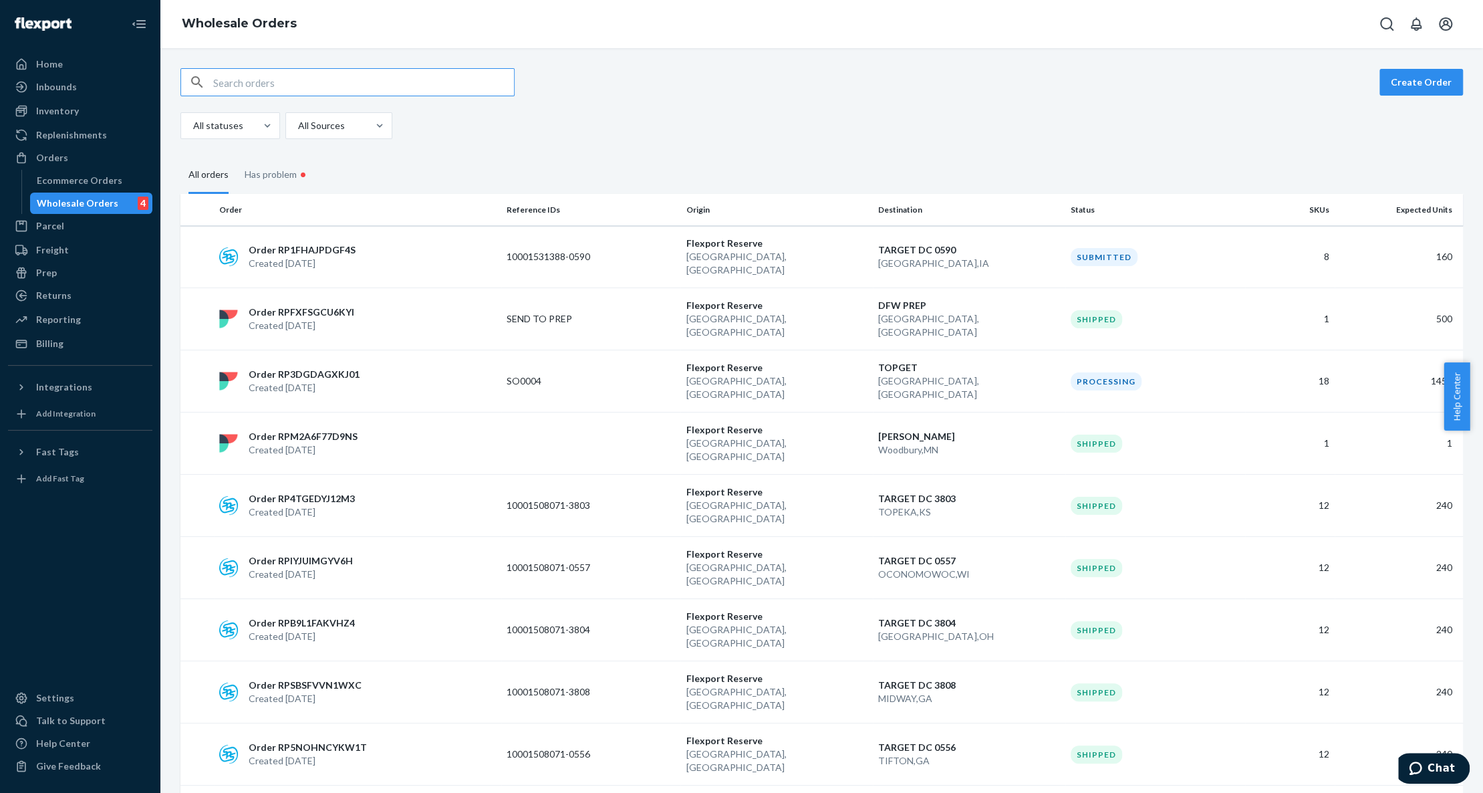
click at [356, 75] on input "text" at bounding box center [363, 82] width 301 height 27
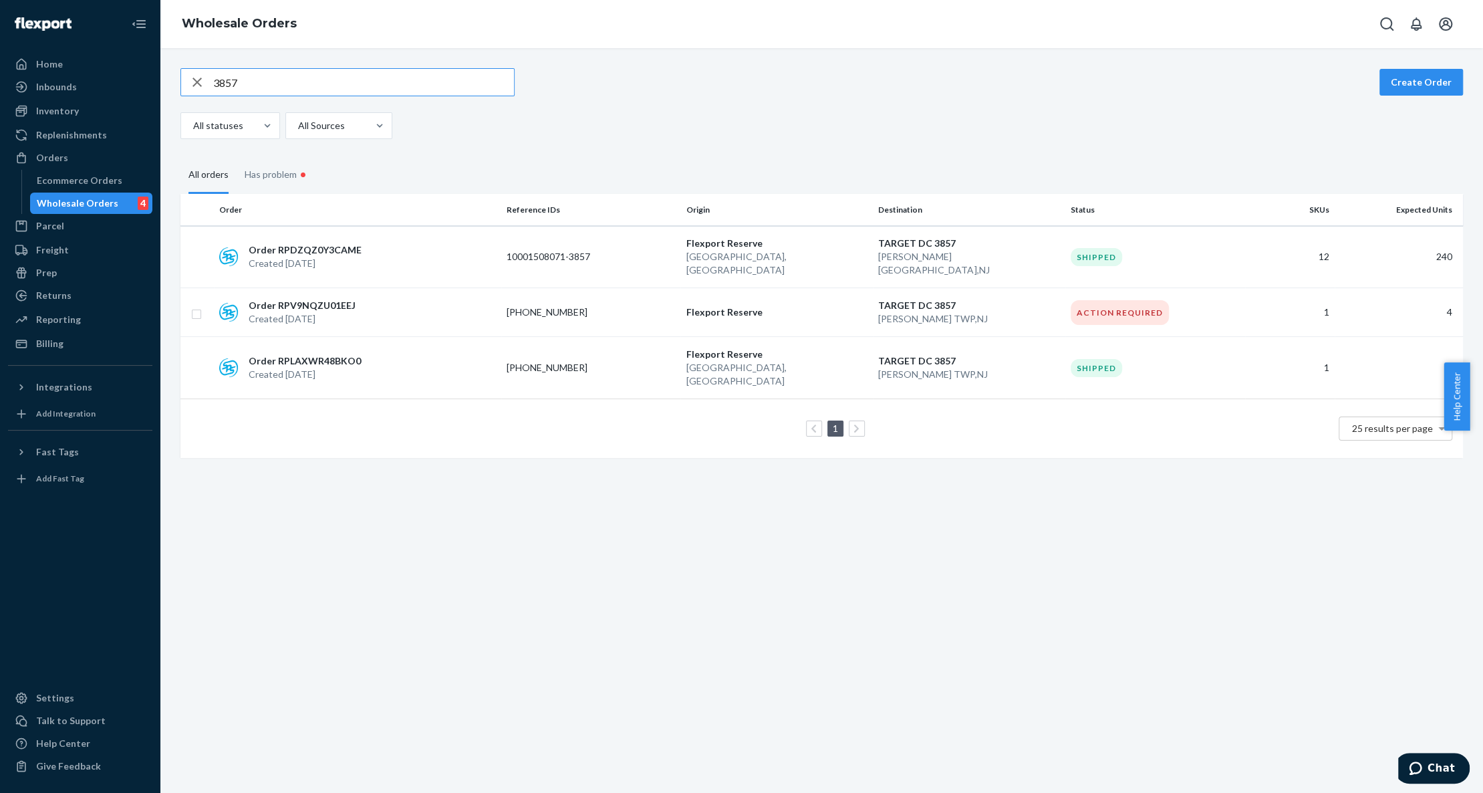
type input "3857"
click at [356, 75] on input "3857" at bounding box center [363, 82] width 301 height 27
click at [418, 155] on fieldset "All orders Has problem •" at bounding box center [821, 174] width 1282 height 39
click at [368, 114] on div at bounding box center [380, 125] width 24 height 25
click at [298, 119] on input "option SPS focused, 1 of 4. 4 results available. Use Up and Down to choose opti…" at bounding box center [297, 125] width 1 height 13
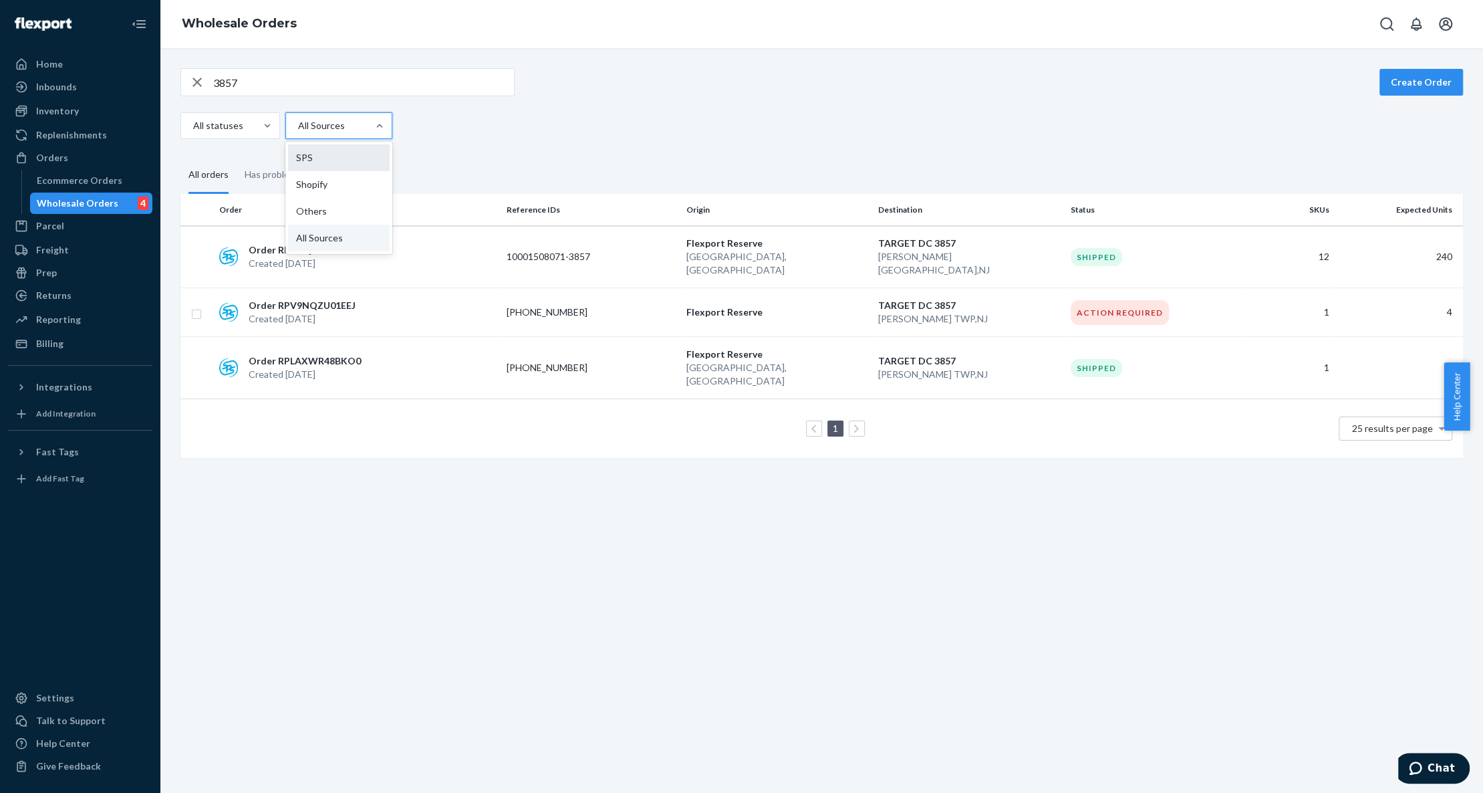
click at [337, 164] on div "SPS" at bounding box center [339, 157] width 102 height 27
click at [298, 132] on input "option SPS focused, 1 of 4. 4 results available. Use Up and Down to choose opti…" at bounding box center [297, 125] width 1 height 13
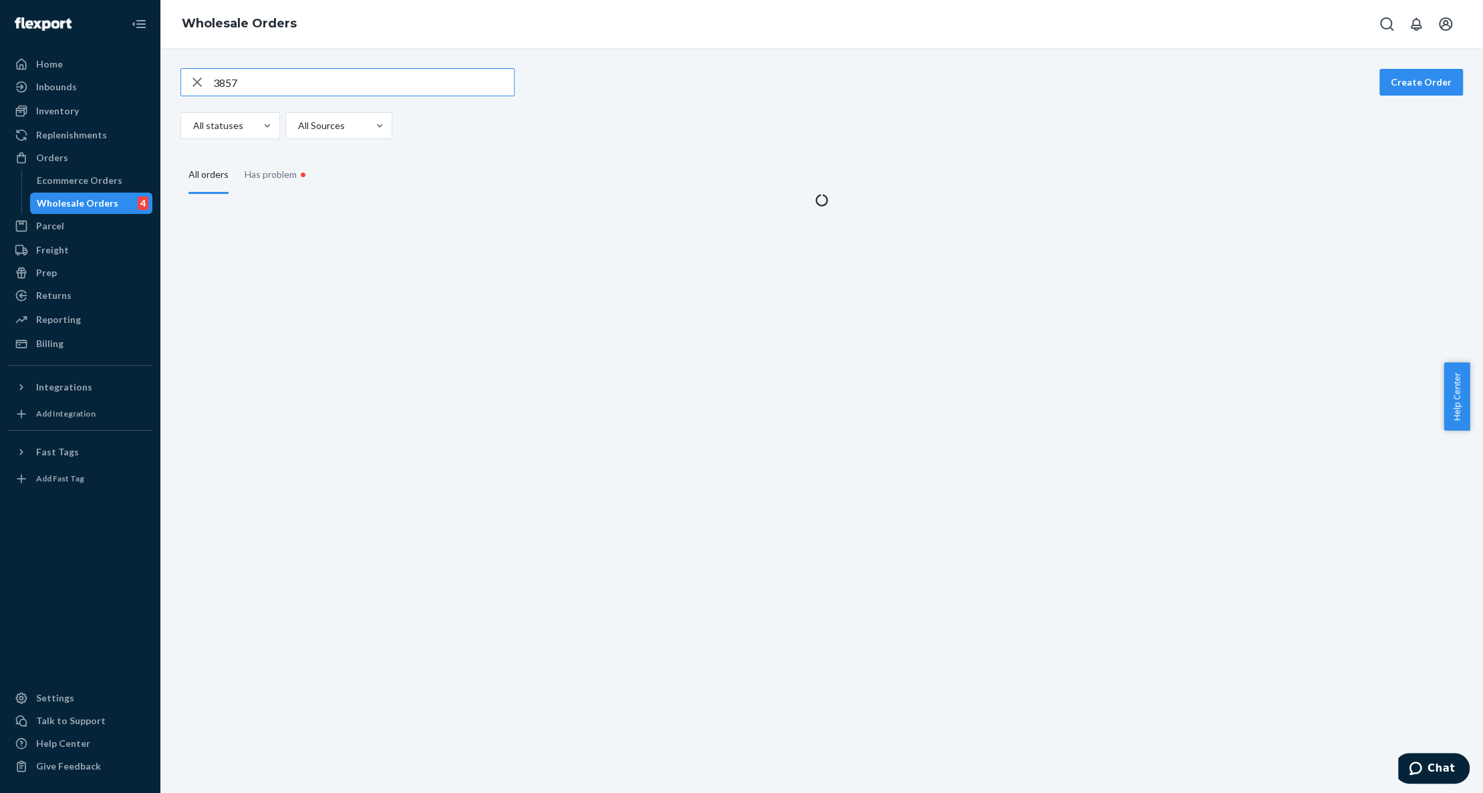
type input "3857"
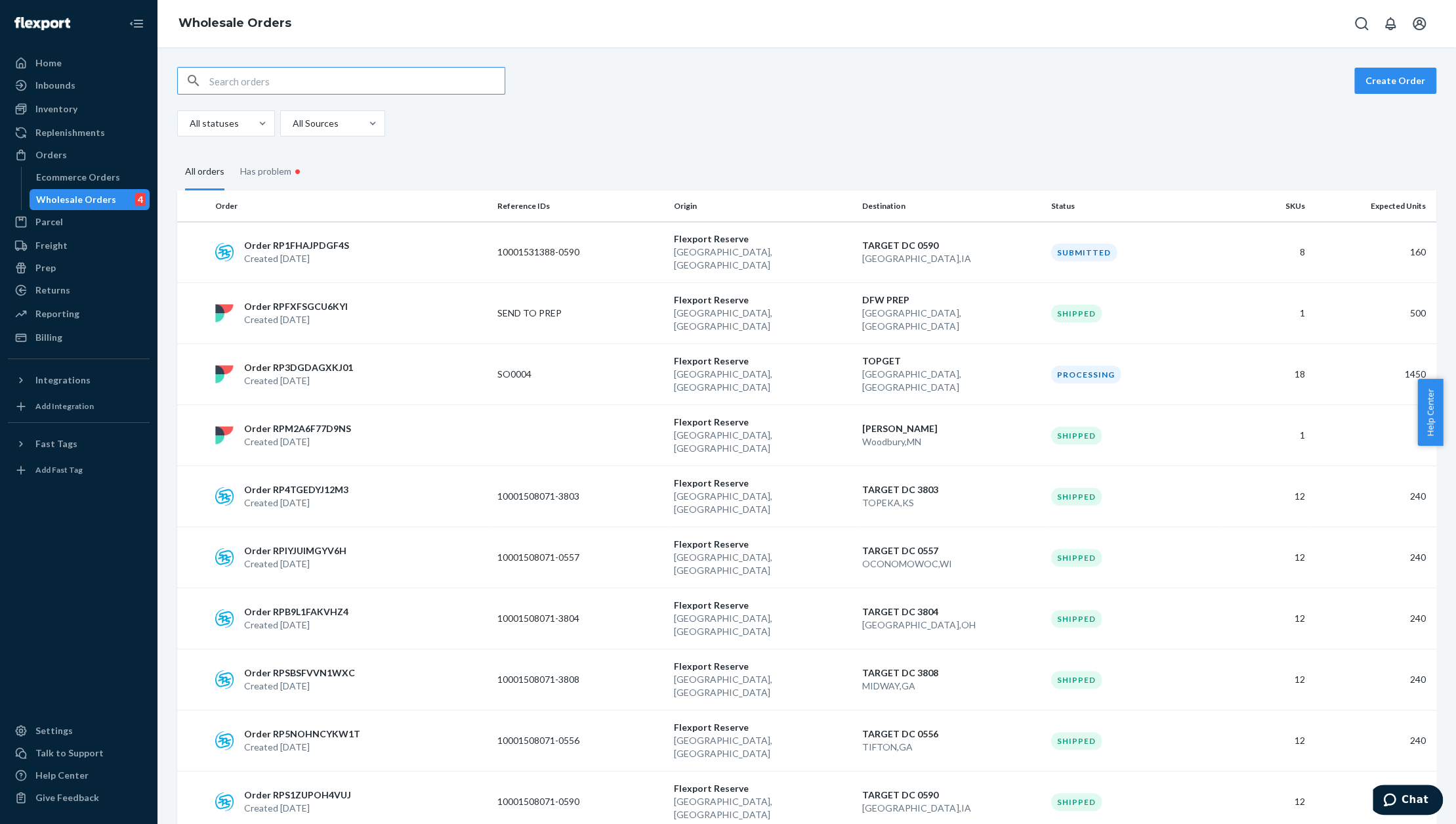
click at [312, 82] on input "text" at bounding box center [356, 81] width 296 height 27
type input "3857"
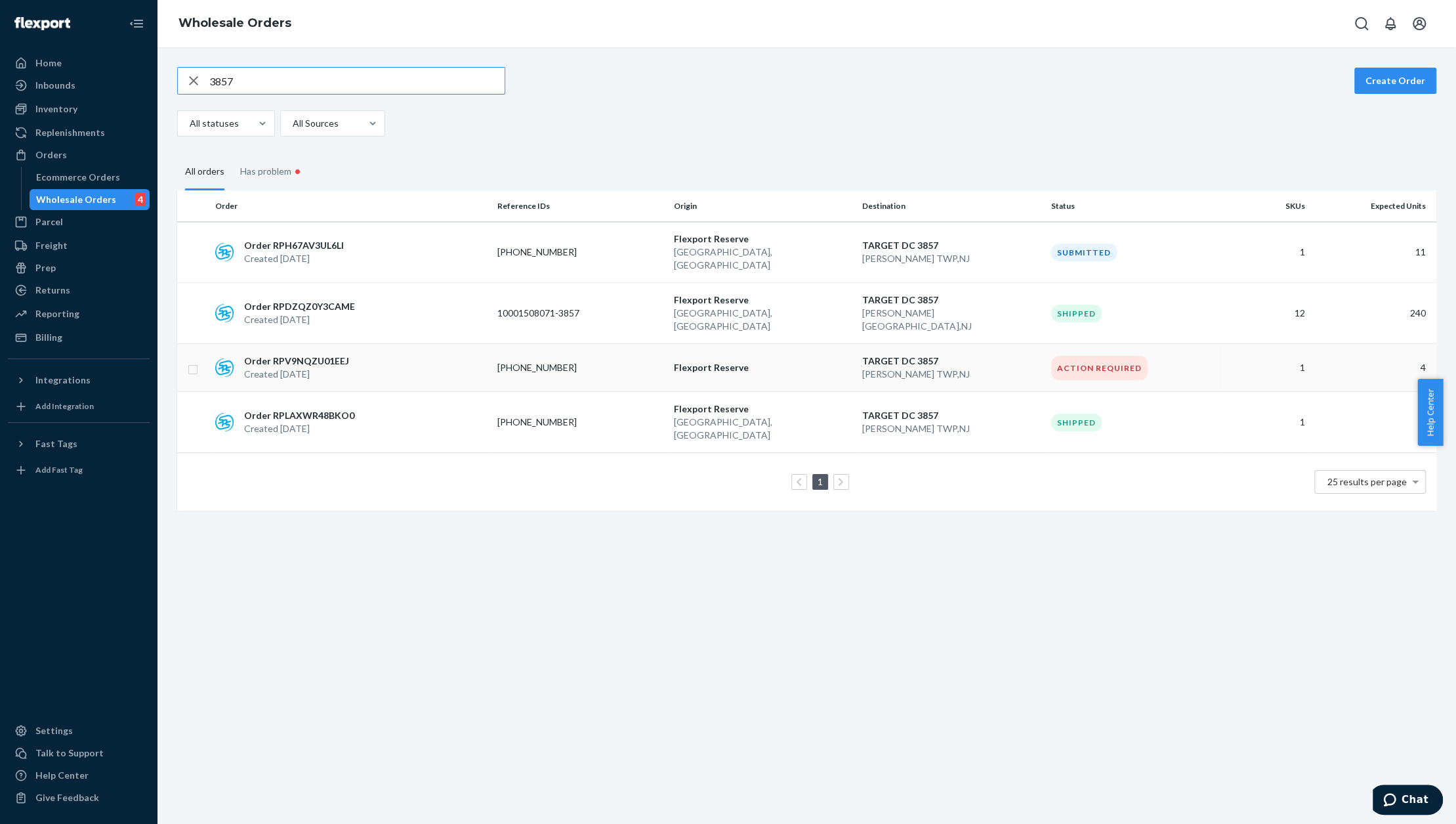
type input "3857"
click at [313, 344] on td "Order RPV9NQZU01EEJ Created [DATE]" at bounding box center [351, 367] width 282 height 48
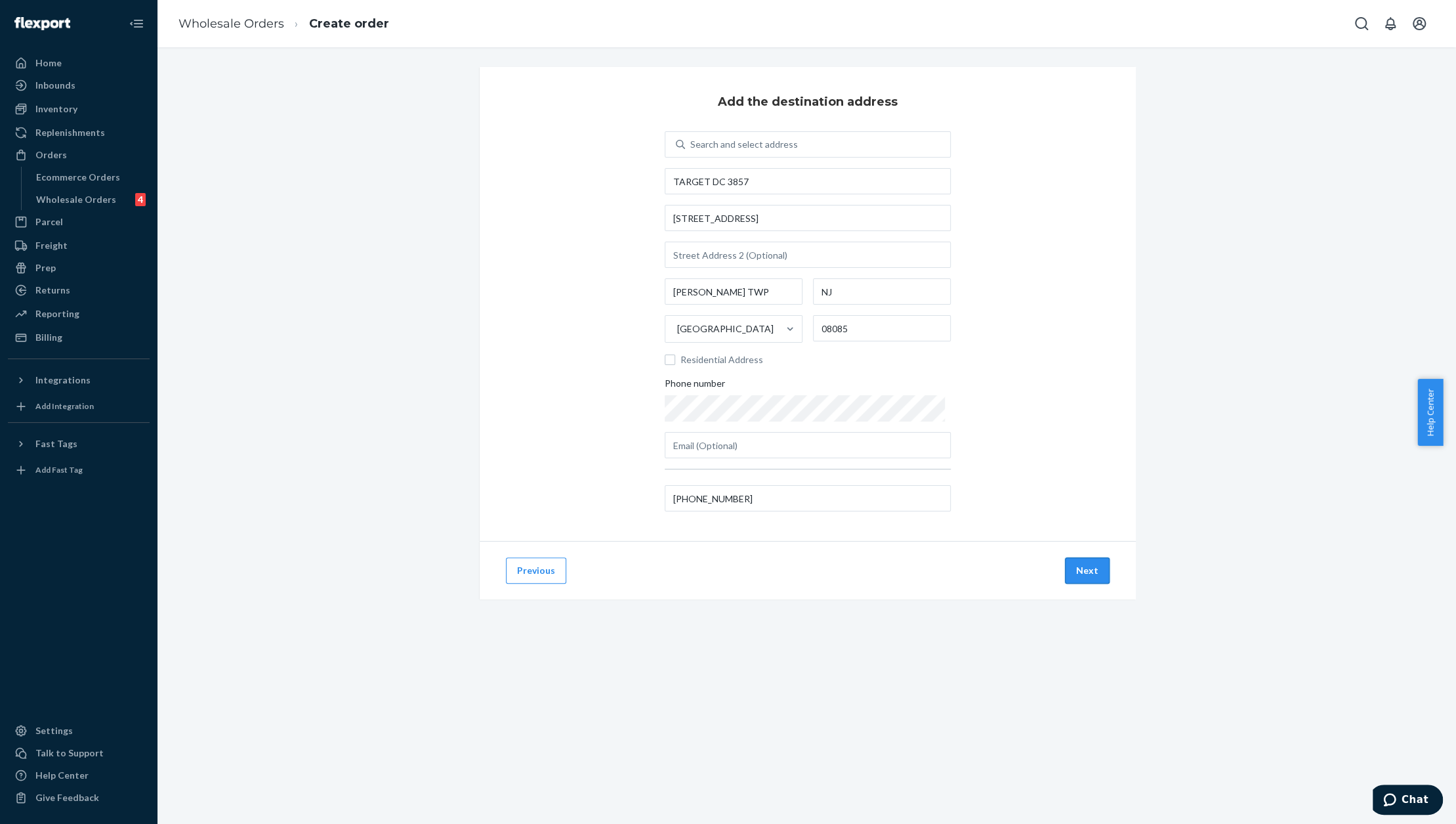
click at [1067, 568] on button "Next" at bounding box center [1087, 570] width 44 height 27
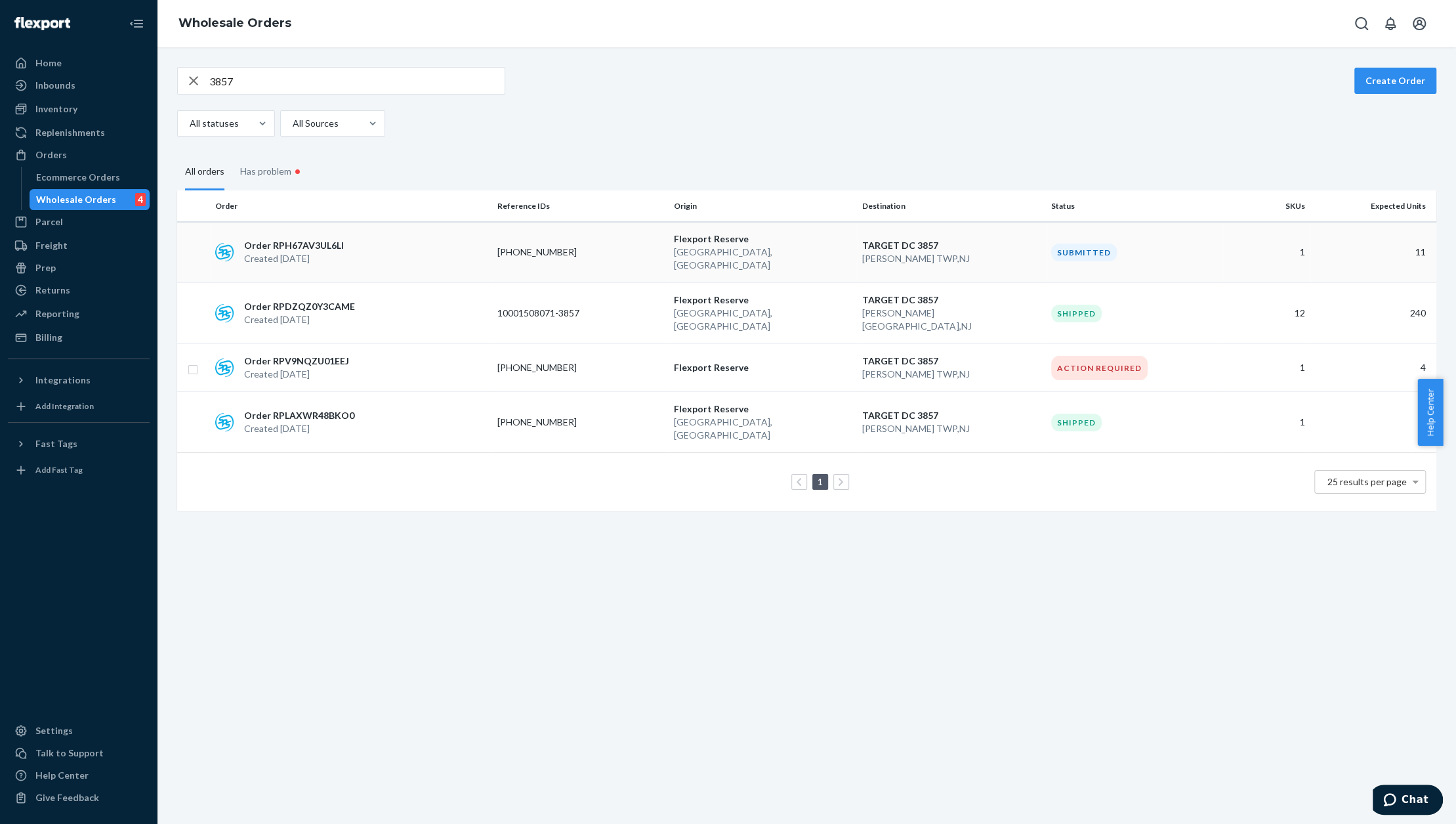
click at [331, 229] on td "Order RPH67AV3UL6LI Created [DATE]" at bounding box center [351, 252] width 282 height 61
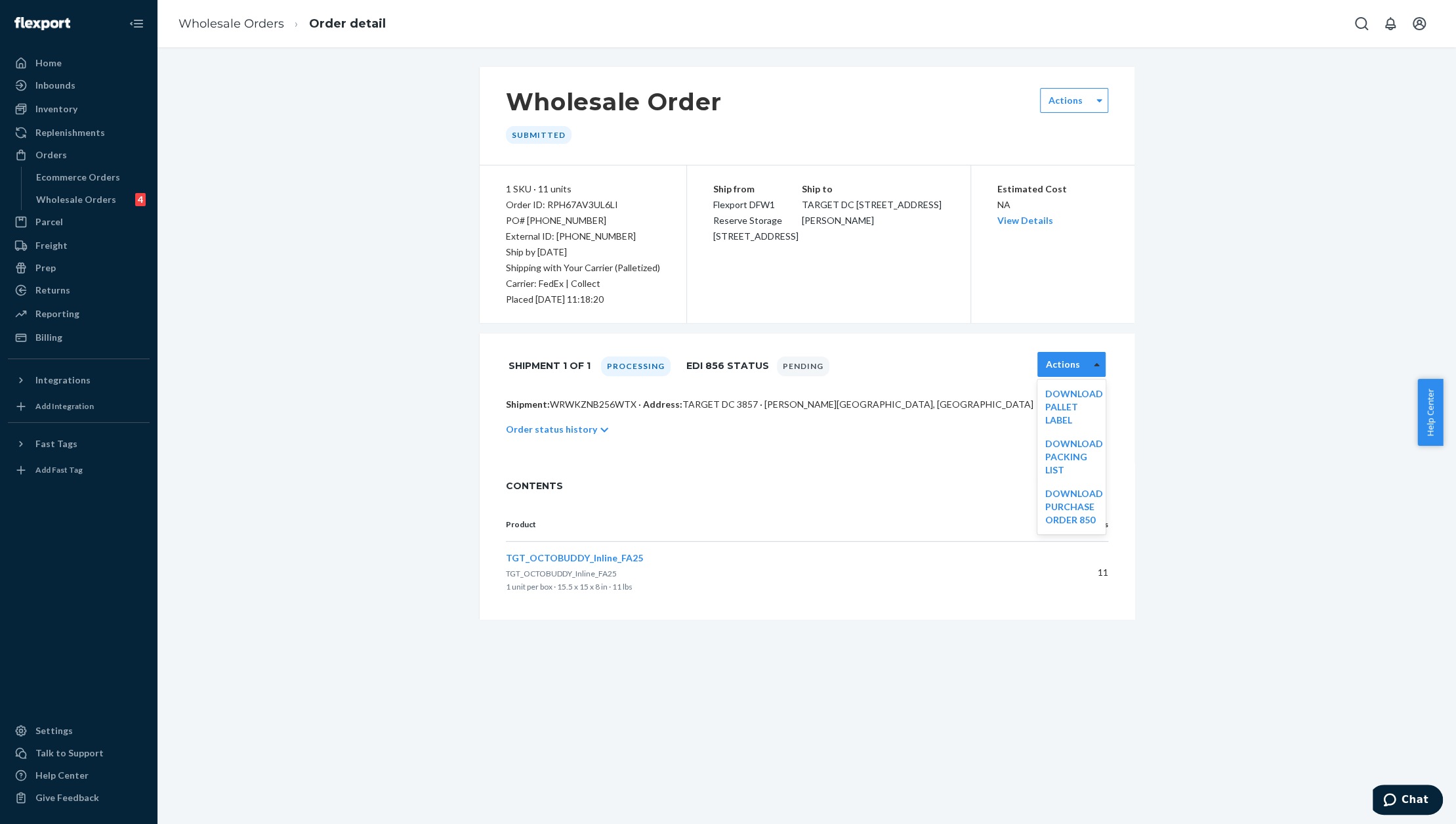
click at [1094, 365] on icon at bounding box center [1097, 363] width 6 height 9
click at [1105, 102] on div "Wholesale Order Submitted Actions" at bounding box center [806, 116] width 655 height 98
click at [1097, 102] on div at bounding box center [1099, 100] width 17 height 20
click at [1156, 196] on div "Wholesale Order Submitted Actions 1 SKU · 11 units Order ID: RPH67AV3UL6LI PO# …" at bounding box center [806, 343] width 1278 height 552
click at [92, 202] on div "Wholesale Orders" at bounding box center [77, 198] width 81 height 13
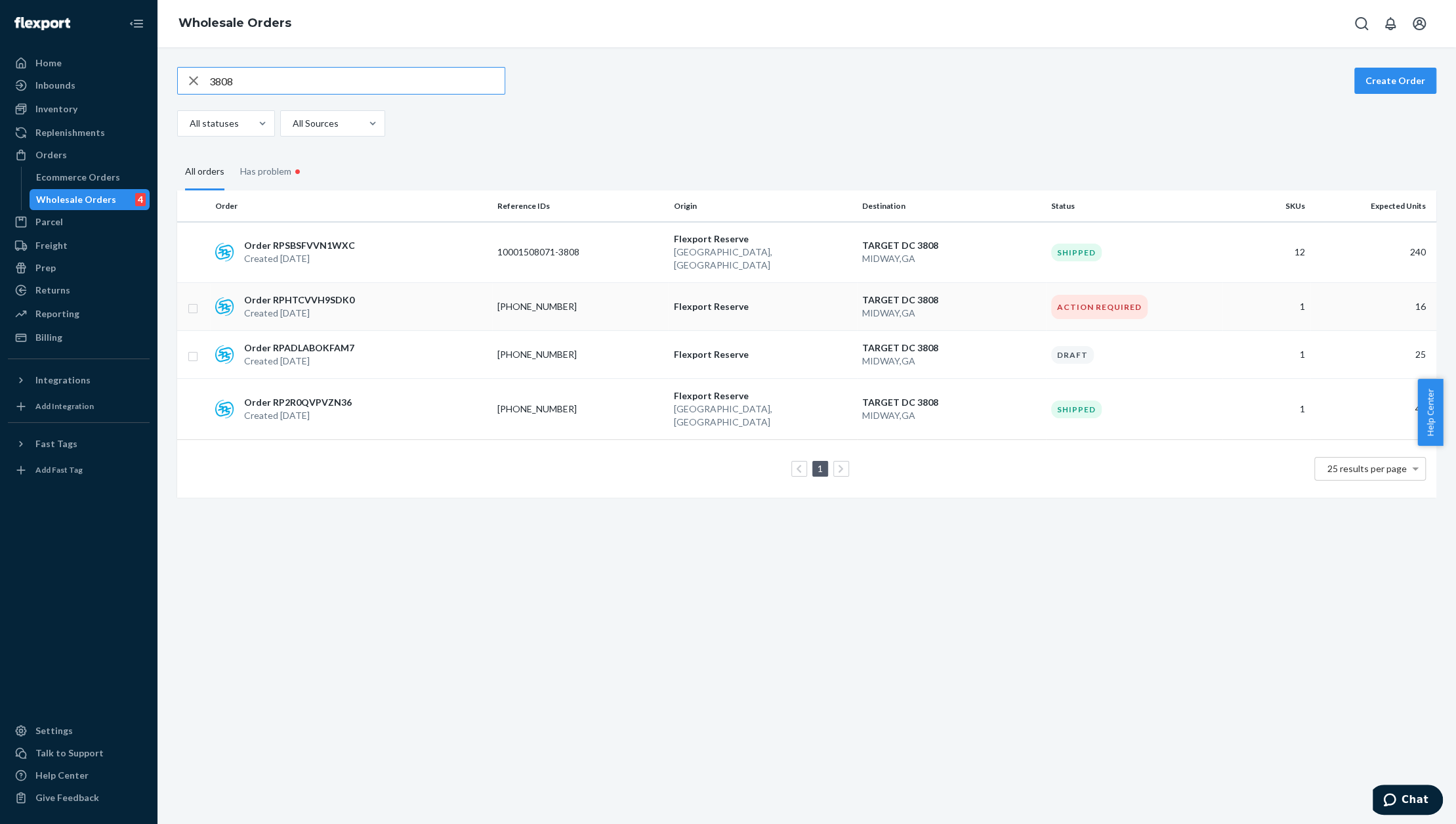
type input "3808"
click at [194, 348] on input "checkbox" at bounding box center [192, 355] width 11 height 14
checkbox input "true"
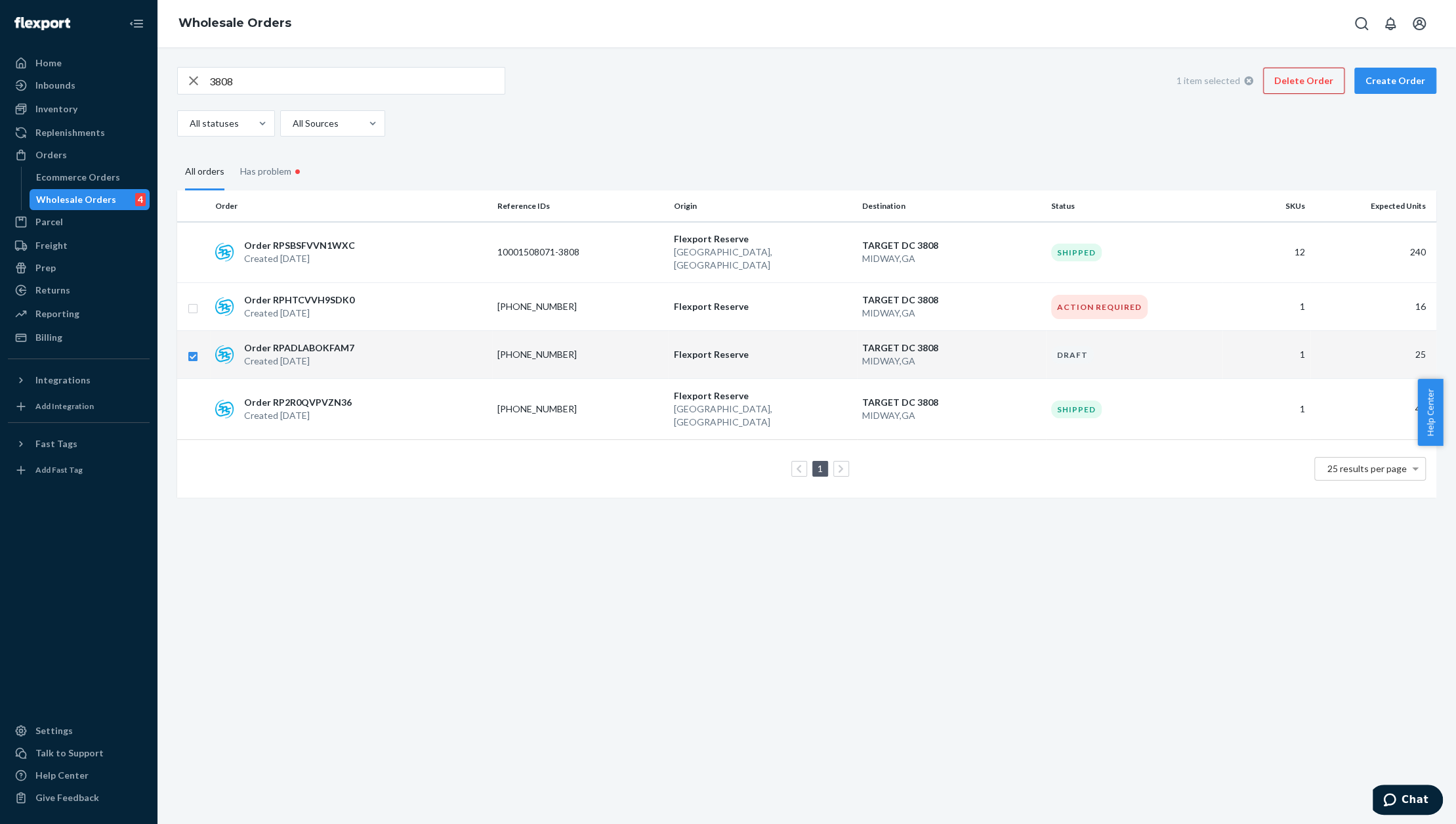
click at [1309, 86] on button "Delete Order" at bounding box center [1303, 81] width 81 height 27
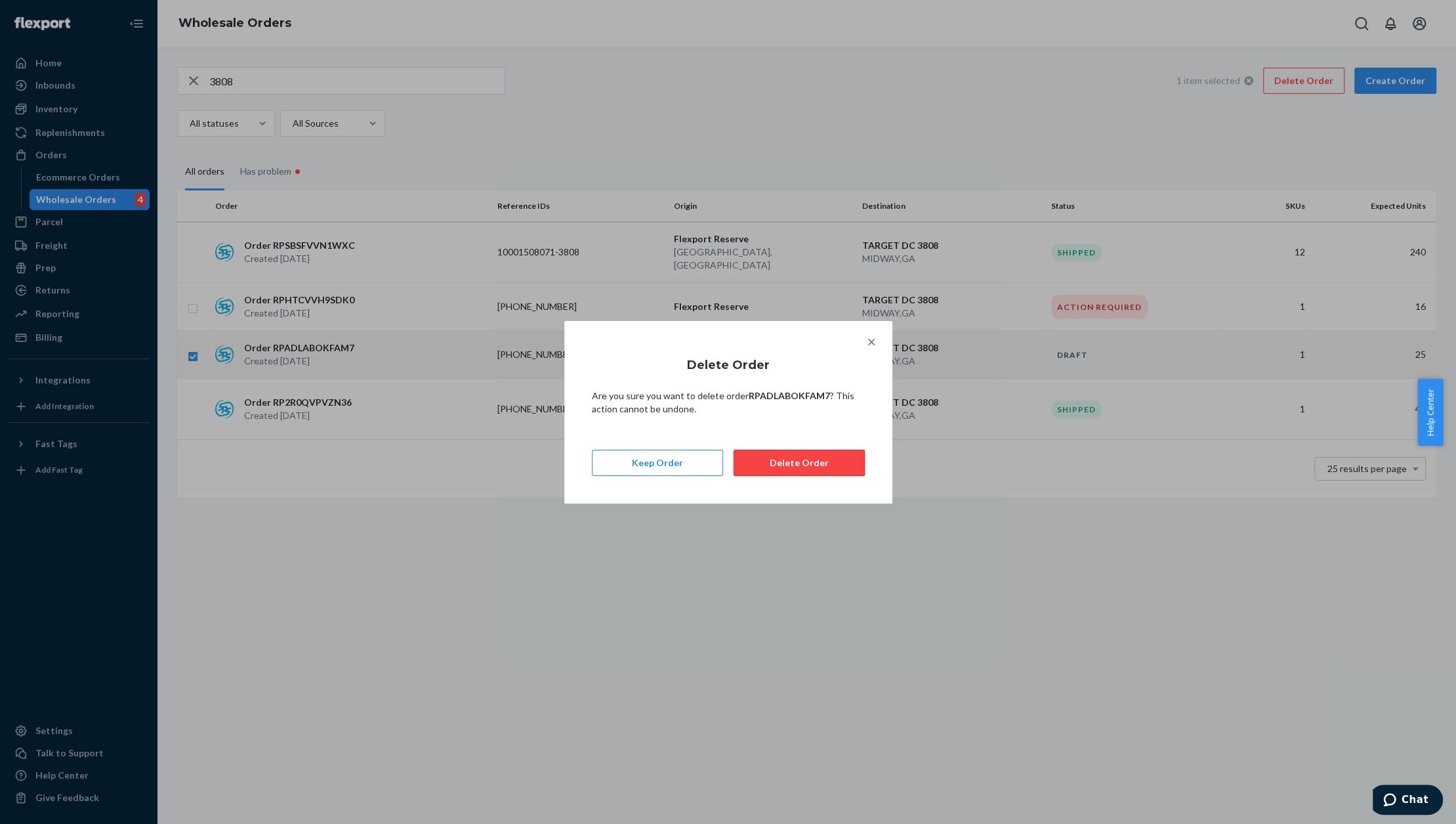
click at [792, 466] on button "Delete Order" at bounding box center [799, 463] width 132 height 27
